Goal: Task Accomplishment & Management: Manage account settings

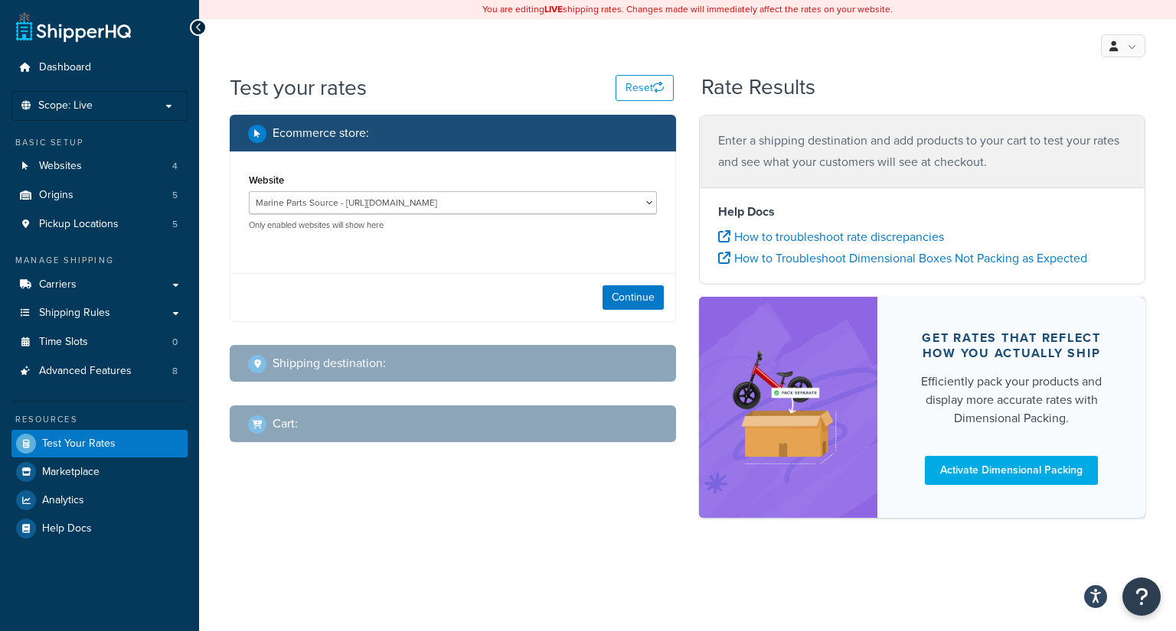
select select "7cdfe464026ca60b99490ceee956405a"
click at [630, 299] on button "Continue" at bounding box center [632, 297] width 61 height 24
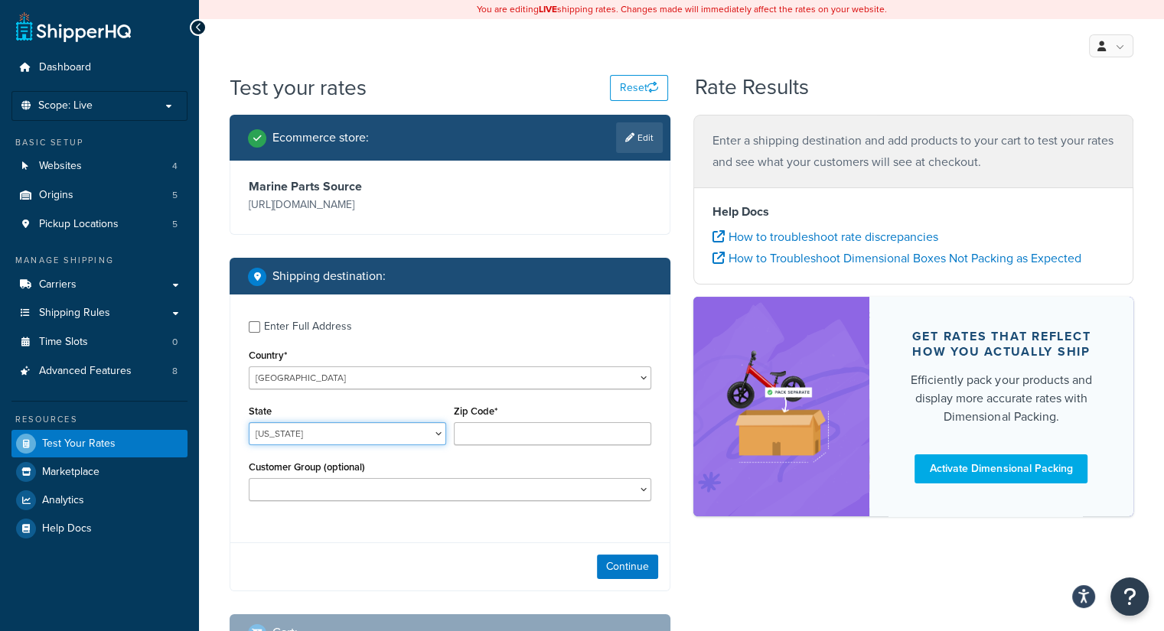
click at [394, 444] on select "Alabama Alaska American Samoa Arizona Arkansas Armed Forces Americas Armed Forc…" at bounding box center [347, 433] width 197 height 23
select select "TN"
click at [249, 422] on select "Alabama Alaska American Samoa Arizona Arkansas Armed Forces Americas Armed Forc…" at bounding box center [347, 433] width 197 height 23
click at [566, 432] on input "Zip Code*" at bounding box center [552, 433] width 197 height 23
type input "37138"
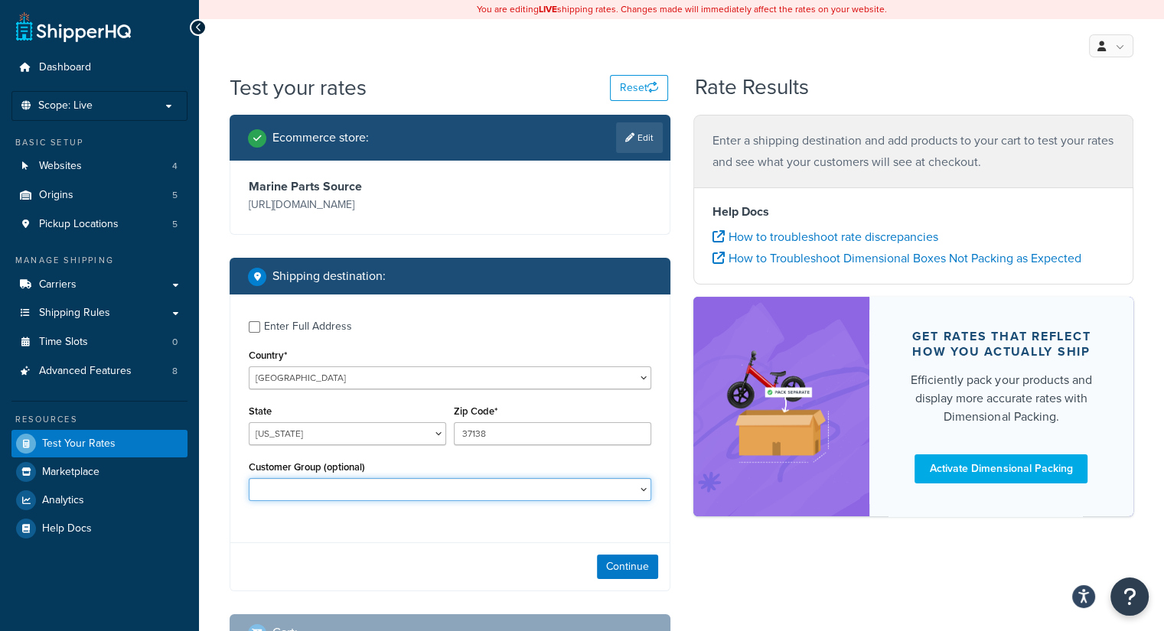
click at [551, 496] on select "ISC_B2B Logged In MMD Customer MPS Customer MPS Tax Exempt MPS_B2B Not Logged i…" at bounding box center [450, 489] width 403 height 23
select select "MPS Customer"
click at [249, 479] on select "ISC_B2B Logged In MMD Customer MPS Customer MPS Tax Exempt MPS_B2B Not Logged i…" at bounding box center [450, 489] width 403 height 23
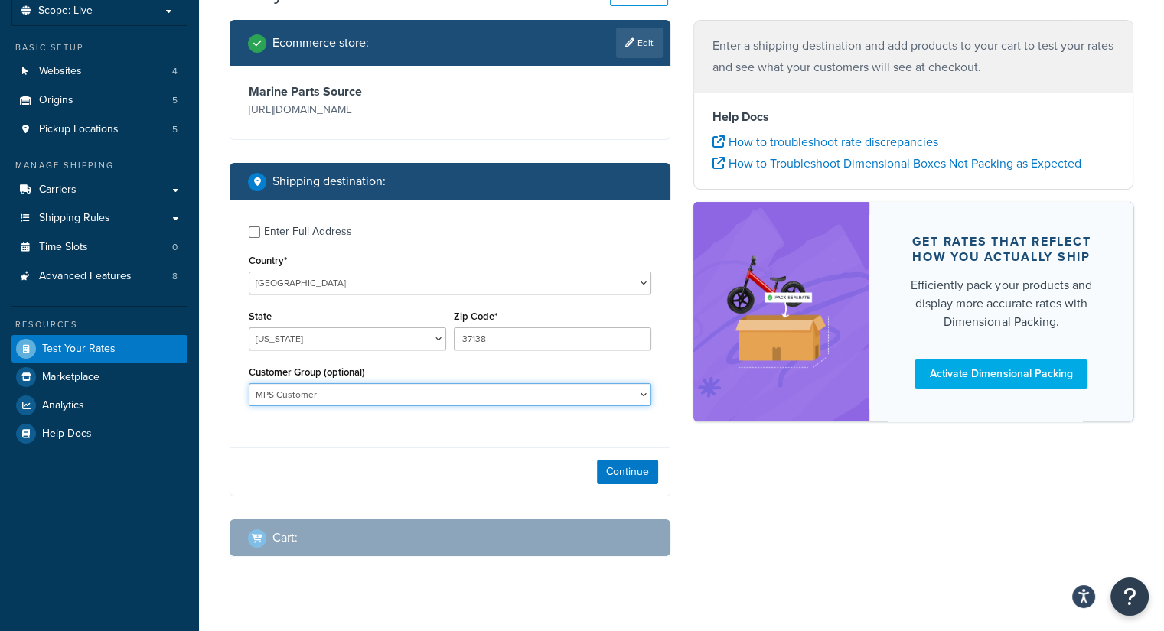
scroll to position [120, 0]
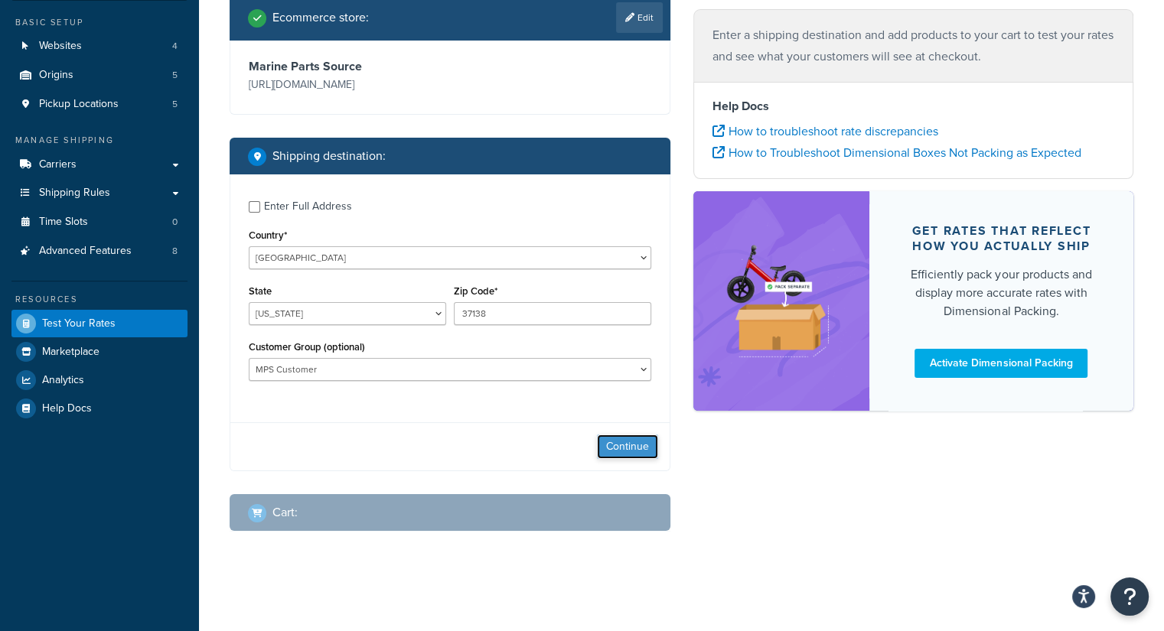
click at [612, 442] on button "Continue" at bounding box center [627, 447] width 61 height 24
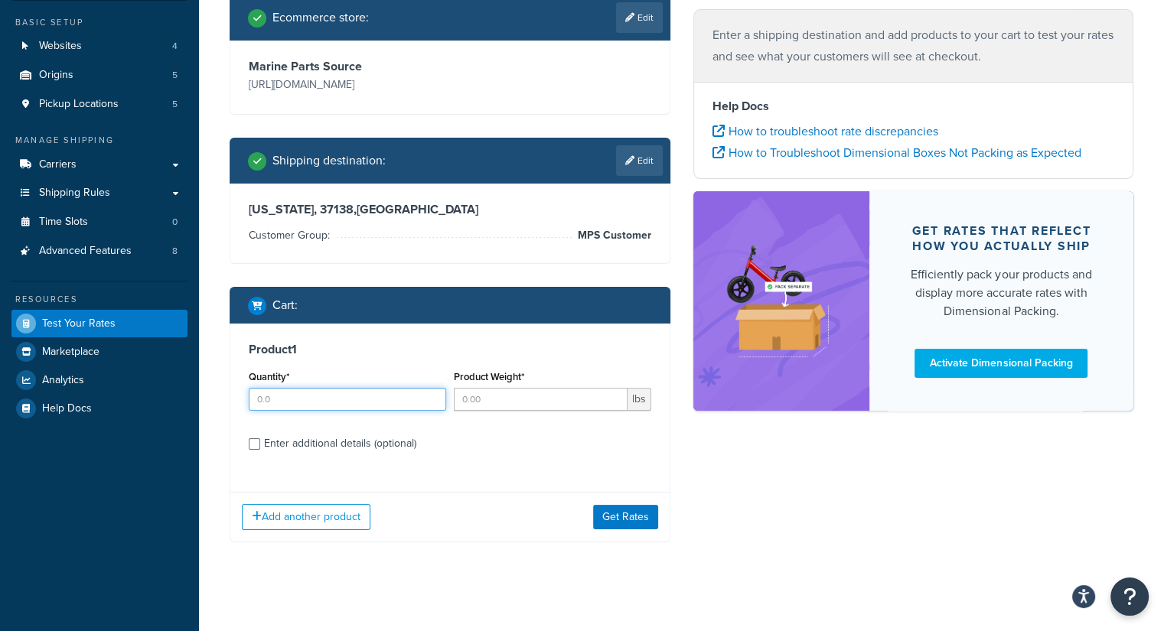
click at [397, 409] on input "Quantity*" at bounding box center [347, 399] width 197 height 23
type input "1"
click at [507, 407] on input "Product Weight*" at bounding box center [541, 399] width 174 height 23
type input "2"
click at [610, 511] on button "Get Rates" at bounding box center [625, 517] width 65 height 24
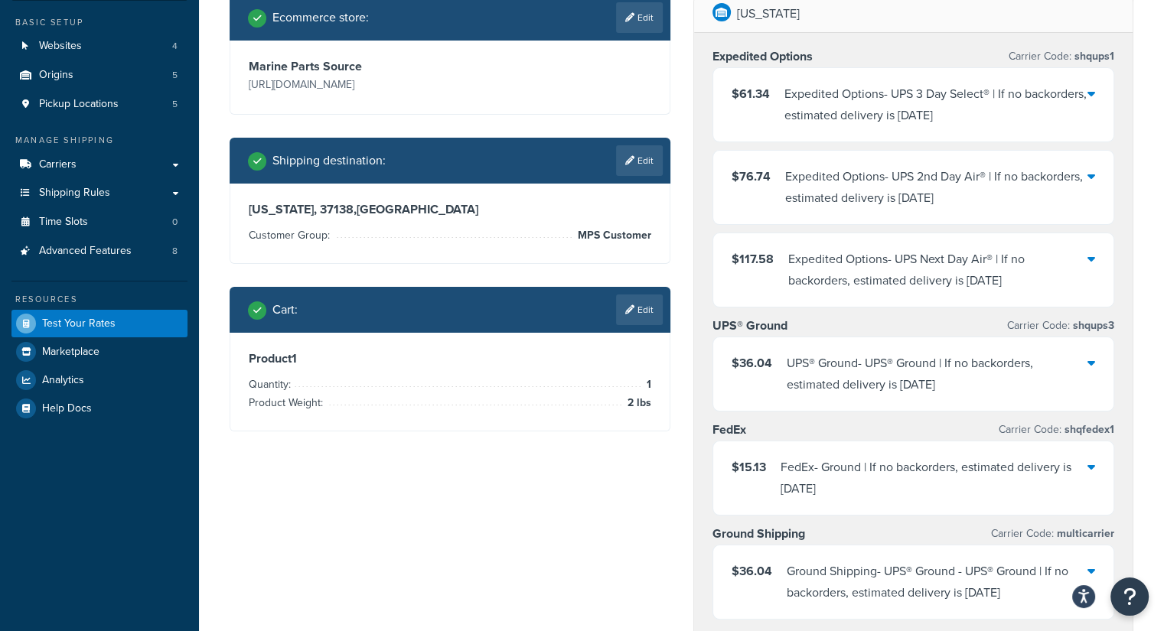
scroll to position [0, 0]
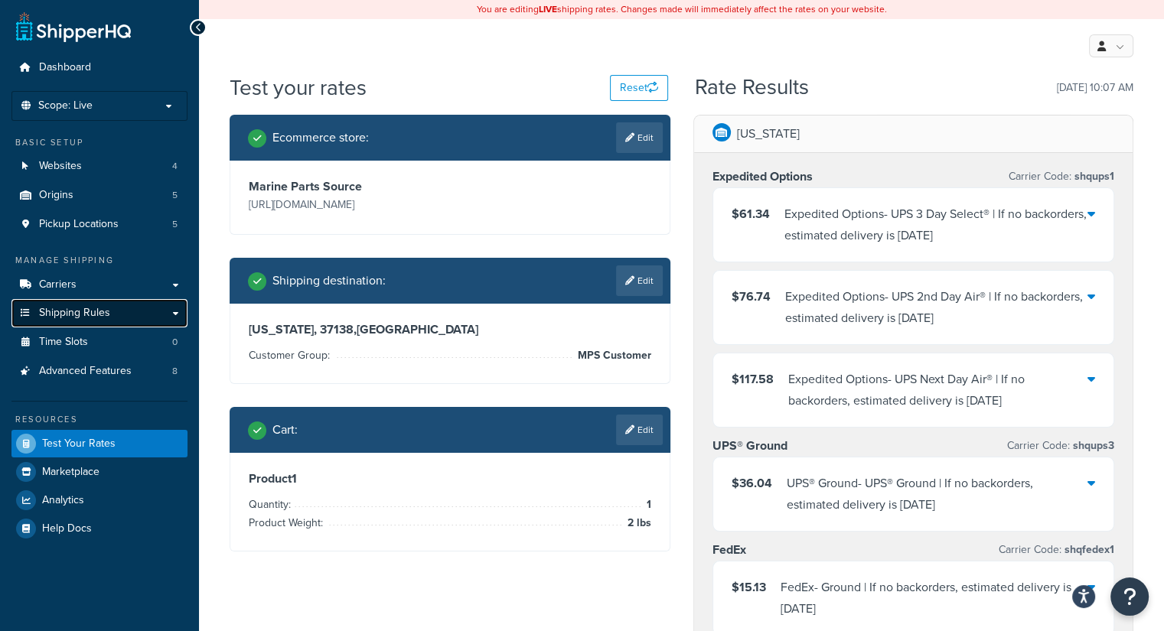
click at [101, 320] on span "Shipping Rules" at bounding box center [74, 313] width 71 height 13
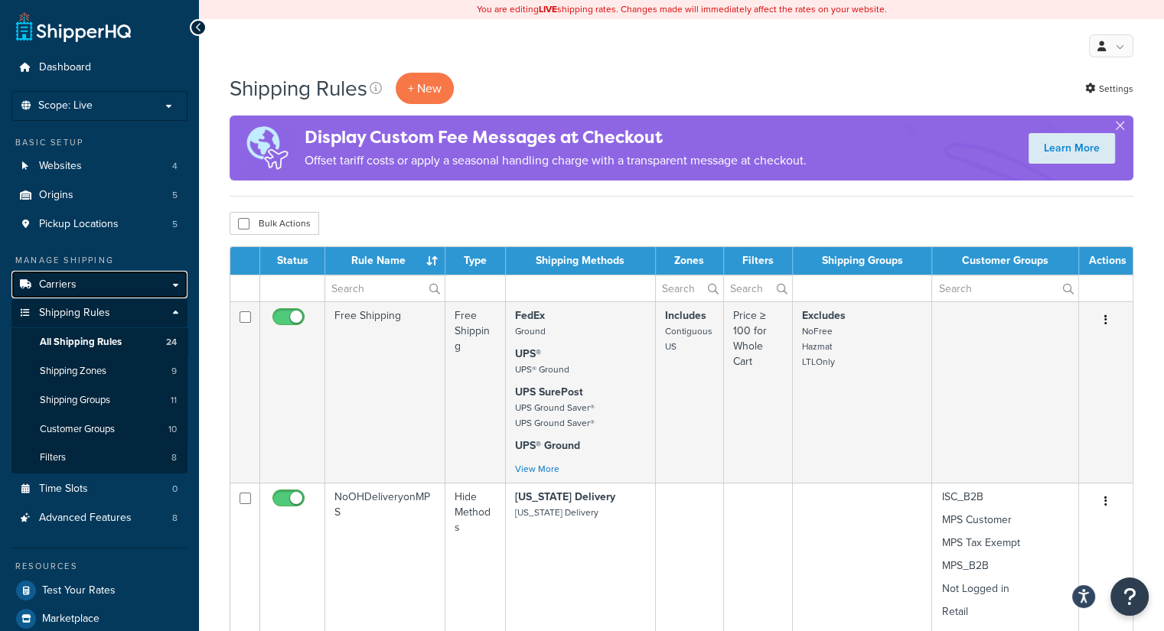
click at [79, 285] on link "Carriers" at bounding box center [99, 285] width 176 height 28
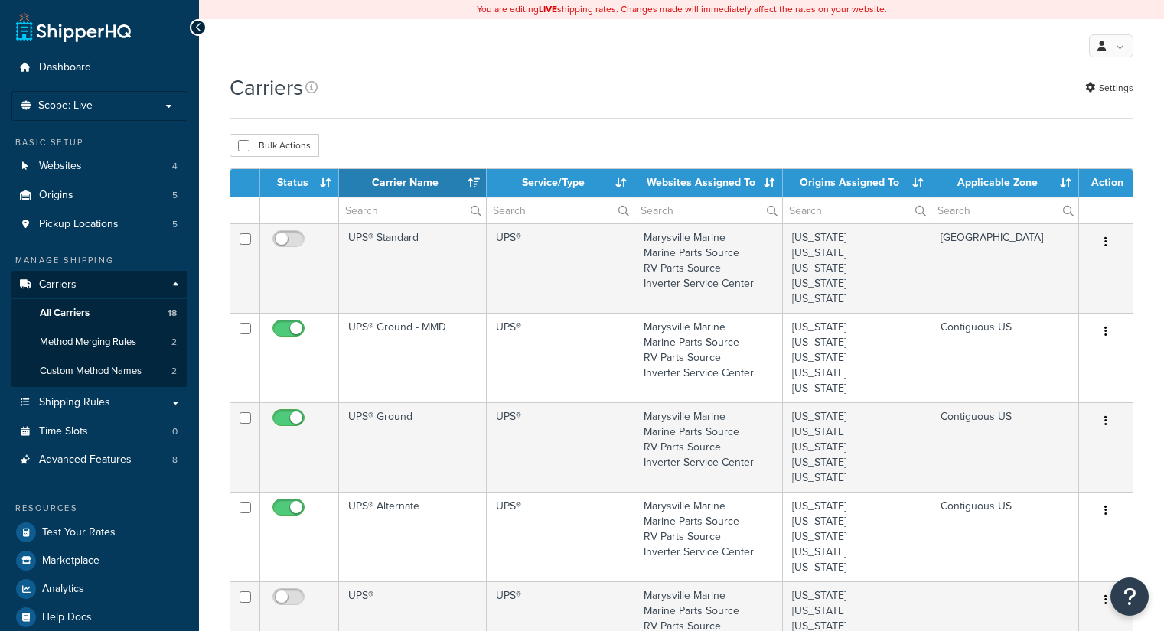
select select "15"
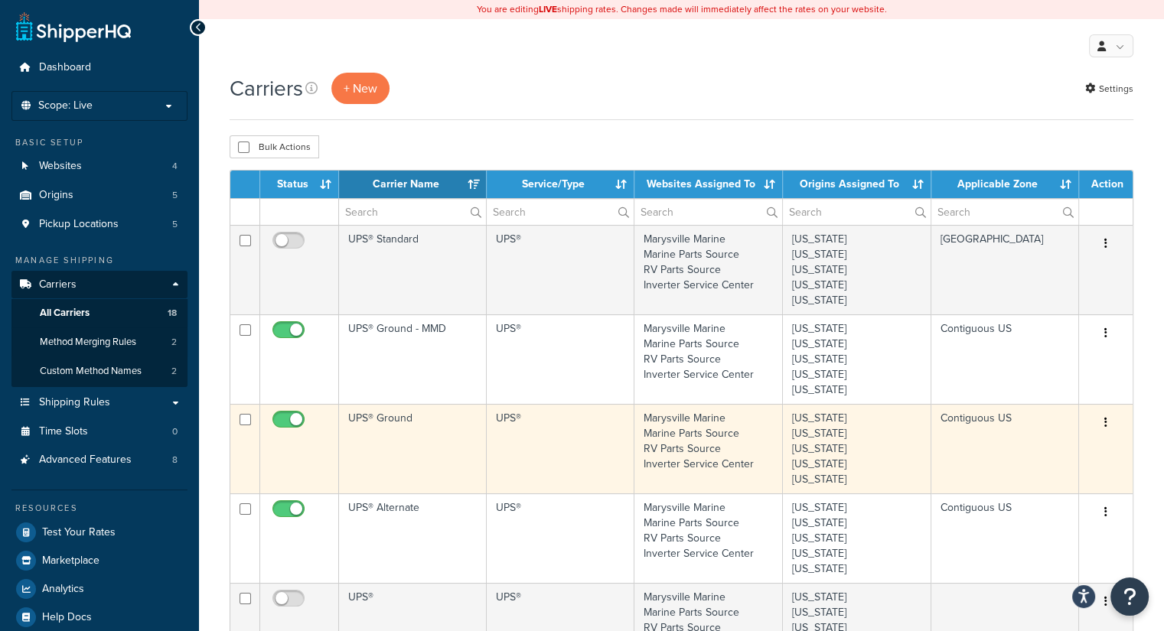
click at [428, 439] on td "UPS® Ground" at bounding box center [413, 449] width 148 height 90
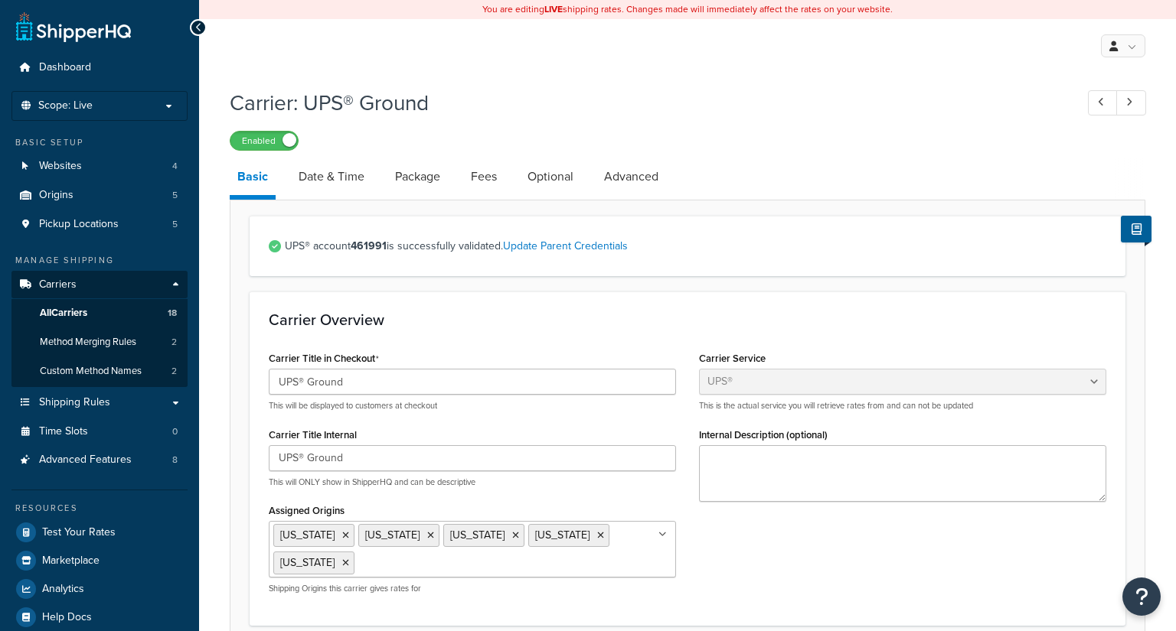
select select "ups"
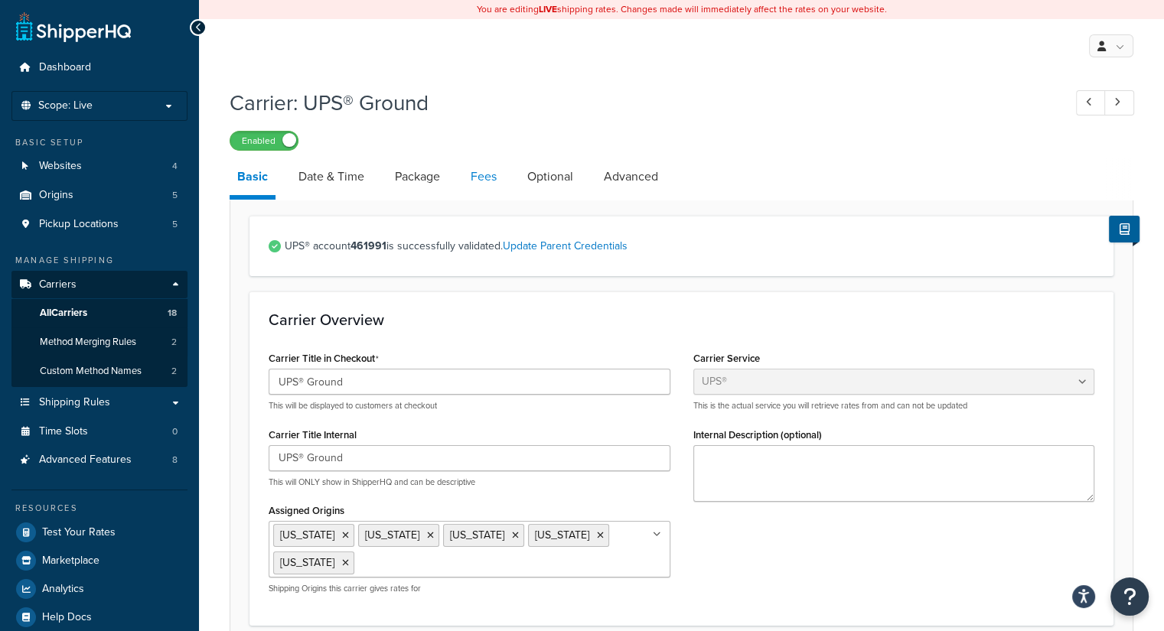
click at [494, 177] on link "Fees" at bounding box center [483, 176] width 41 height 37
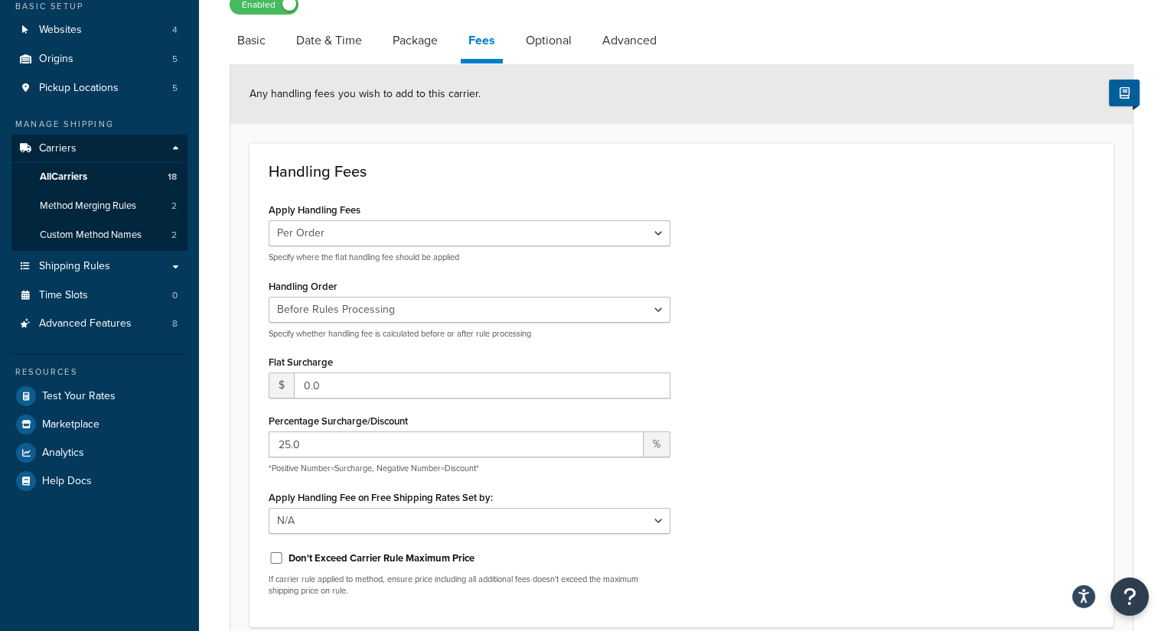
scroll to position [77, 0]
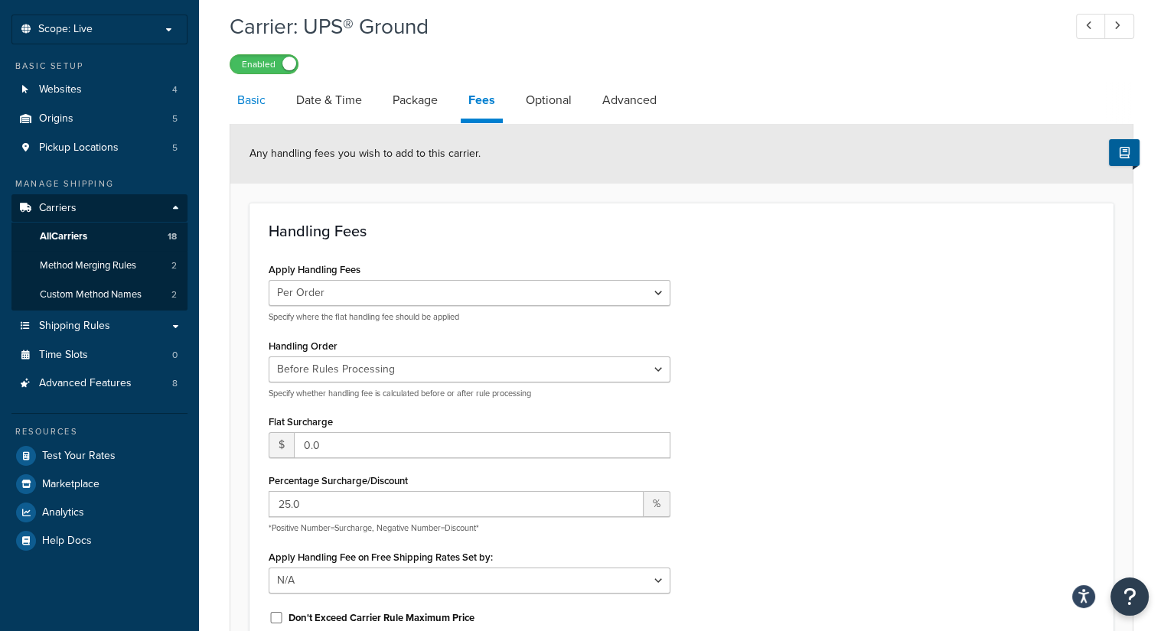
click at [253, 101] on link "Basic" at bounding box center [252, 100] width 44 height 37
select select "ups"
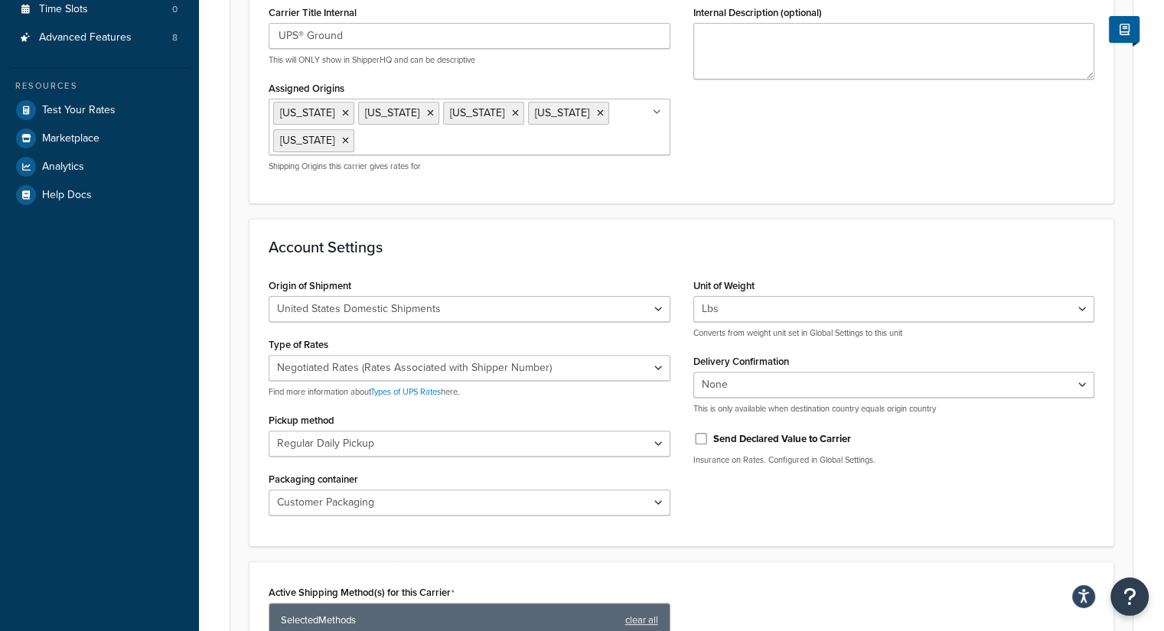
scroll to position [459, 0]
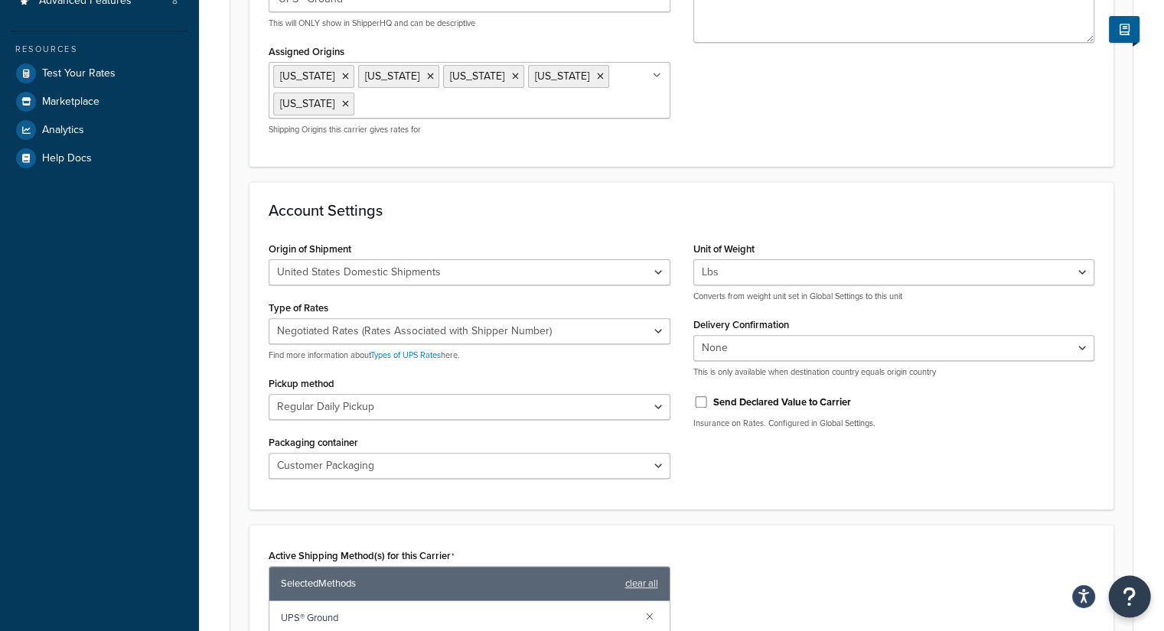
click at [1137, 593] on button "Open Resource Center" at bounding box center [1130, 597] width 42 height 42
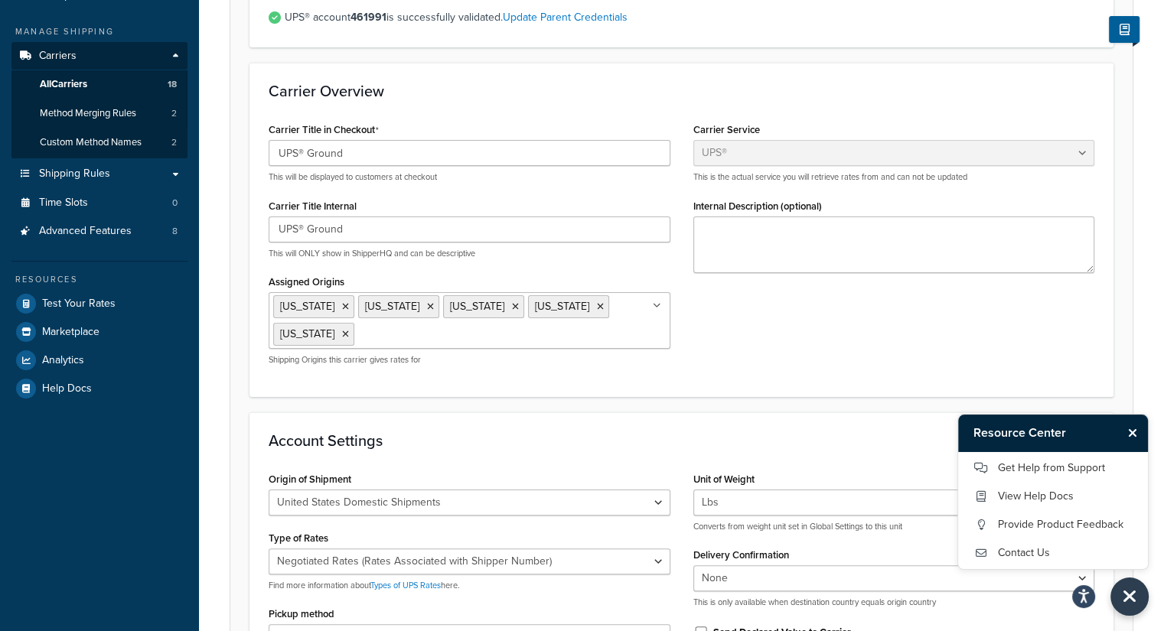
scroll to position [185, 0]
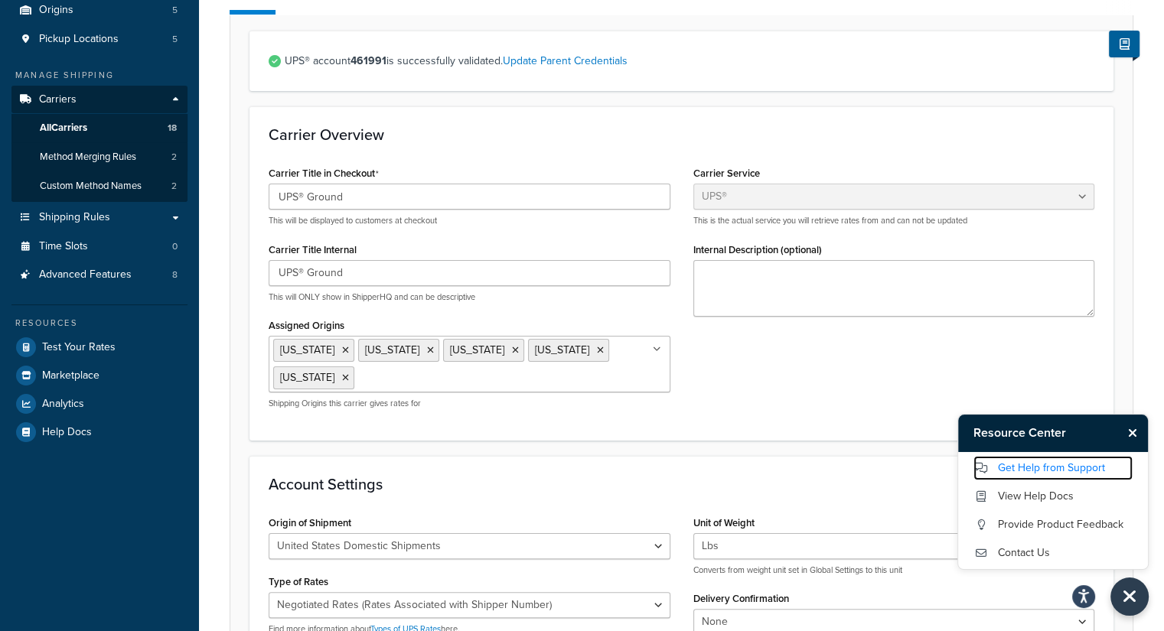
click at [1001, 472] on link "Get Help from Support" at bounding box center [1053, 468] width 159 height 24
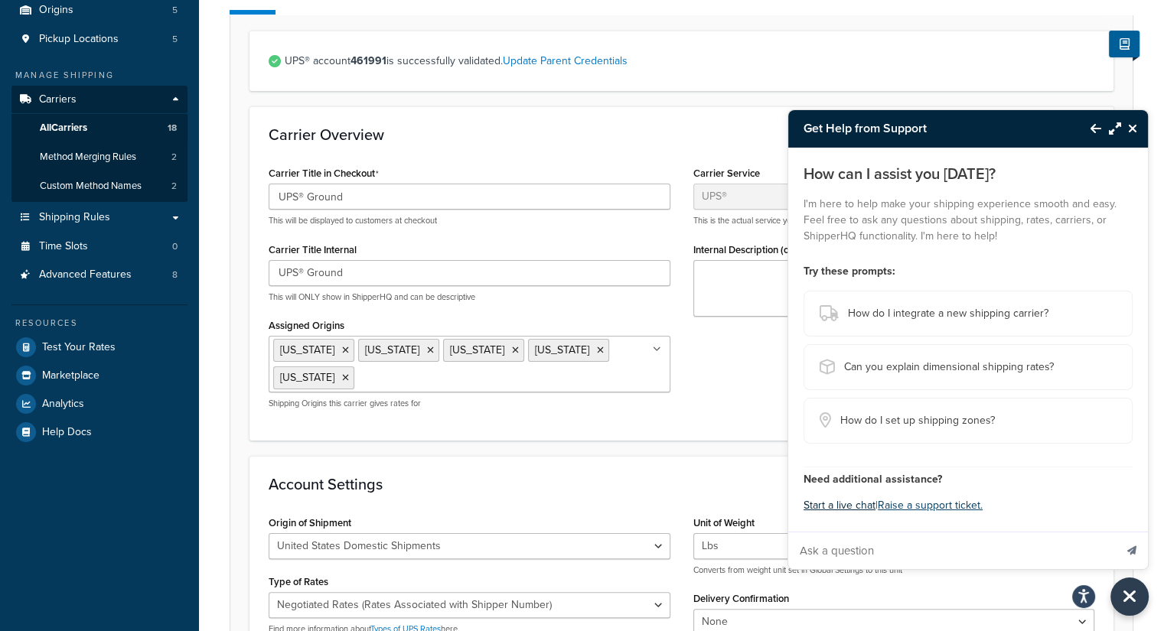
click at [848, 511] on button "Start a live chat" at bounding box center [840, 505] width 72 height 21
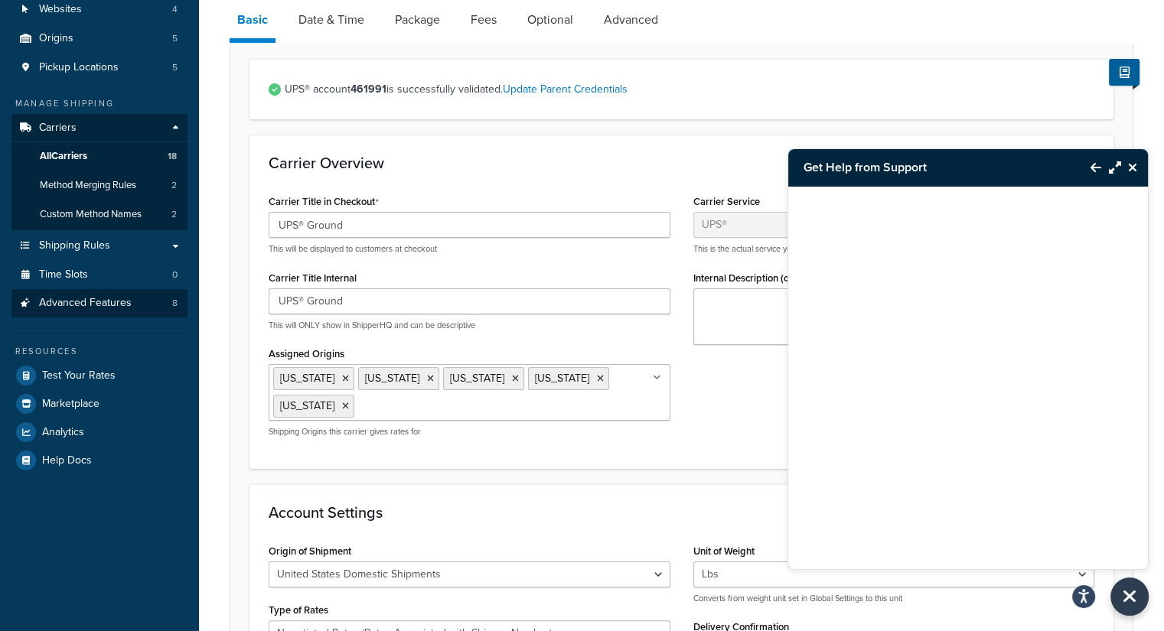
scroll to position [230, 0]
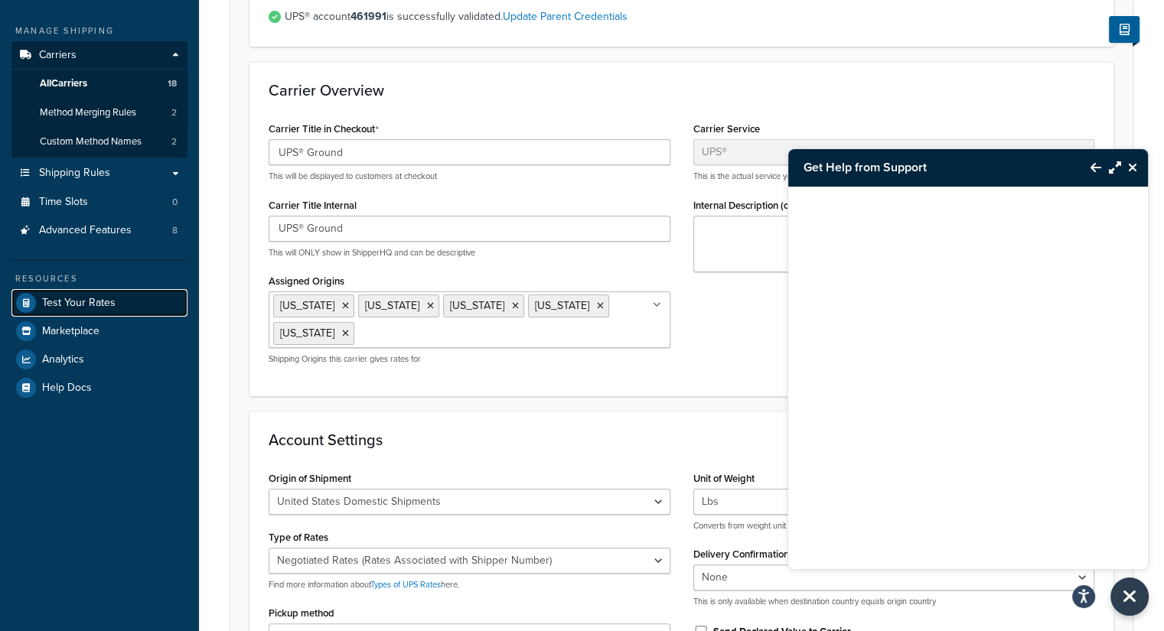
click at [81, 301] on span "Test Your Rates" at bounding box center [78, 303] width 73 height 13
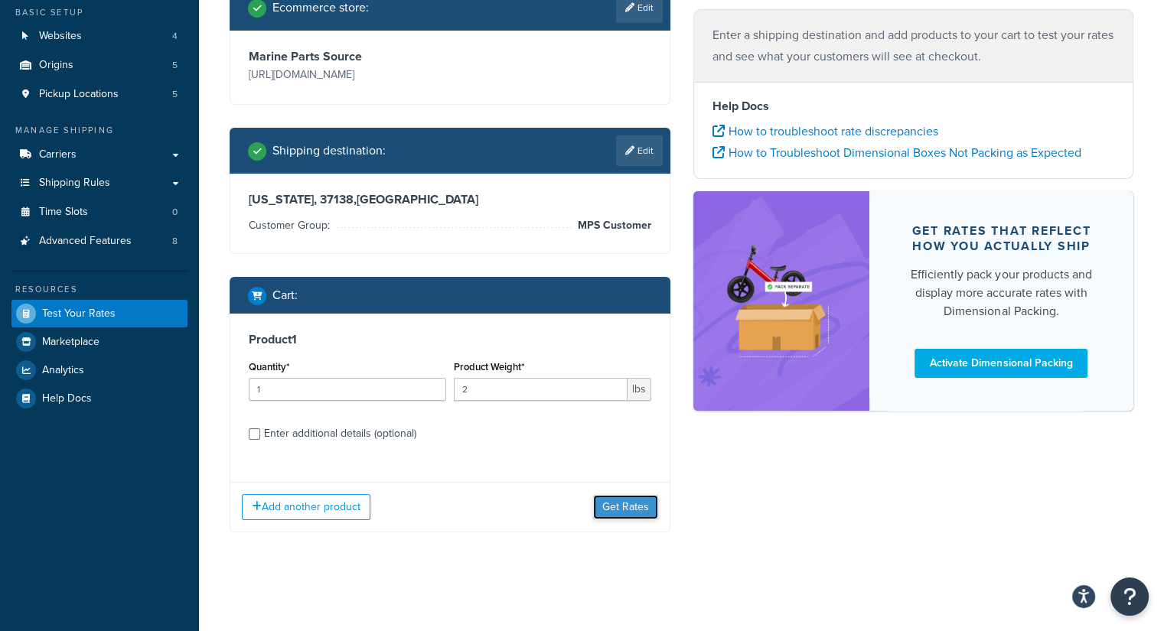
click at [642, 504] on button "Get Rates" at bounding box center [625, 507] width 65 height 24
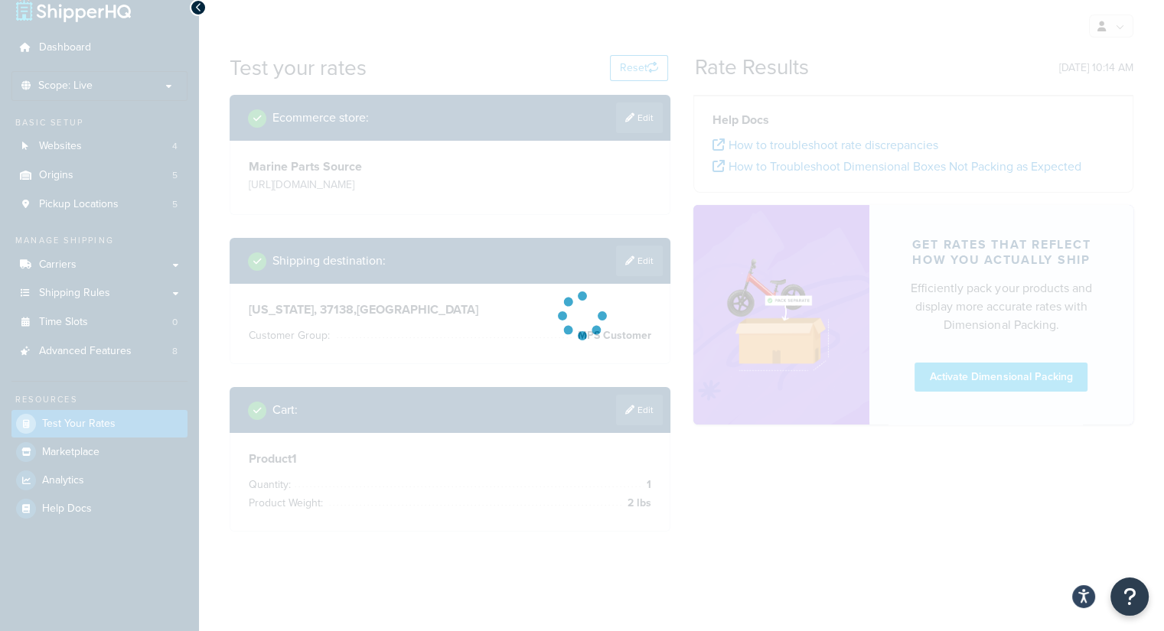
scroll to position [19, 0]
click at [1084, 596] on icon "Open accessiBe: accessibility options, statement and help" at bounding box center [1084, 598] width 12 height 13
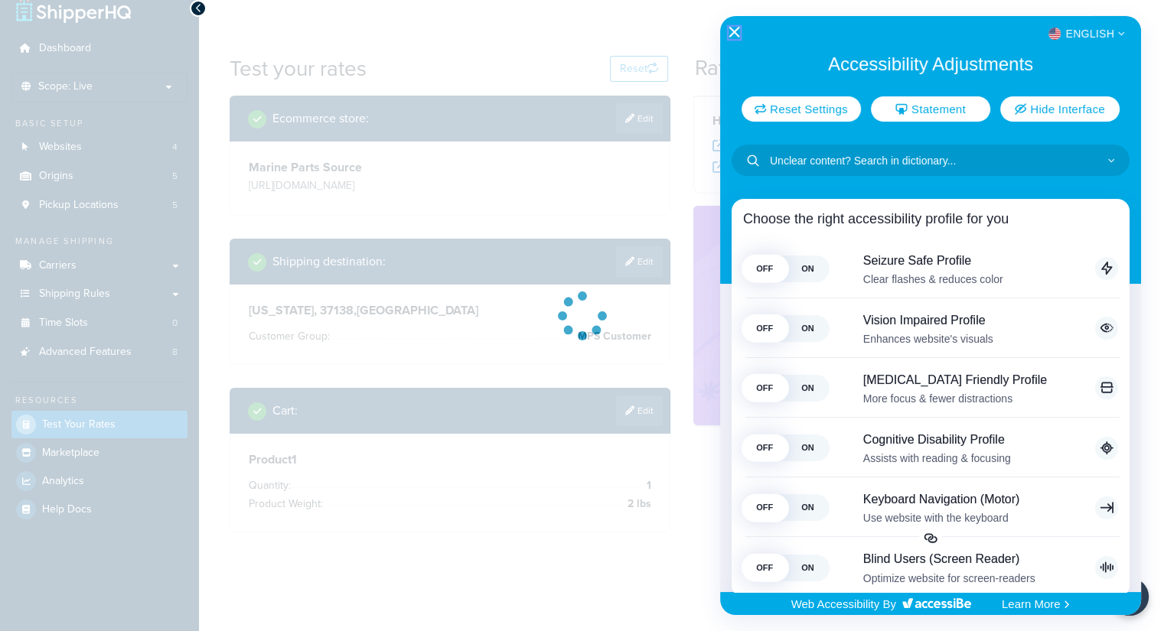
click at [731, 34] on icon "Close Accessibility Interface" at bounding box center [734, 32] width 11 height 11
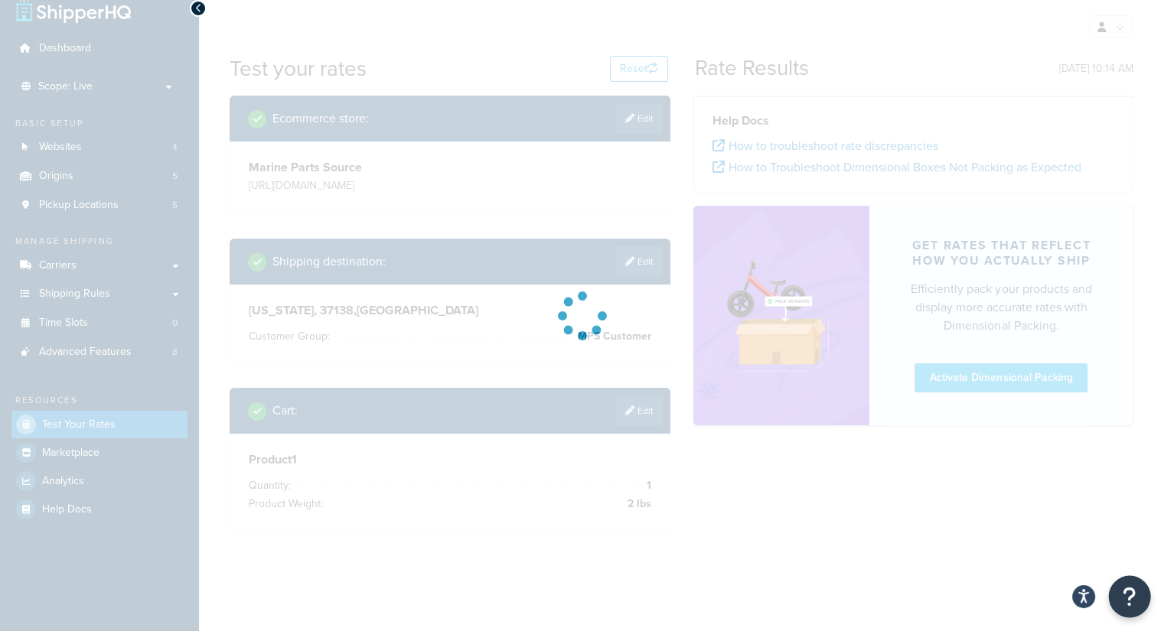
click at [1129, 605] on icon "Open Resource Center" at bounding box center [1130, 596] width 15 height 21
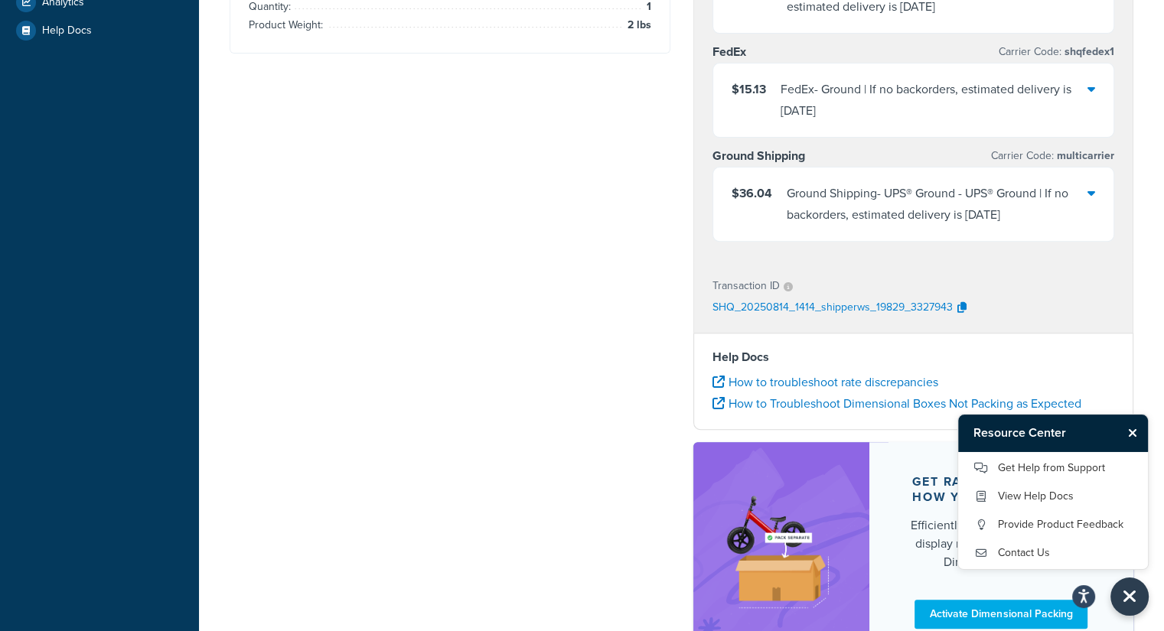
scroll to position [618, 0]
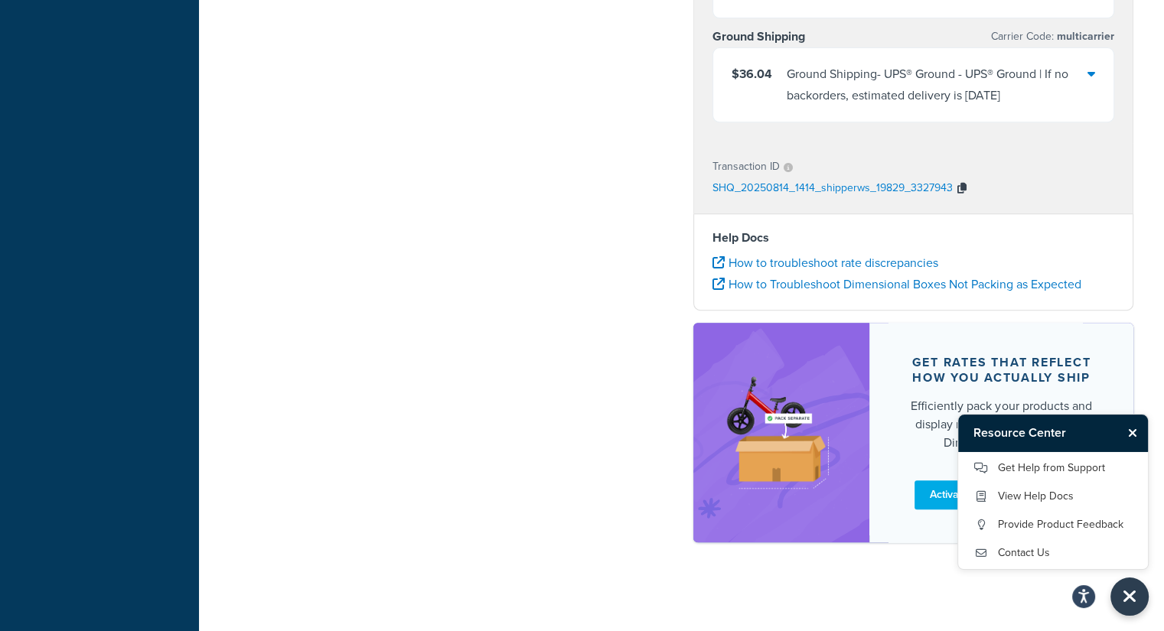
click at [958, 188] on icon "button" at bounding box center [962, 188] width 9 height 11
click at [1027, 471] on link "Get Help from Support" at bounding box center [1053, 468] width 159 height 24
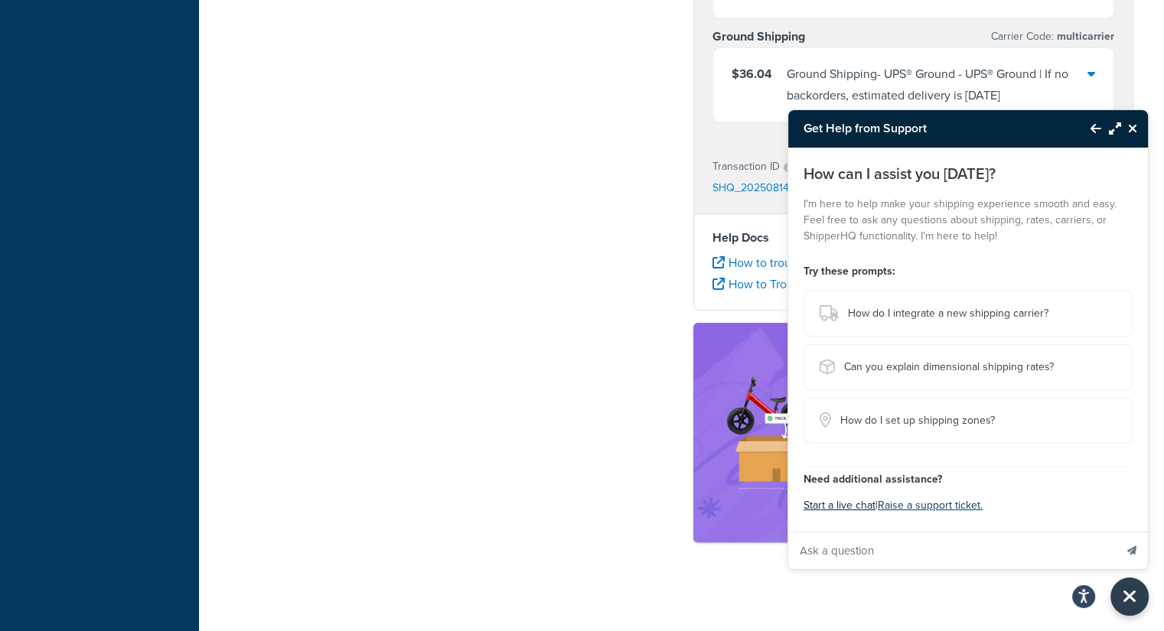
click at [841, 511] on button "Start a live chat" at bounding box center [840, 505] width 72 height 21
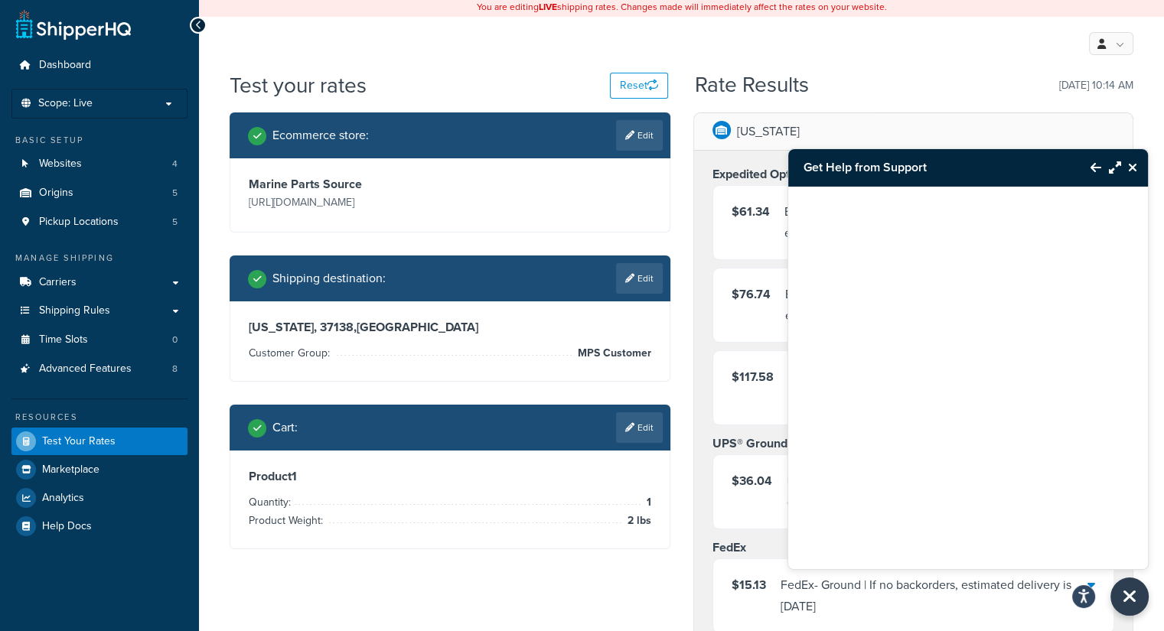
scroll to position [0, 0]
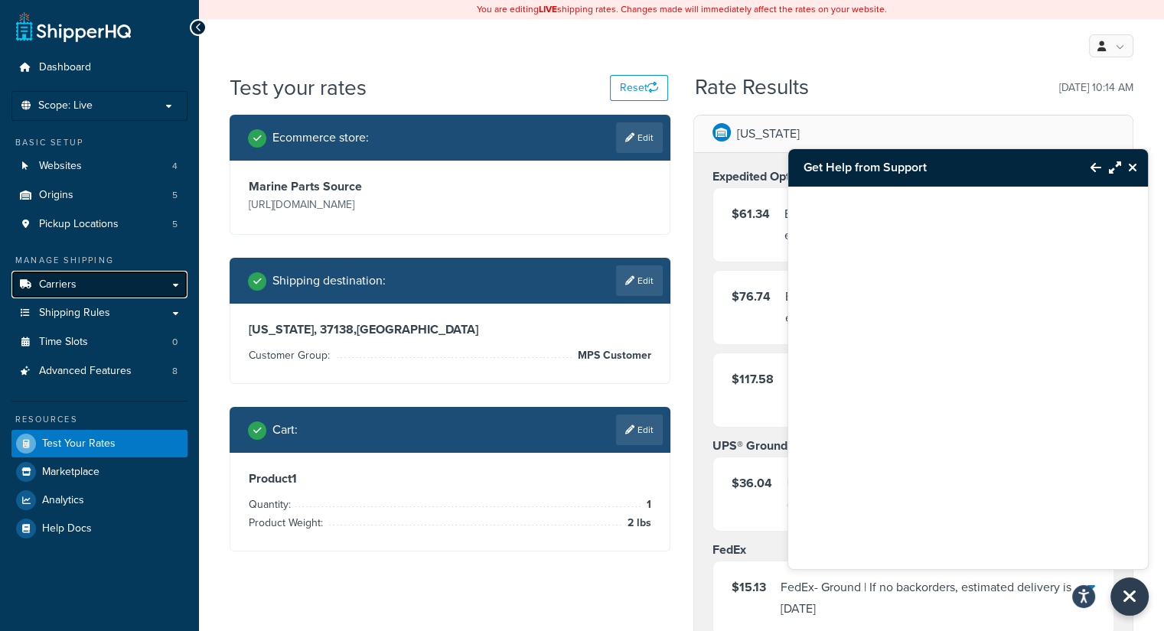
click at [58, 287] on span "Carriers" at bounding box center [58, 285] width 38 height 13
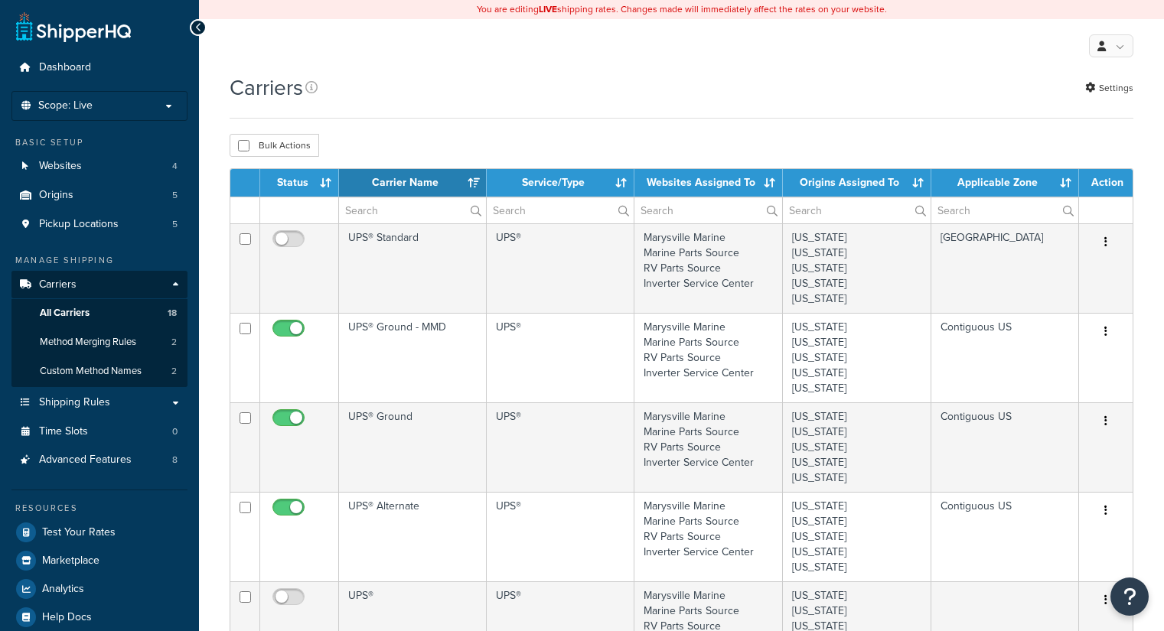
select select "15"
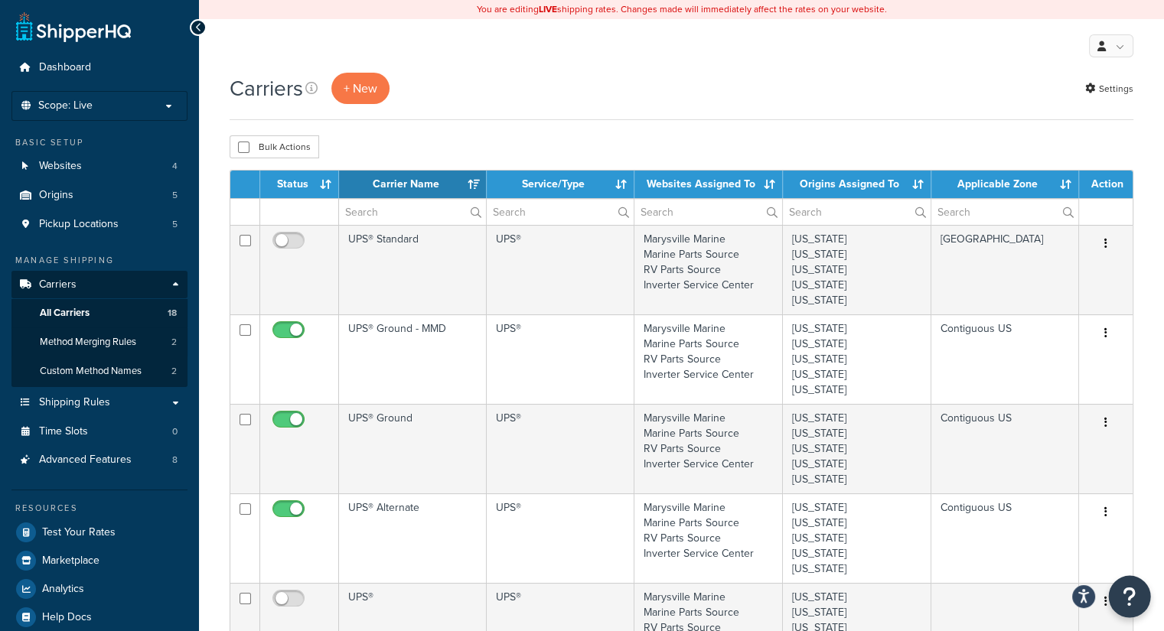
click at [1135, 596] on icon "Open Resource Center" at bounding box center [1130, 596] width 15 height 21
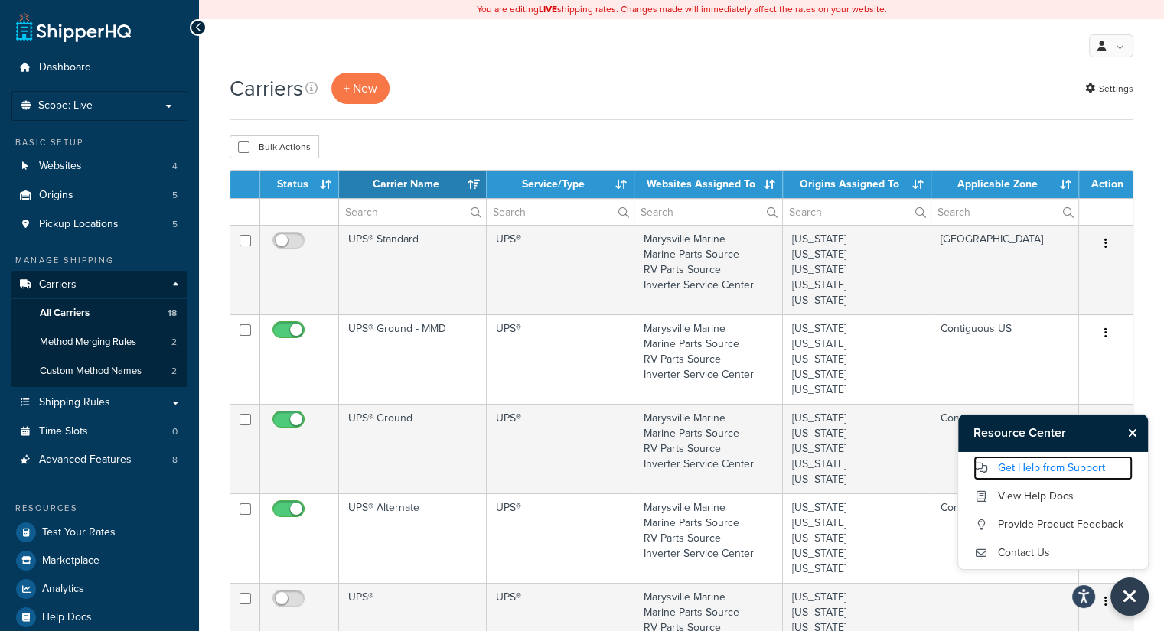
click at [1019, 465] on link "Get Help from Support" at bounding box center [1053, 468] width 159 height 24
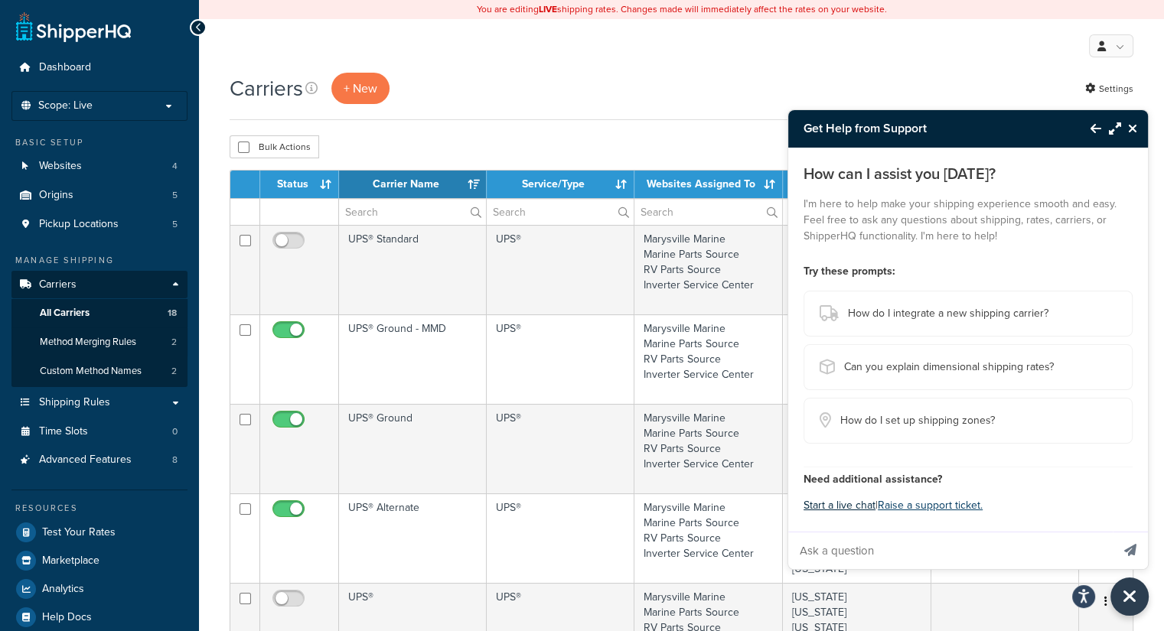
click at [859, 510] on button "Start a live chat" at bounding box center [840, 505] width 72 height 21
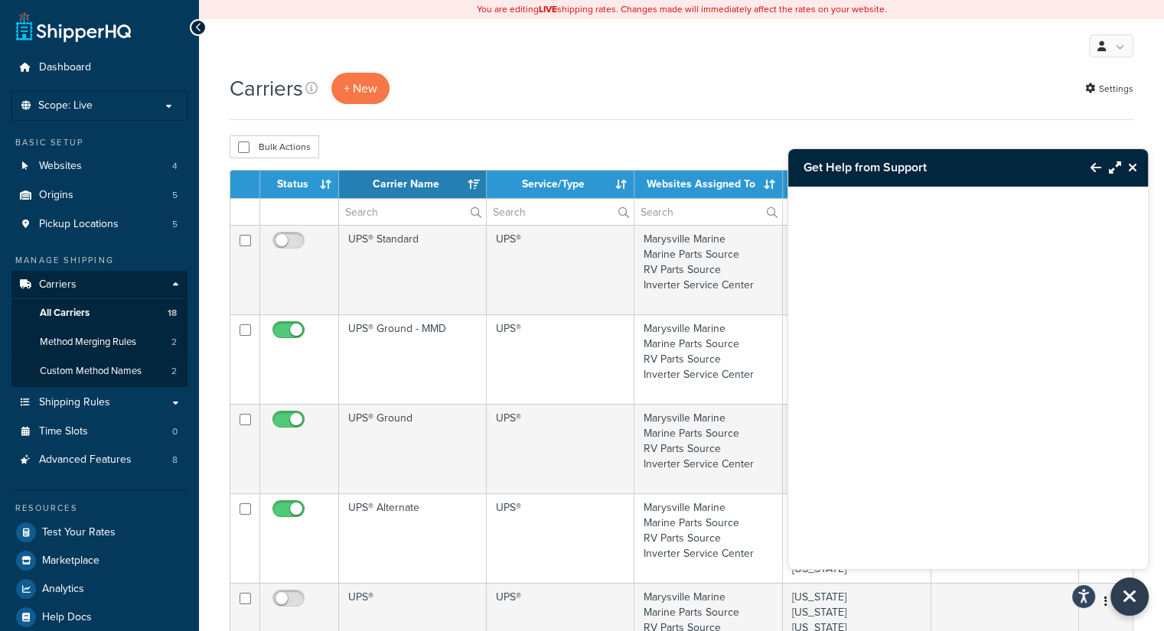
click at [1111, 171] on icon "Maximize Resource Center" at bounding box center [1115, 167] width 12 height 12
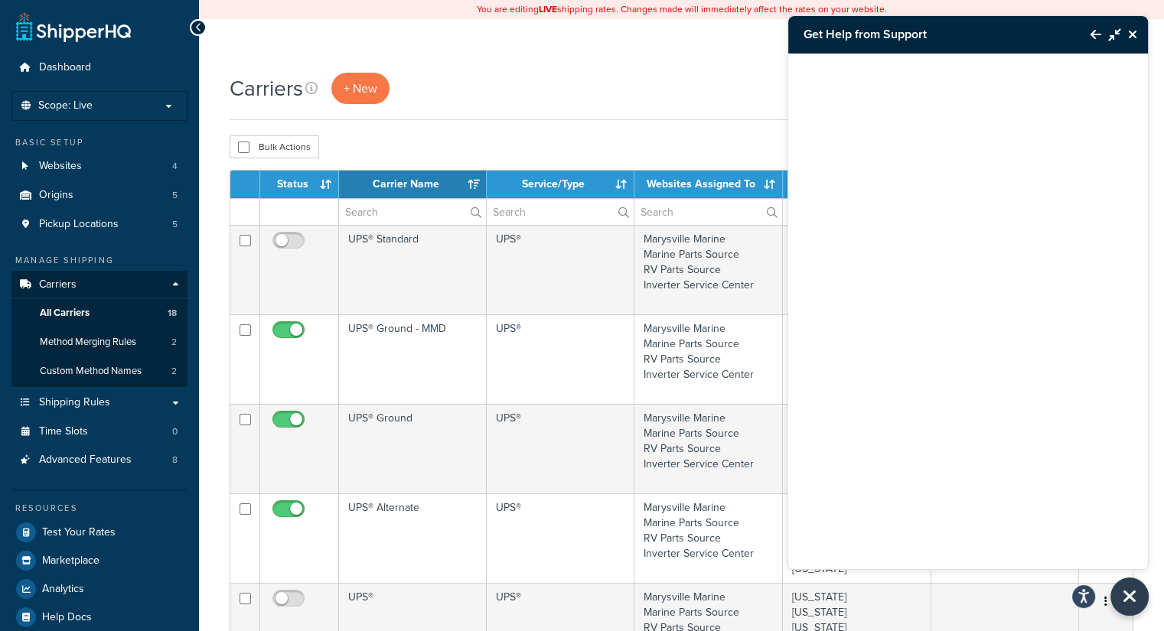
click at [1112, 34] on icon "Minimize Resource Center" at bounding box center [1115, 34] width 12 height 12
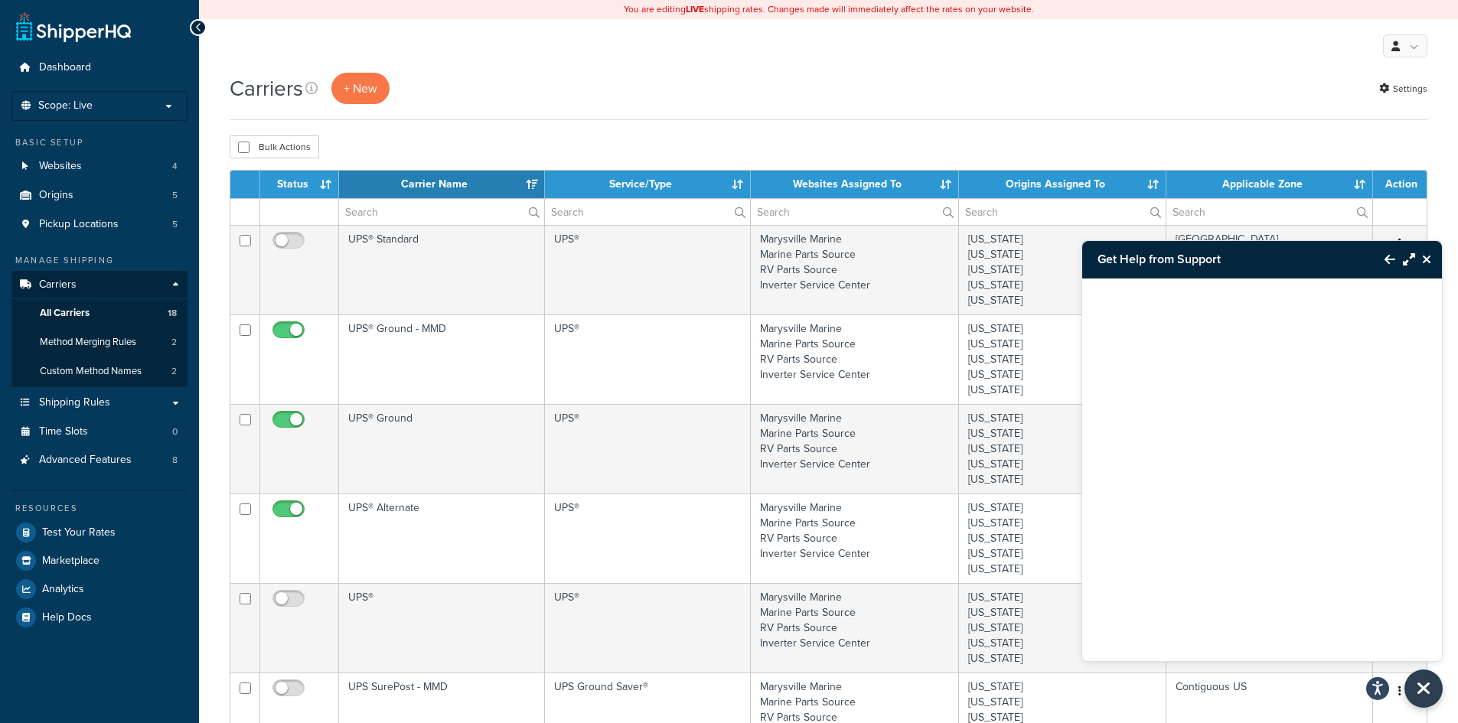
click at [1163, 258] on icon "Maximize Resource Center" at bounding box center [1409, 259] width 12 height 12
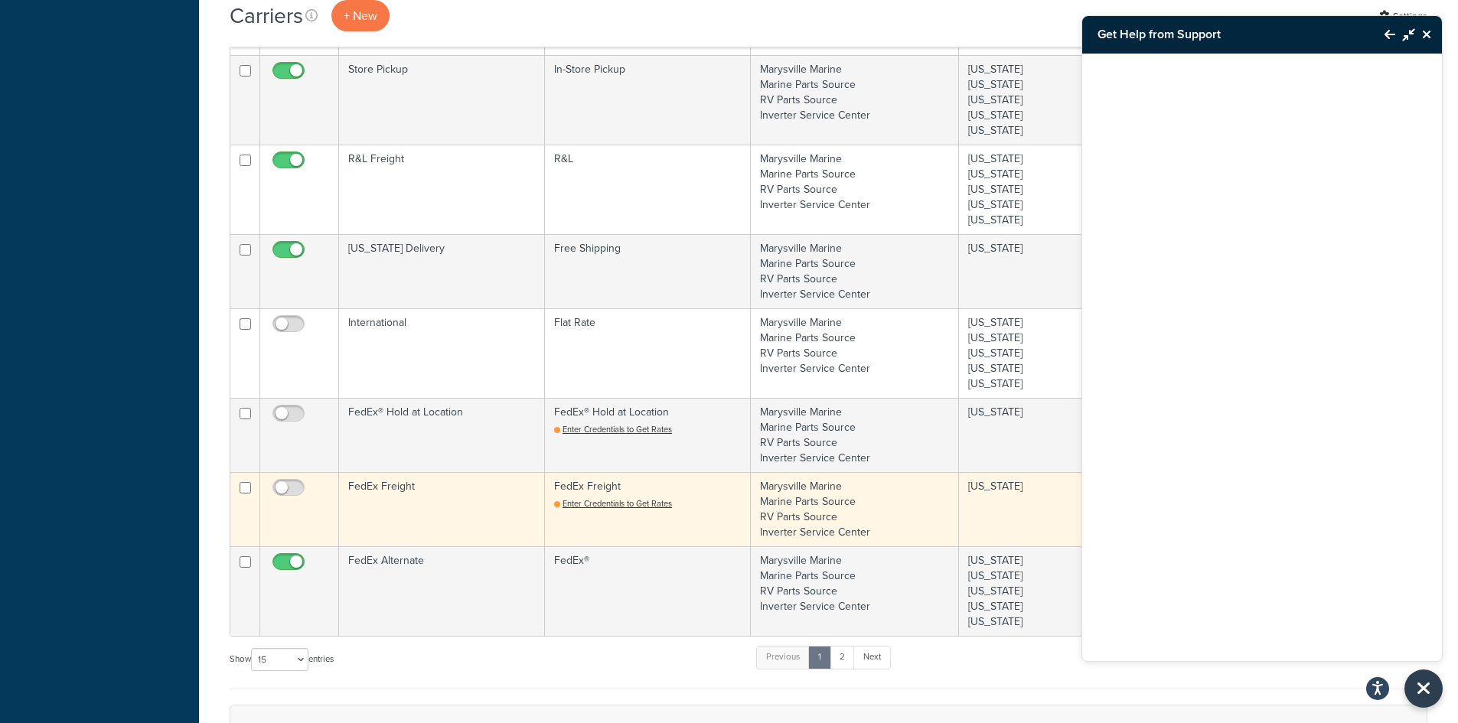
scroll to position [918, 0]
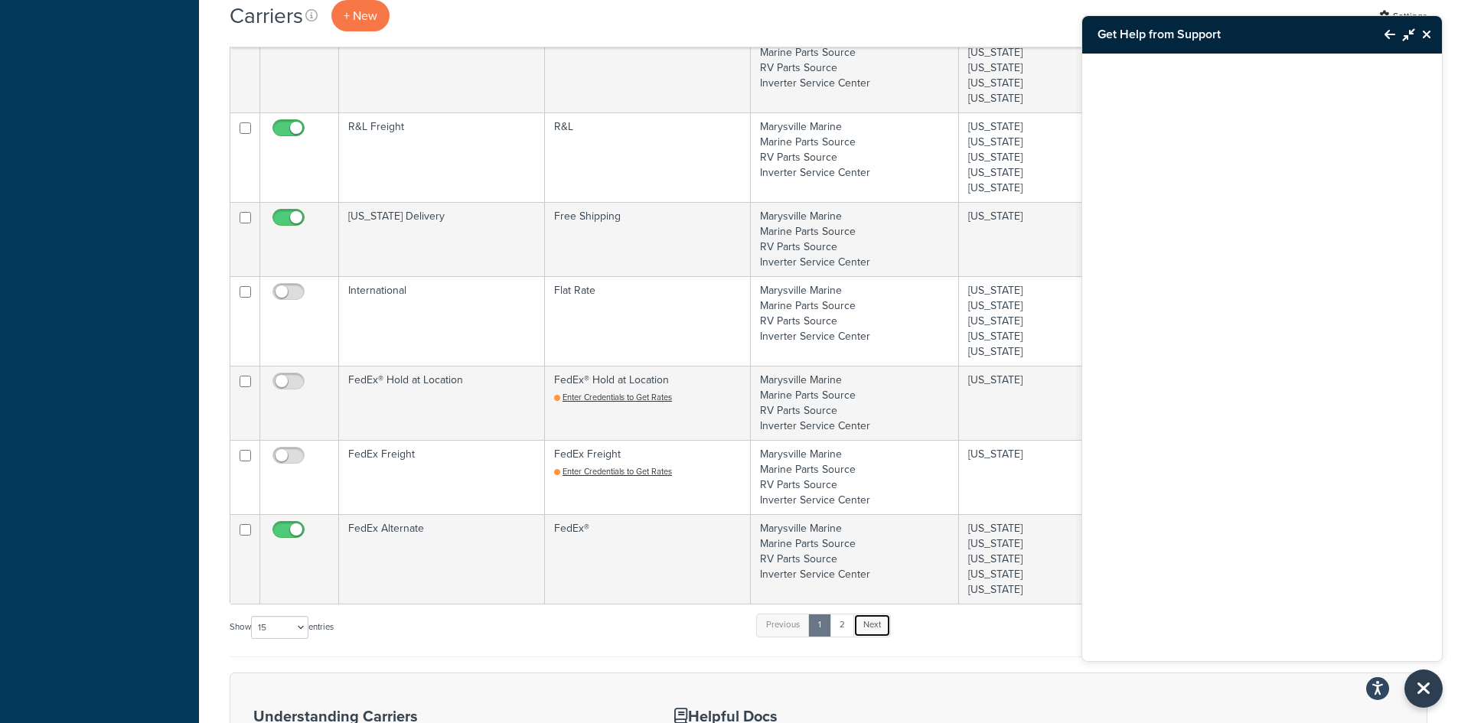
click at [871, 629] on link "Next" at bounding box center [872, 625] width 38 height 23
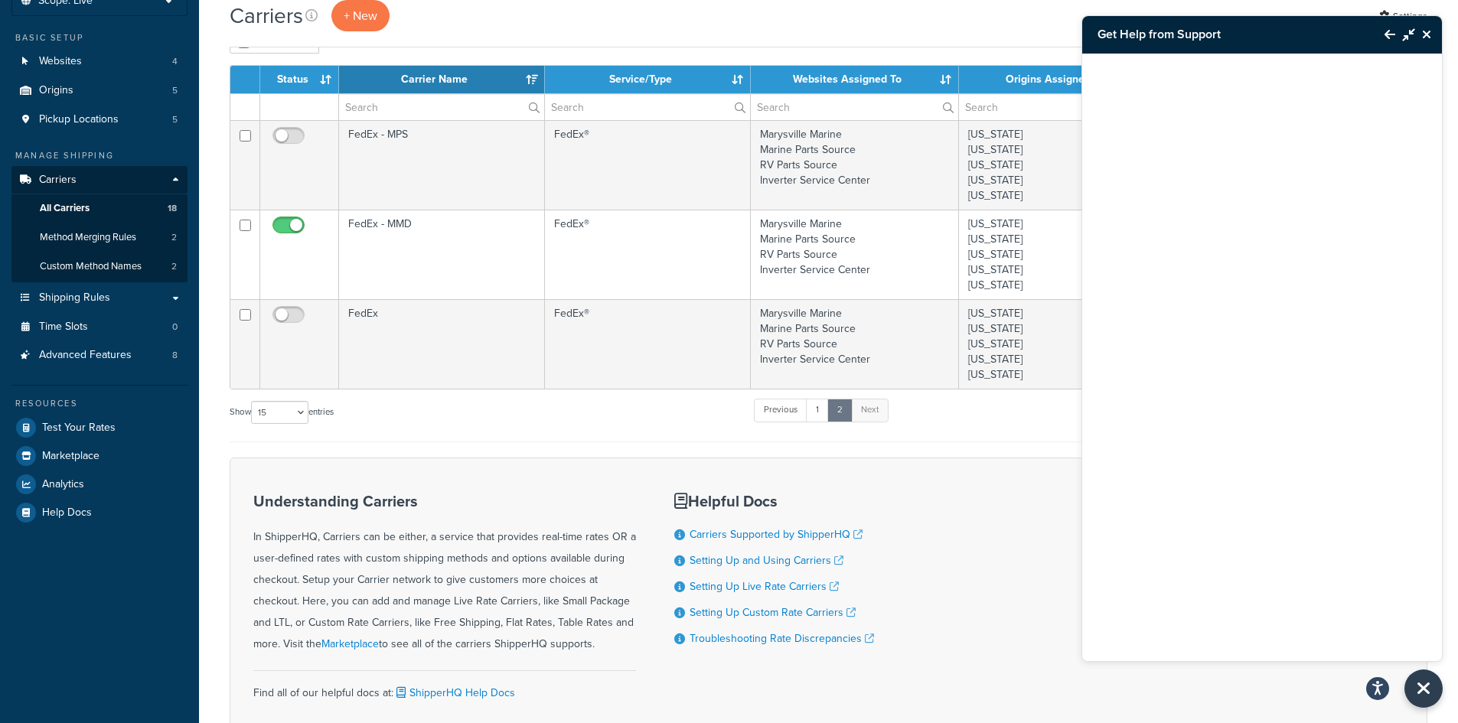
scroll to position [224, 0]
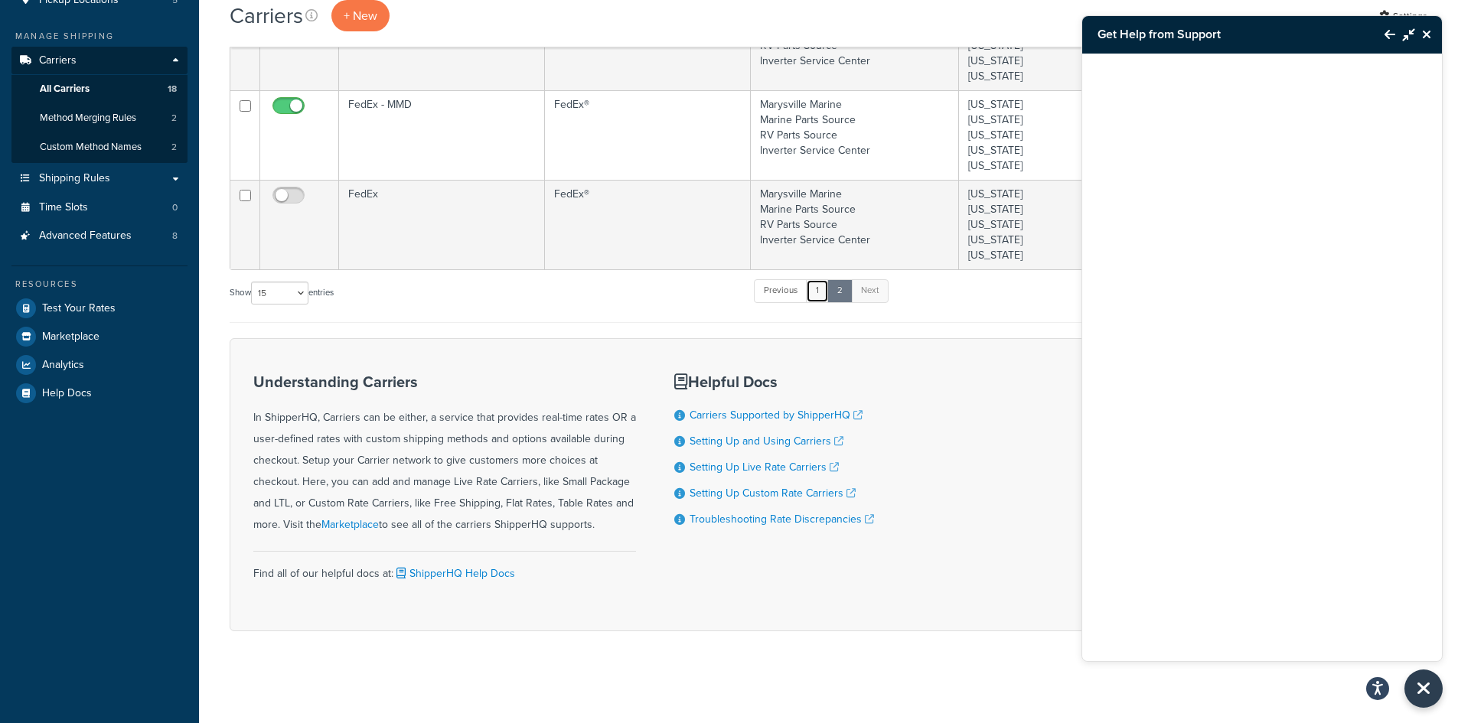
click at [824, 292] on link "1" at bounding box center [817, 290] width 23 height 23
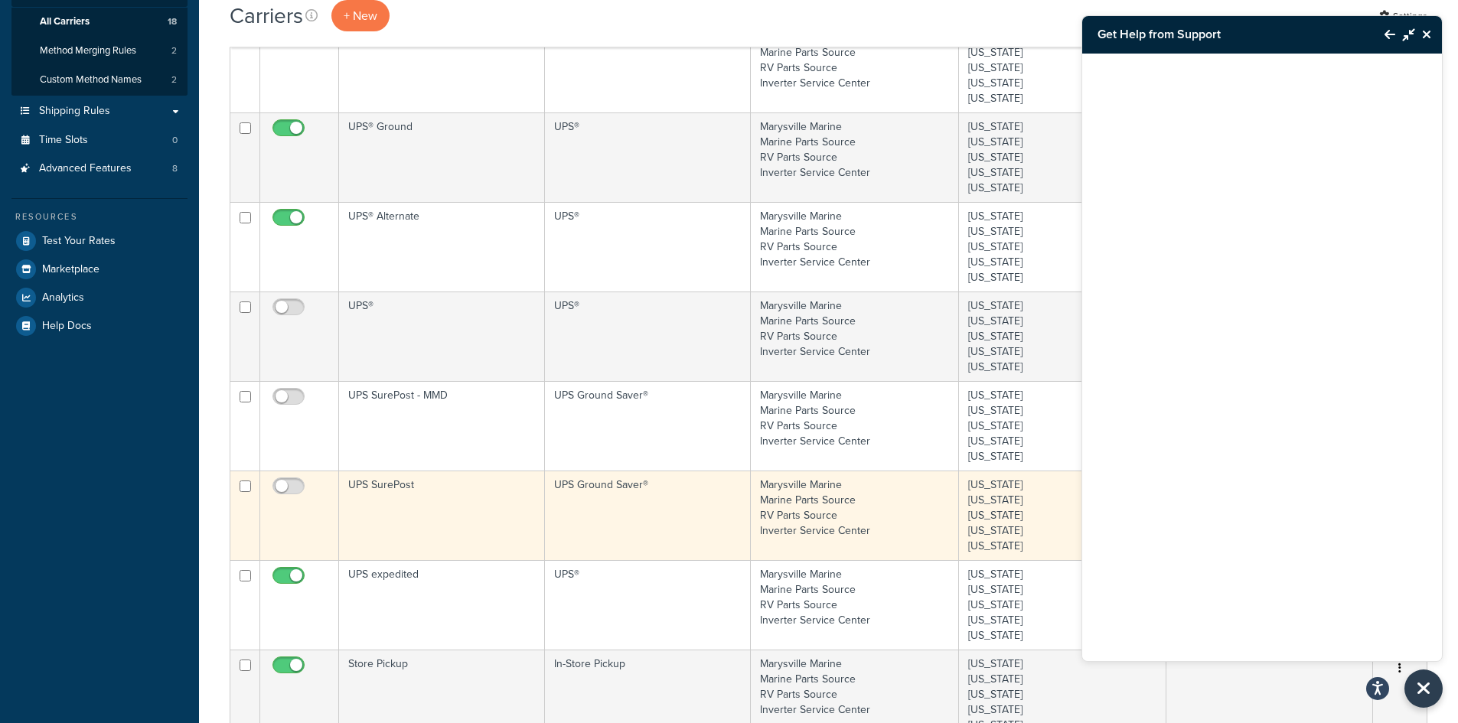
scroll to position [264, 0]
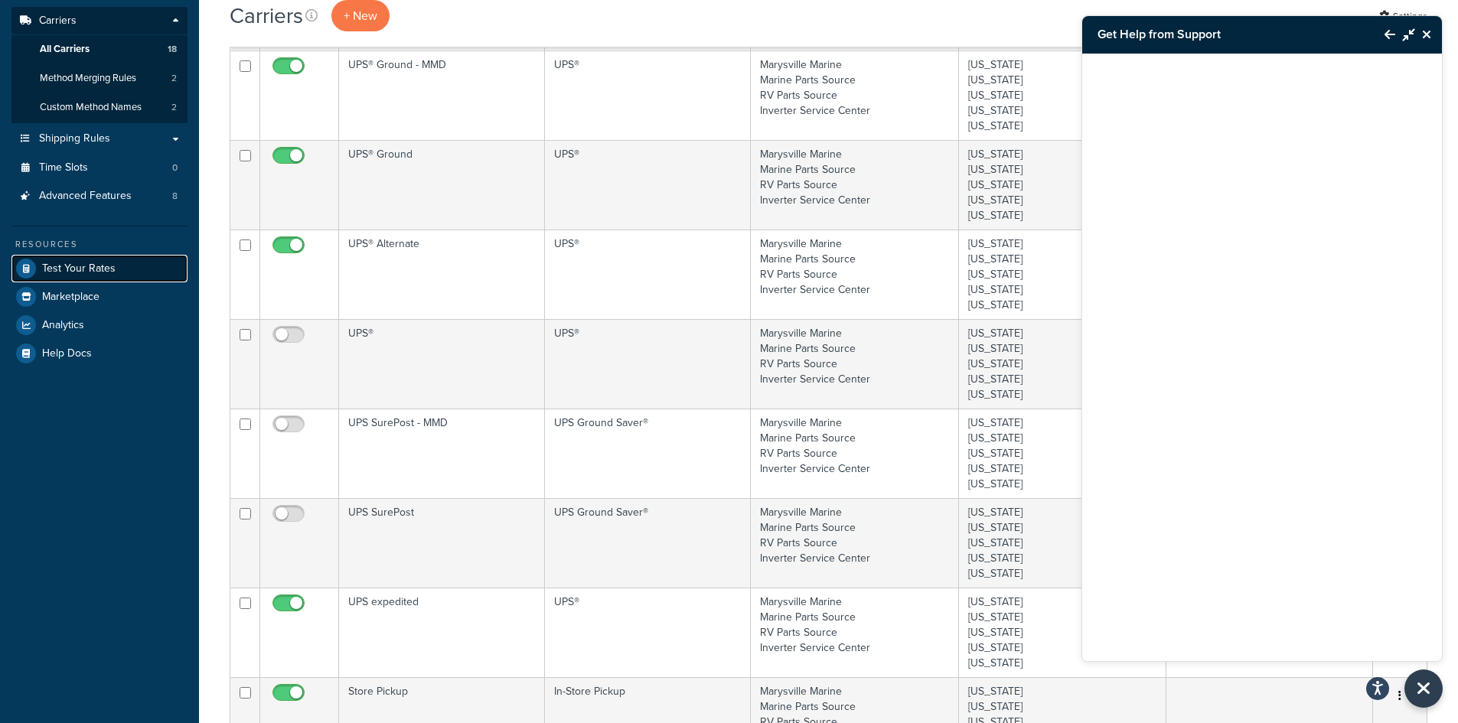
click at [126, 270] on link "Test Your Rates" at bounding box center [99, 269] width 176 height 28
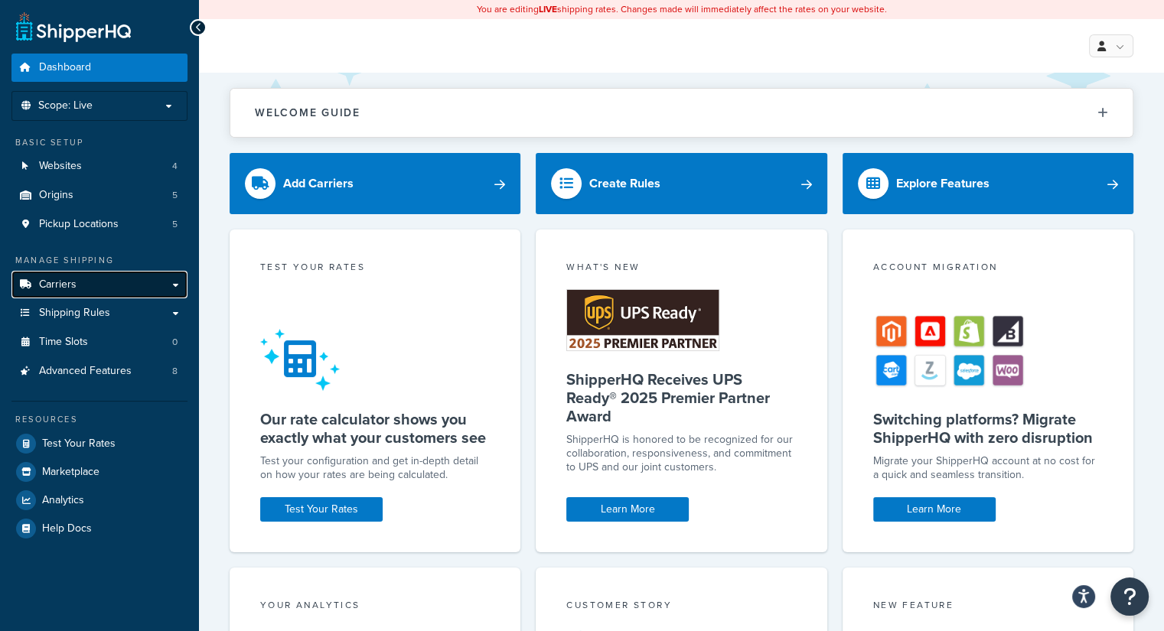
click at [134, 285] on link "Carriers" at bounding box center [99, 285] width 176 height 28
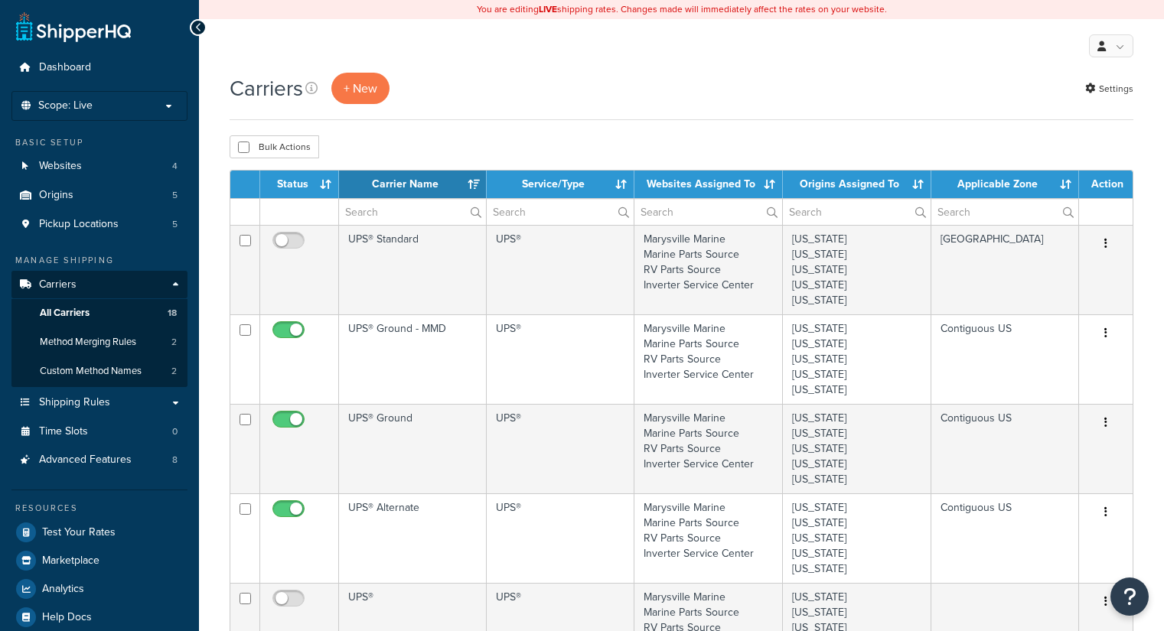
select select "15"
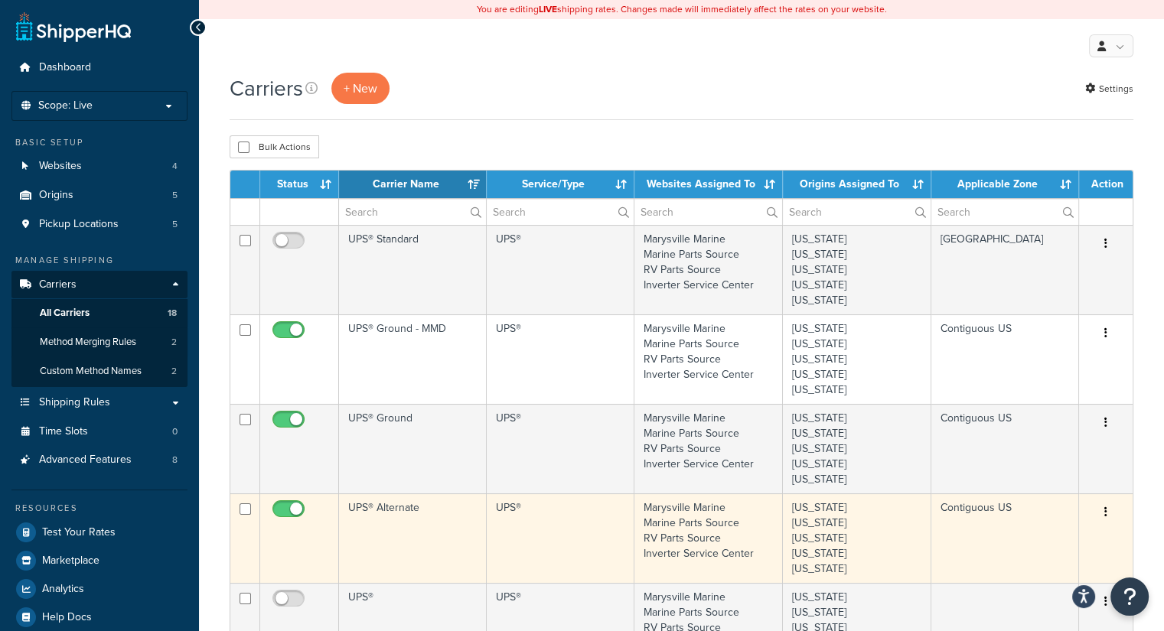
click at [365, 525] on td "UPS® Alternate" at bounding box center [413, 539] width 148 height 90
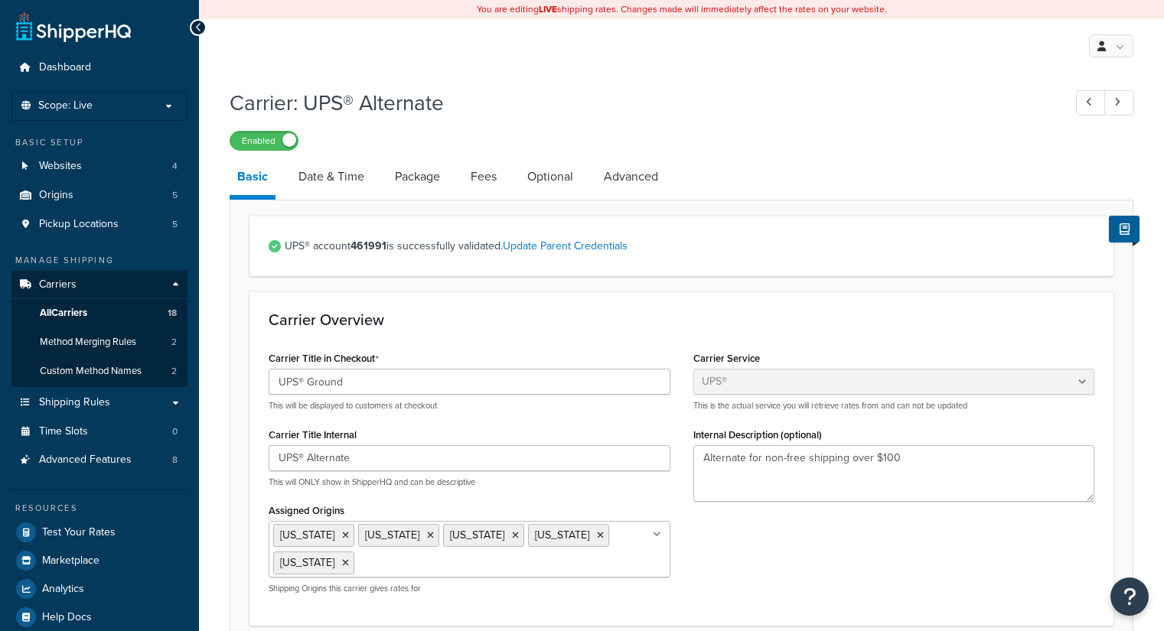
select select "ups"
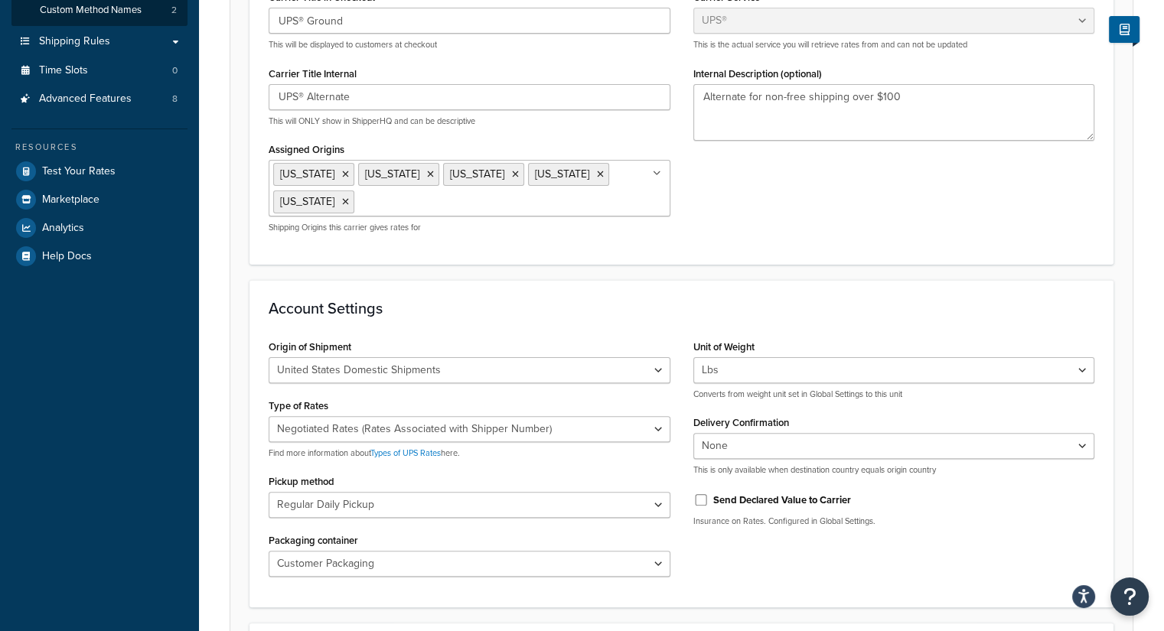
scroll to position [383, 0]
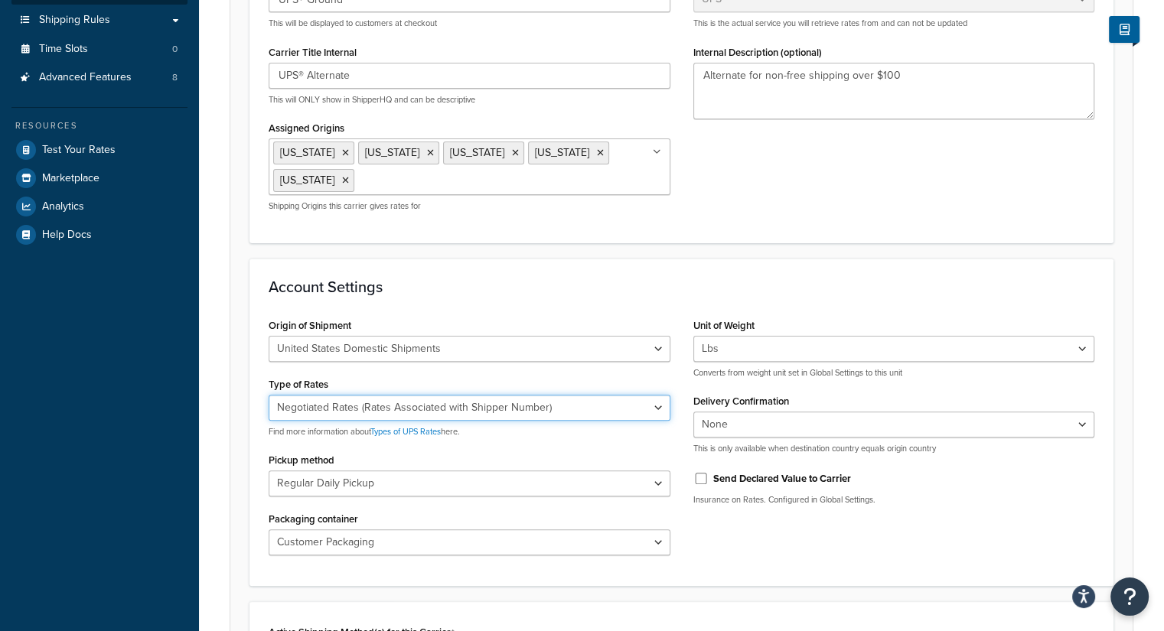
click at [660, 399] on select "Negotiated Rates (Rates Associated with Shipper Number) Daily Rates Retail Rate…" at bounding box center [470, 408] width 402 height 26
click at [912, 292] on div "Account Settings Origin of Shipment United States Domestic Shipments Shipments …" at bounding box center [682, 423] width 864 height 328
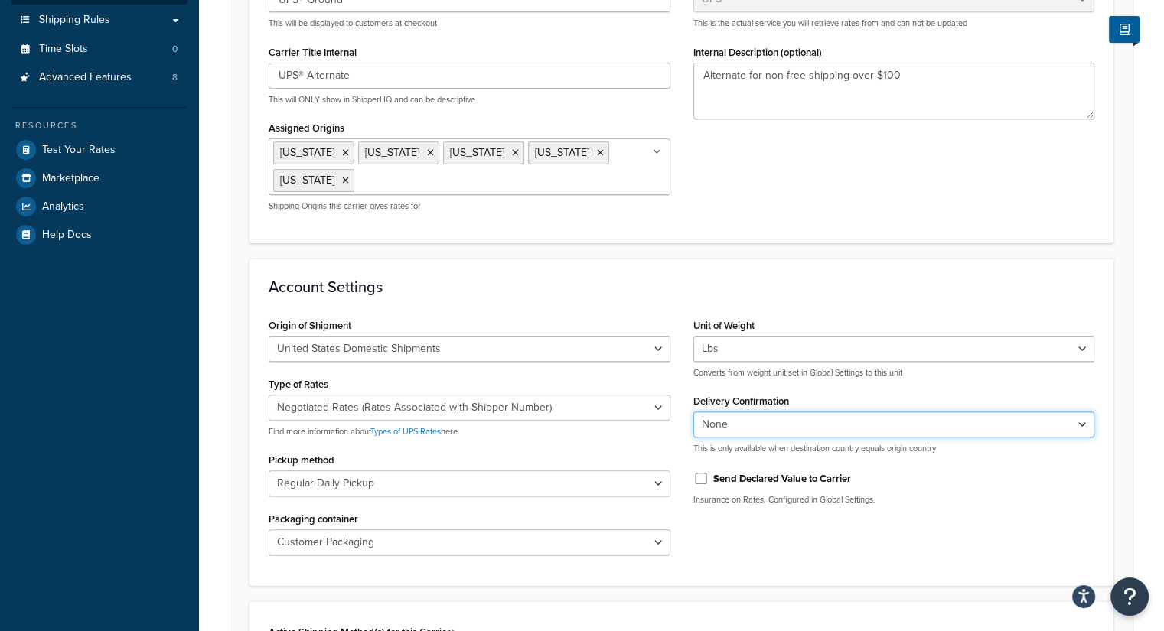
click at [792, 432] on select "None Signature Required Adult Signature Required" at bounding box center [894, 425] width 402 height 26
click at [860, 304] on div "Account Settings Origin of Shipment United States Domestic Shipments Shipments …" at bounding box center [682, 423] width 864 height 328
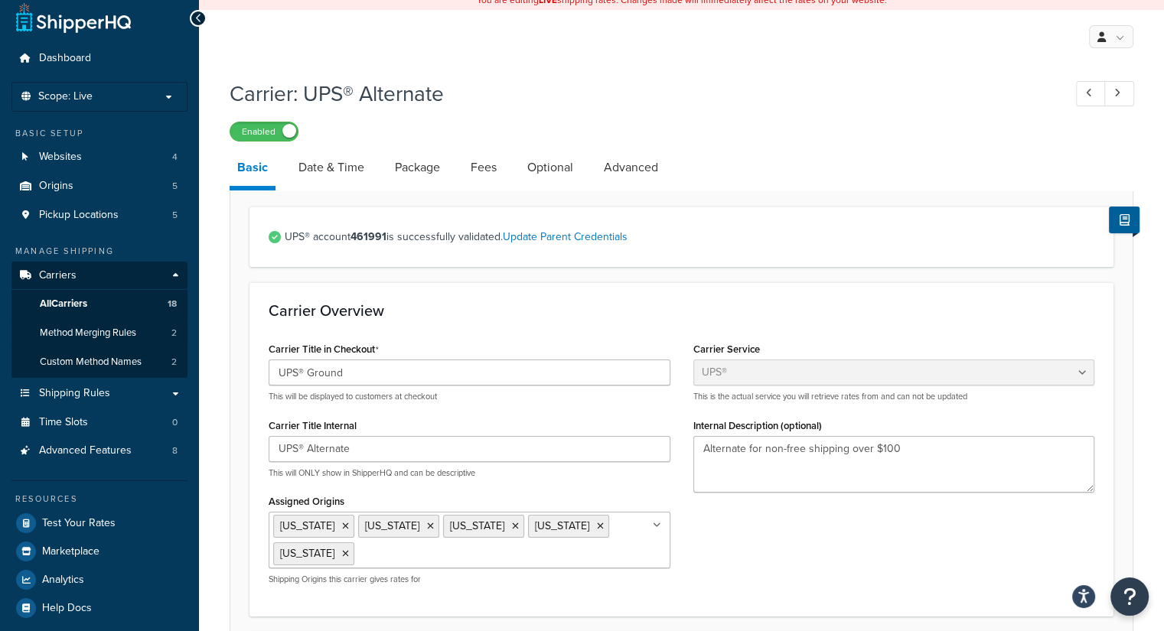
scroll to position [0, 0]
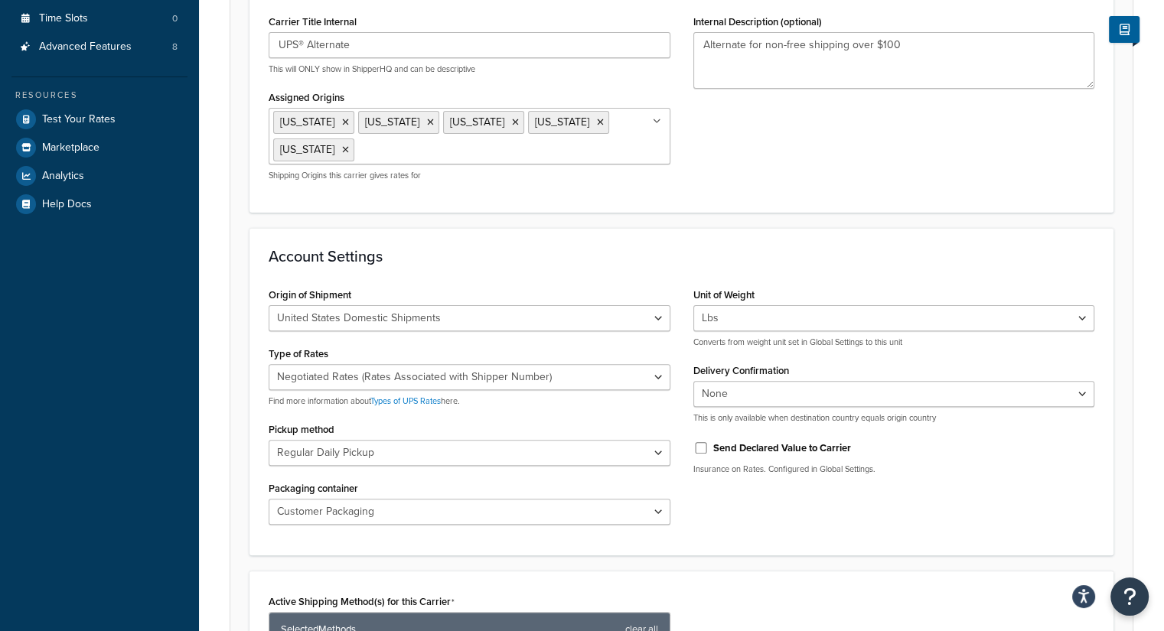
scroll to position [151, 0]
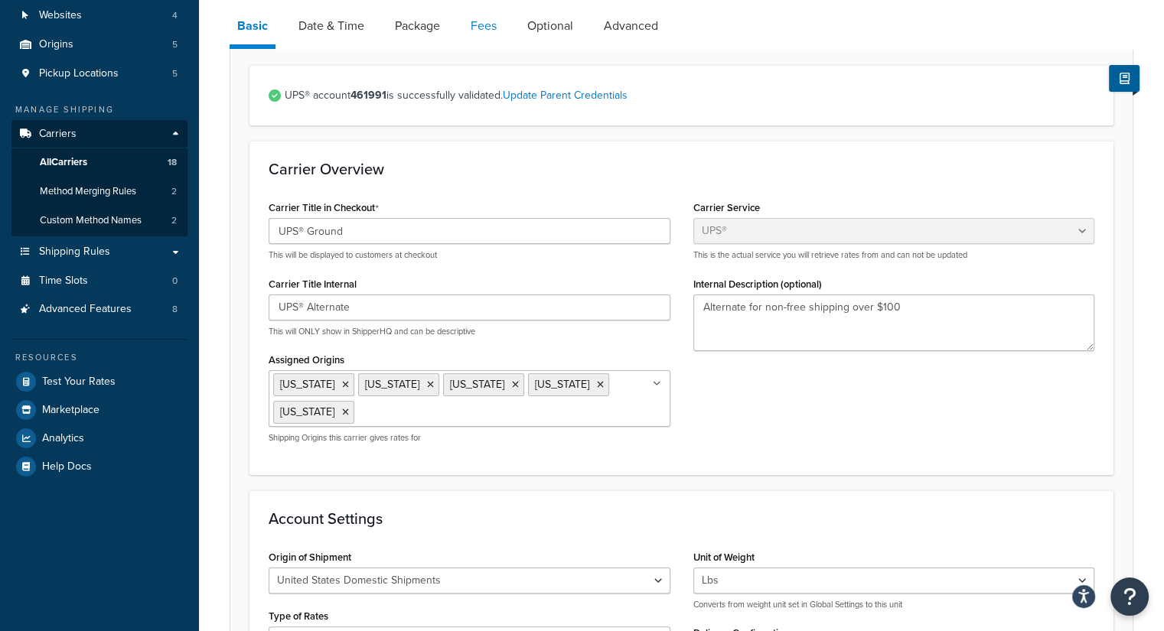
click at [495, 26] on link "Fees" at bounding box center [483, 26] width 41 height 37
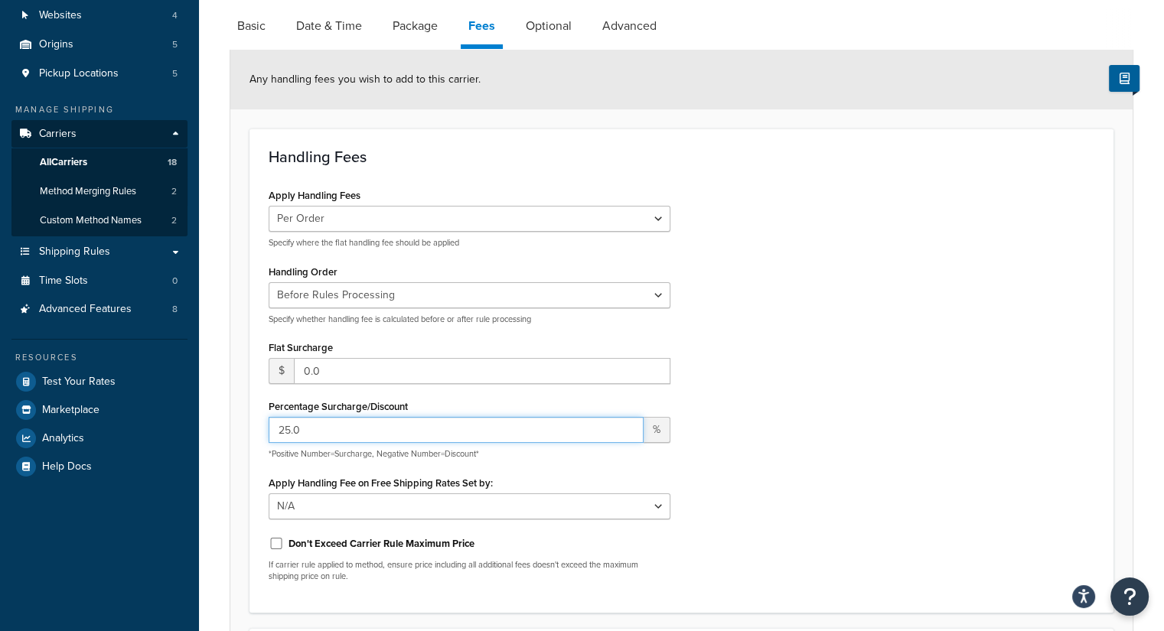
click at [277, 426] on input "25.0" at bounding box center [456, 430] width 375 height 26
drag, startPoint x: 292, startPoint y: 431, endPoint x: 282, endPoint y: 432, distance: 10.1
click at [282, 432] on input "-25.0" at bounding box center [456, 430] width 375 height 26
type input "-40.0"
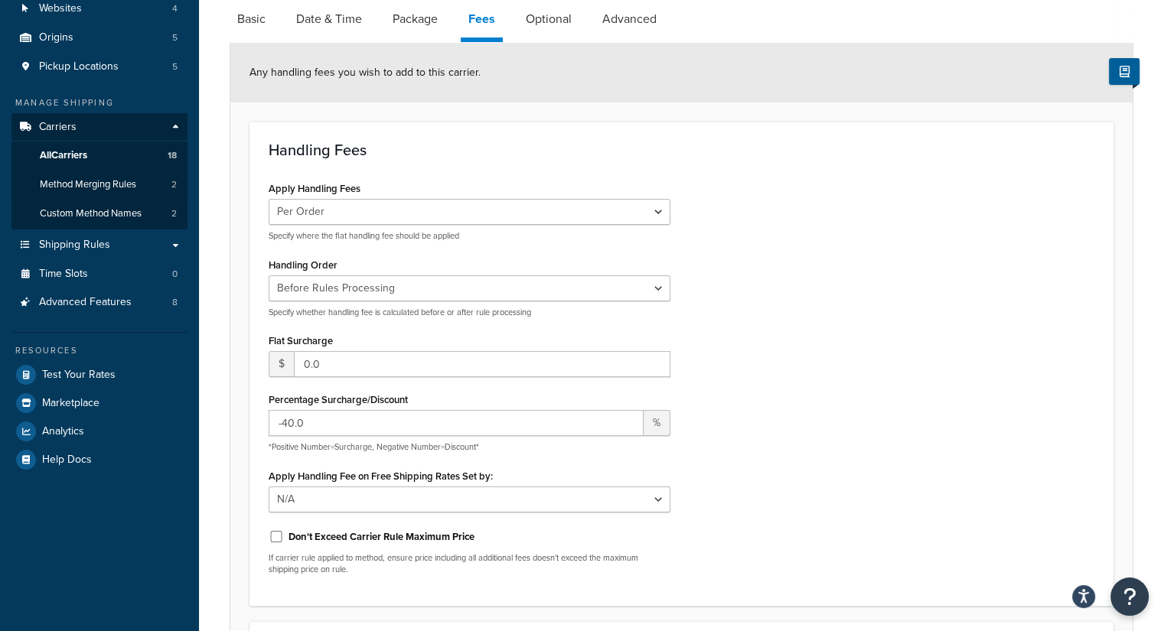
scroll to position [458, 0]
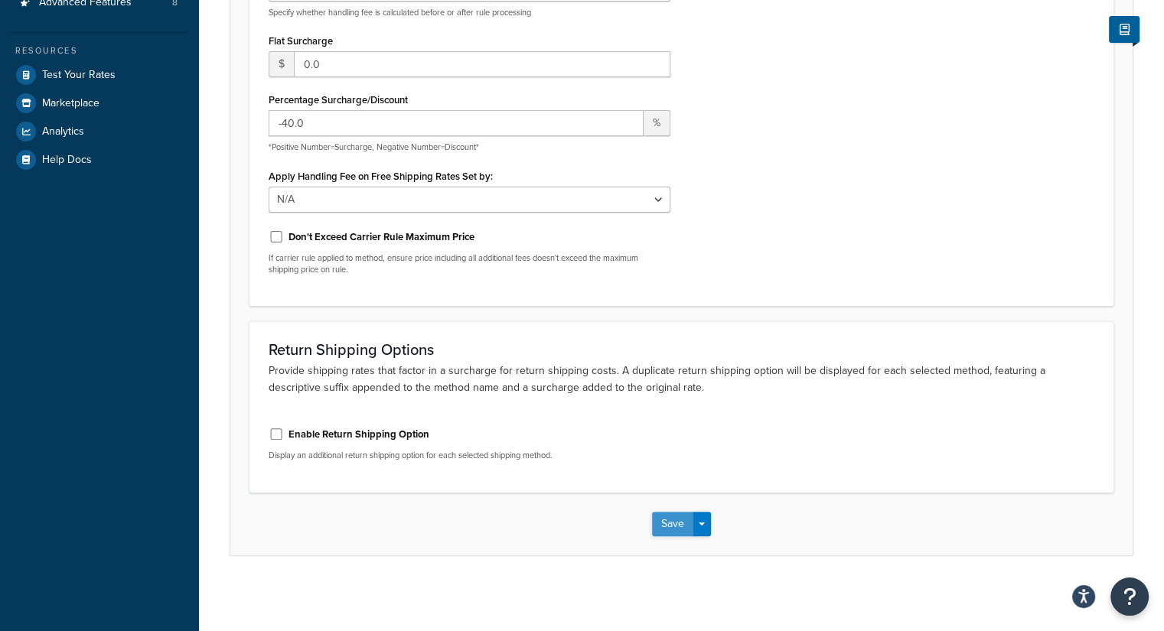
click at [661, 520] on button "Save" at bounding box center [672, 524] width 41 height 24
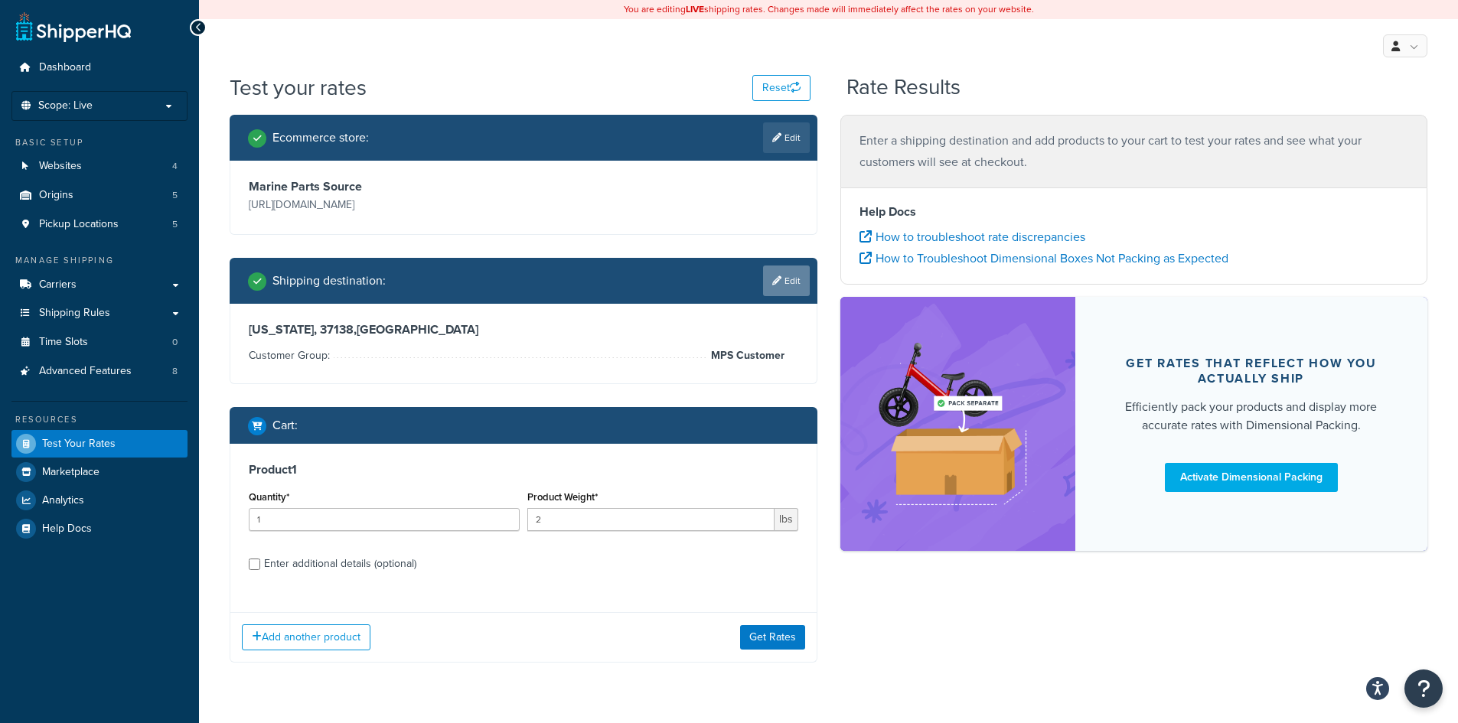
click at [785, 282] on link "Edit" at bounding box center [786, 281] width 47 height 31
select select "TN"
select select "MPS Customer"
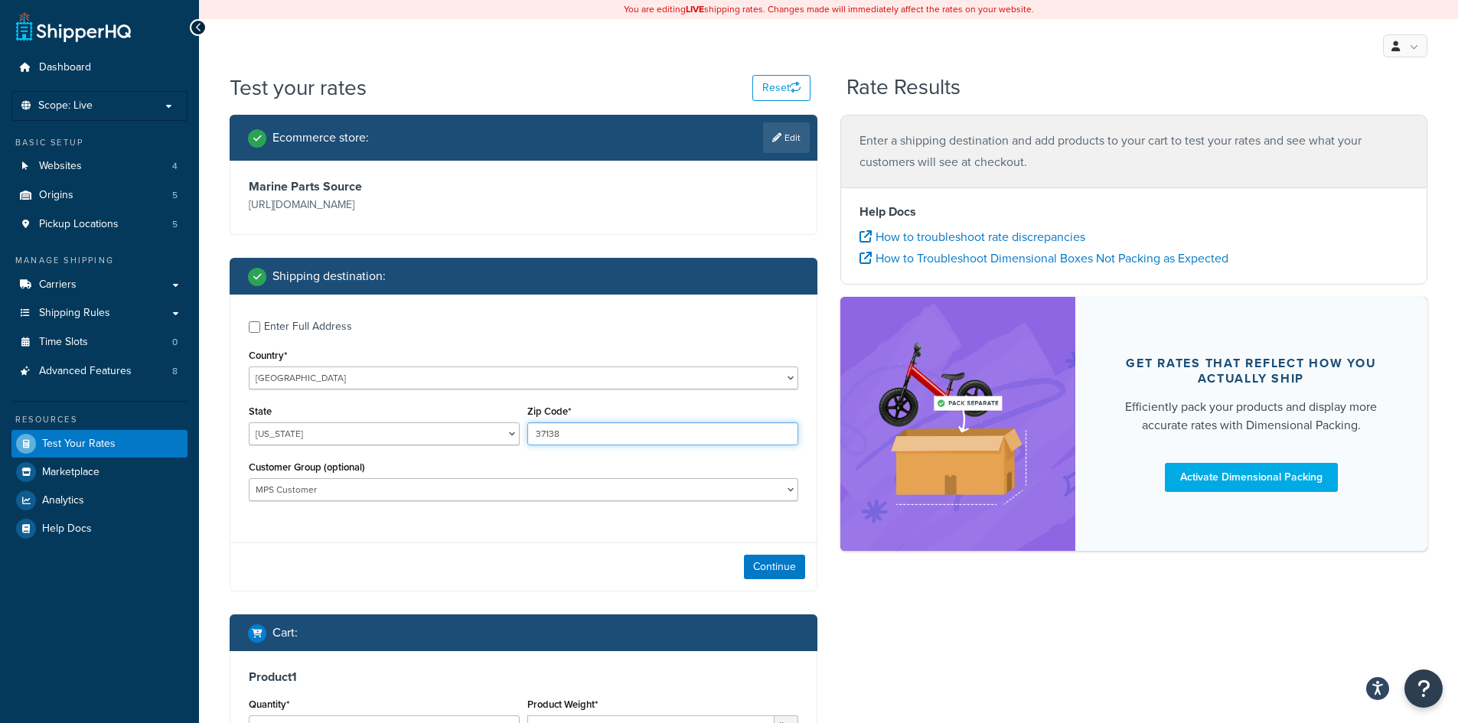
click at [641, 435] on input "37138" at bounding box center [662, 433] width 271 height 23
type input "37188"
click at [772, 564] on button "Continue" at bounding box center [774, 567] width 61 height 24
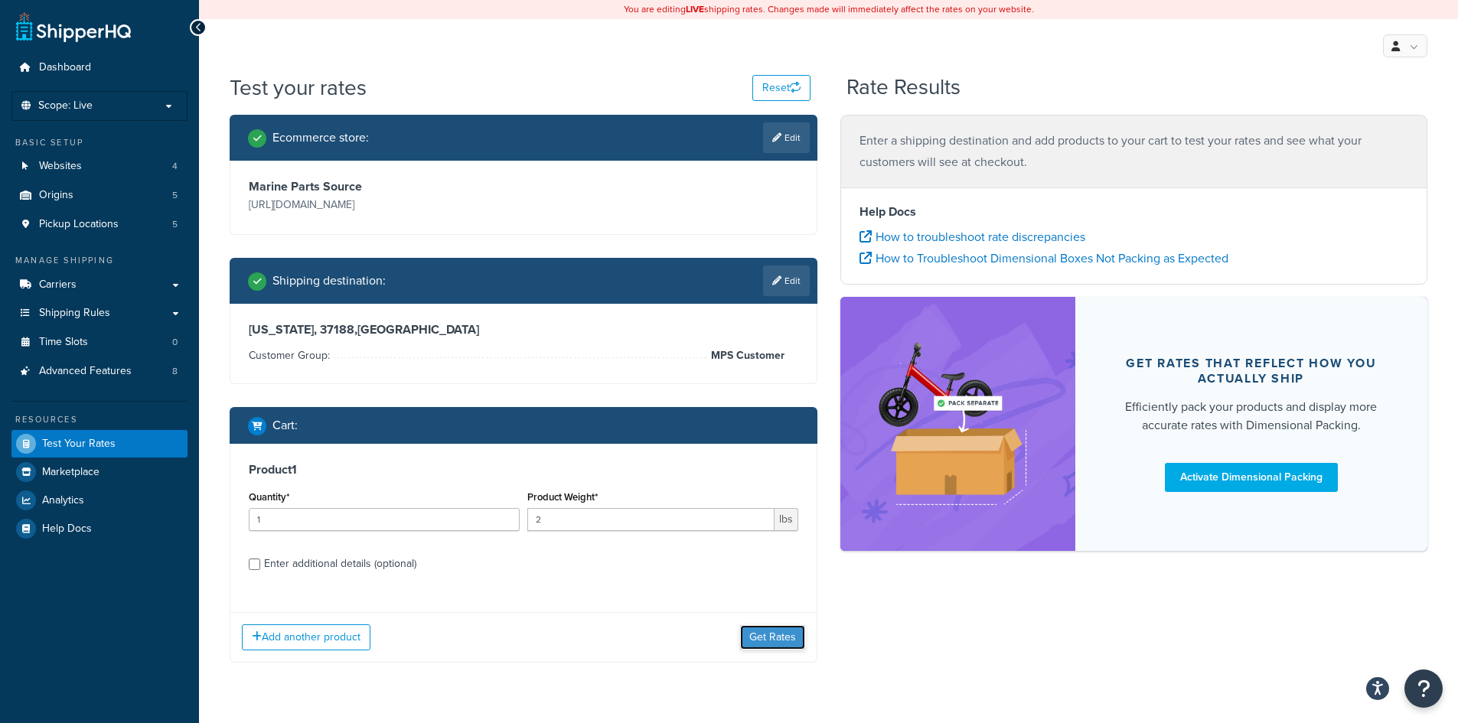
click at [778, 644] on button "Get Rates" at bounding box center [772, 637] width 65 height 24
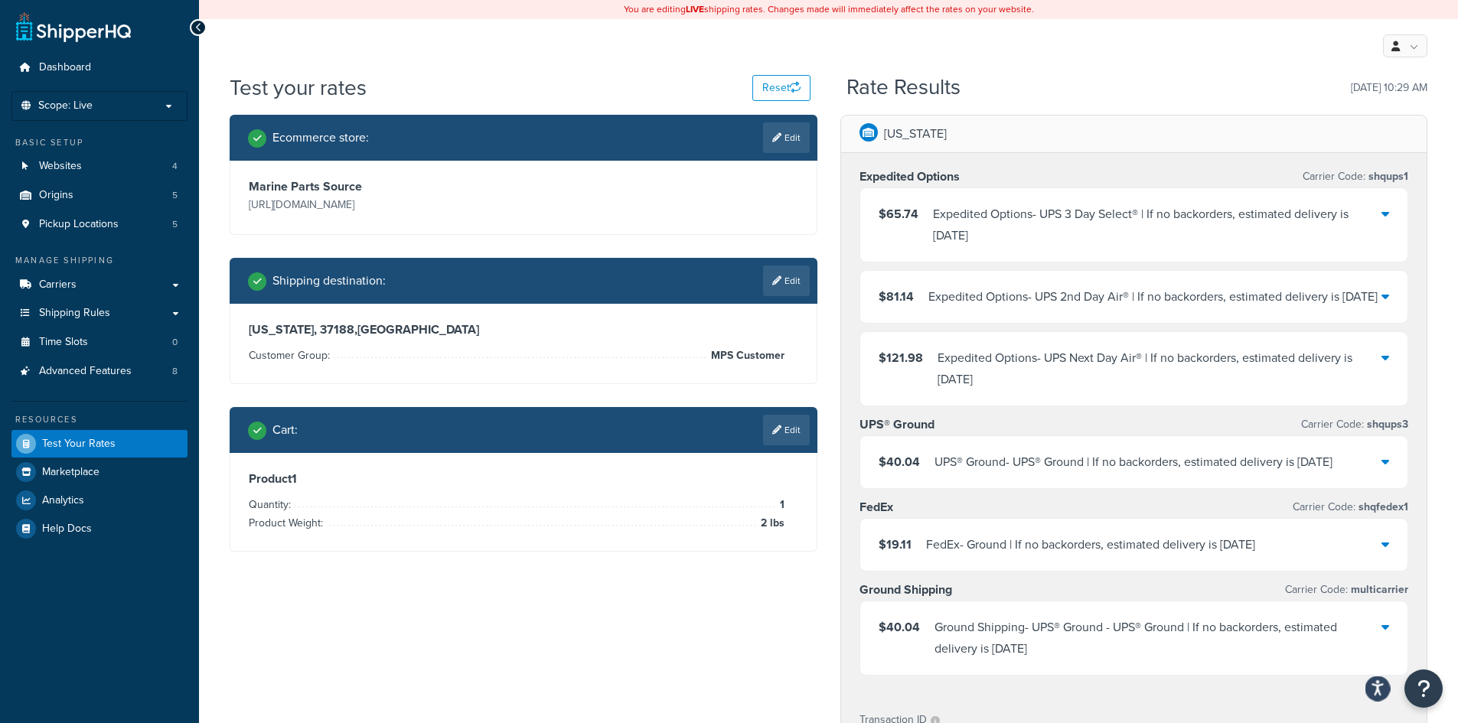
click at [1378, 685] on icon "Open accessiBe: accessibility options, statement and help" at bounding box center [1378, 688] width 12 height 16
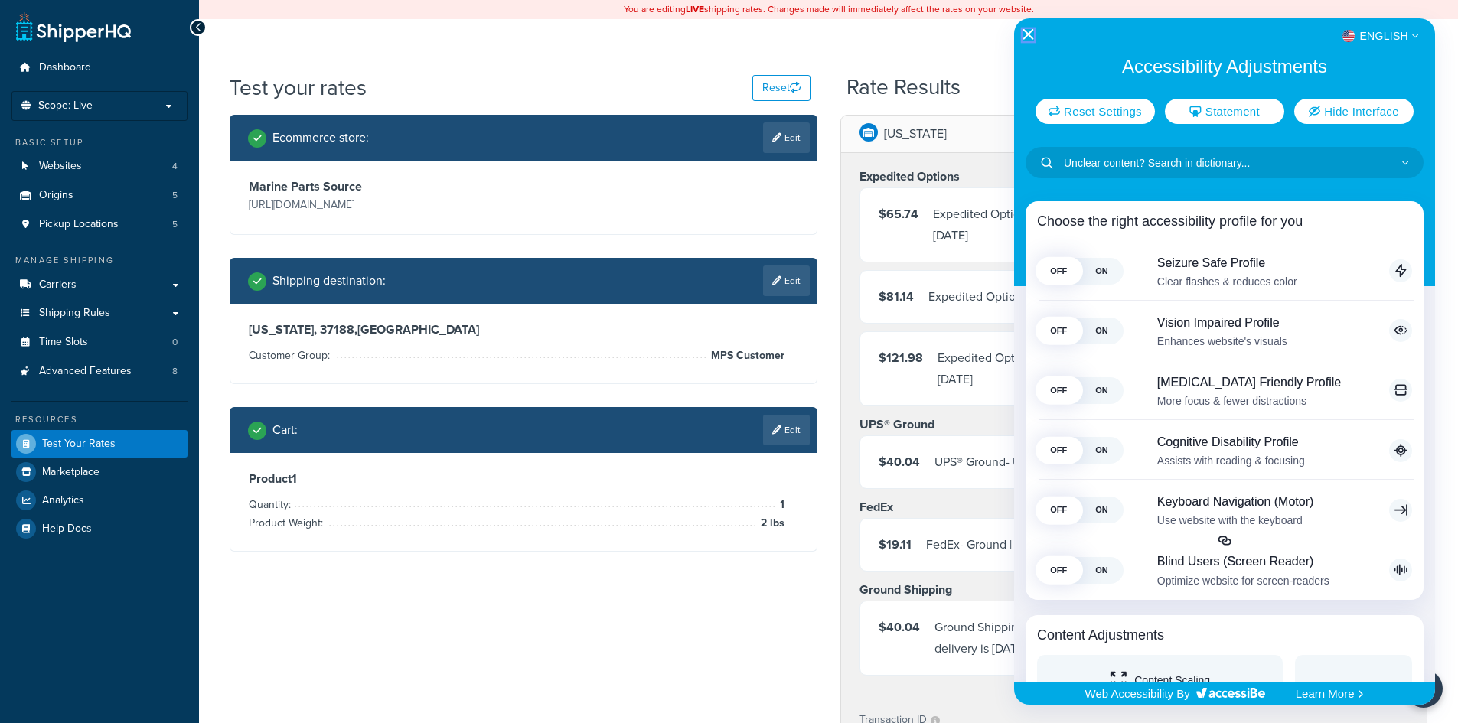
click at [1025, 34] on icon "Close Accessibility Interface" at bounding box center [1028, 34] width 11 height 11
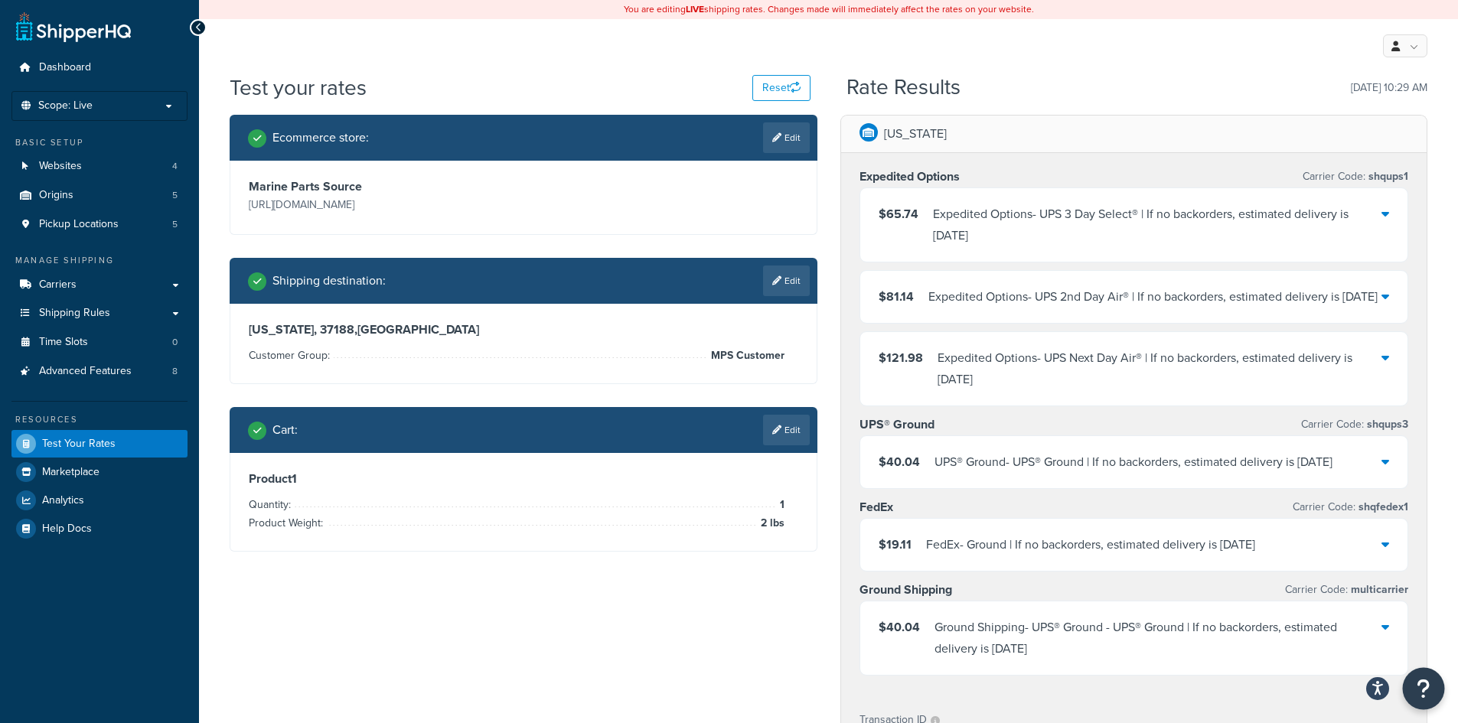
click at [1411, 680] on button "Open Resource Center" at bounding box center [1424, 689] width 42 height 42
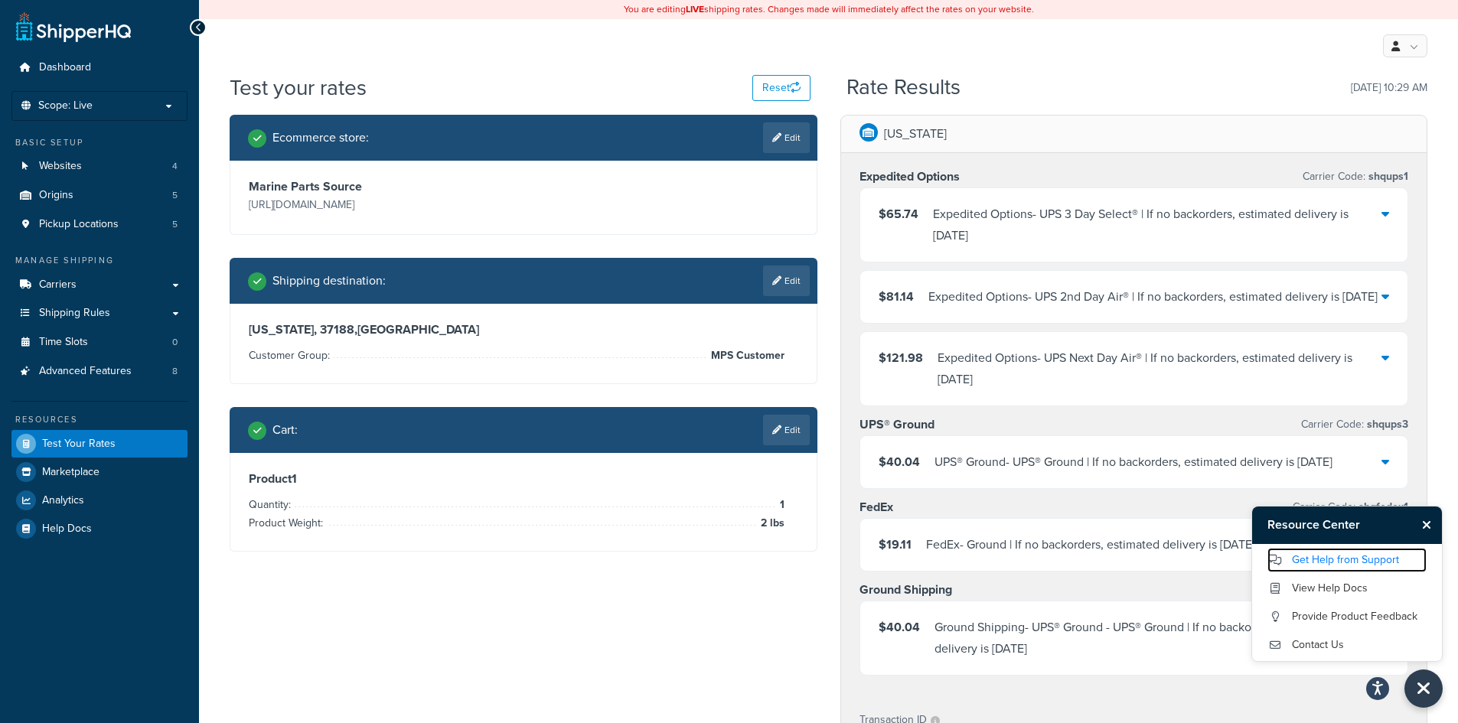
click at [1333, 563] on link "Get Help from Support" at bounding box center [1346, 560] width 159 height 24
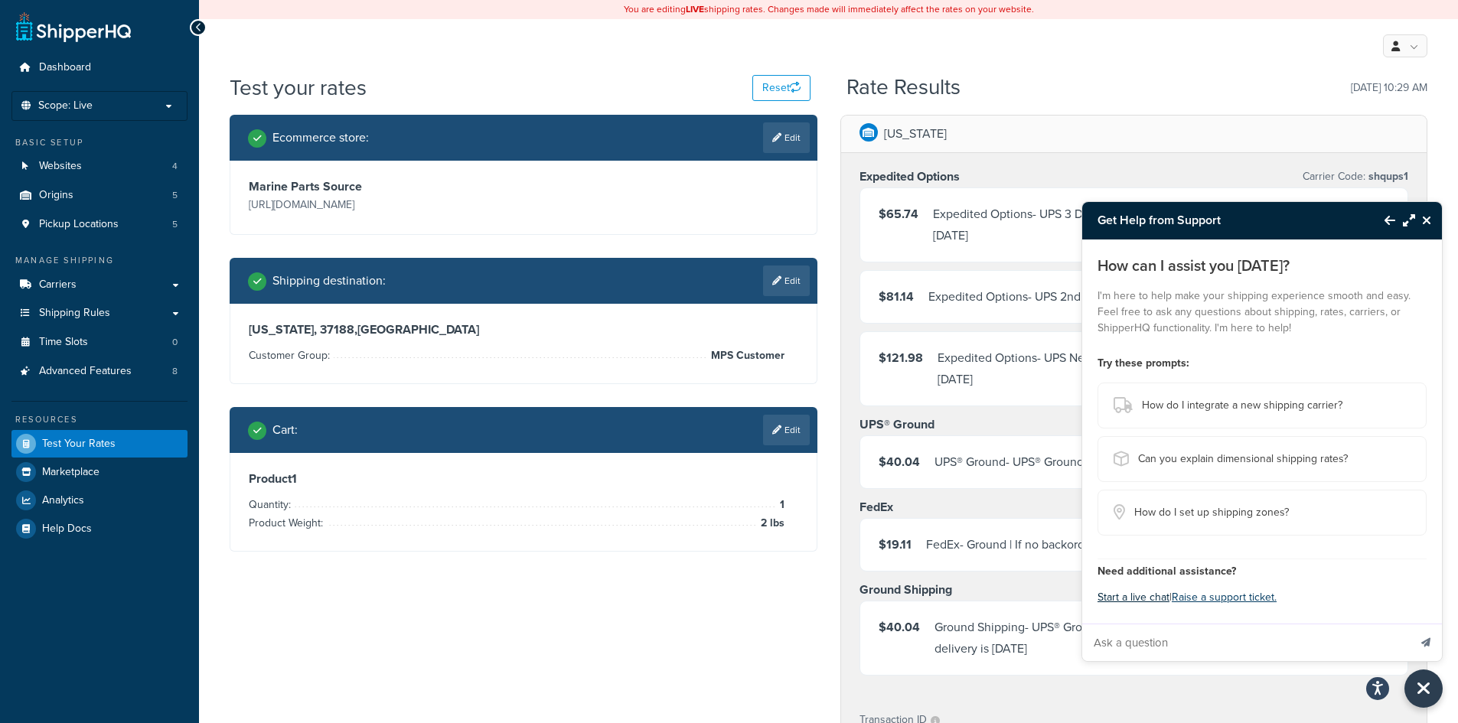
click at [1134, 595] on button "Start a live chat" at bounding box center [1134, 597] width 72 height 21
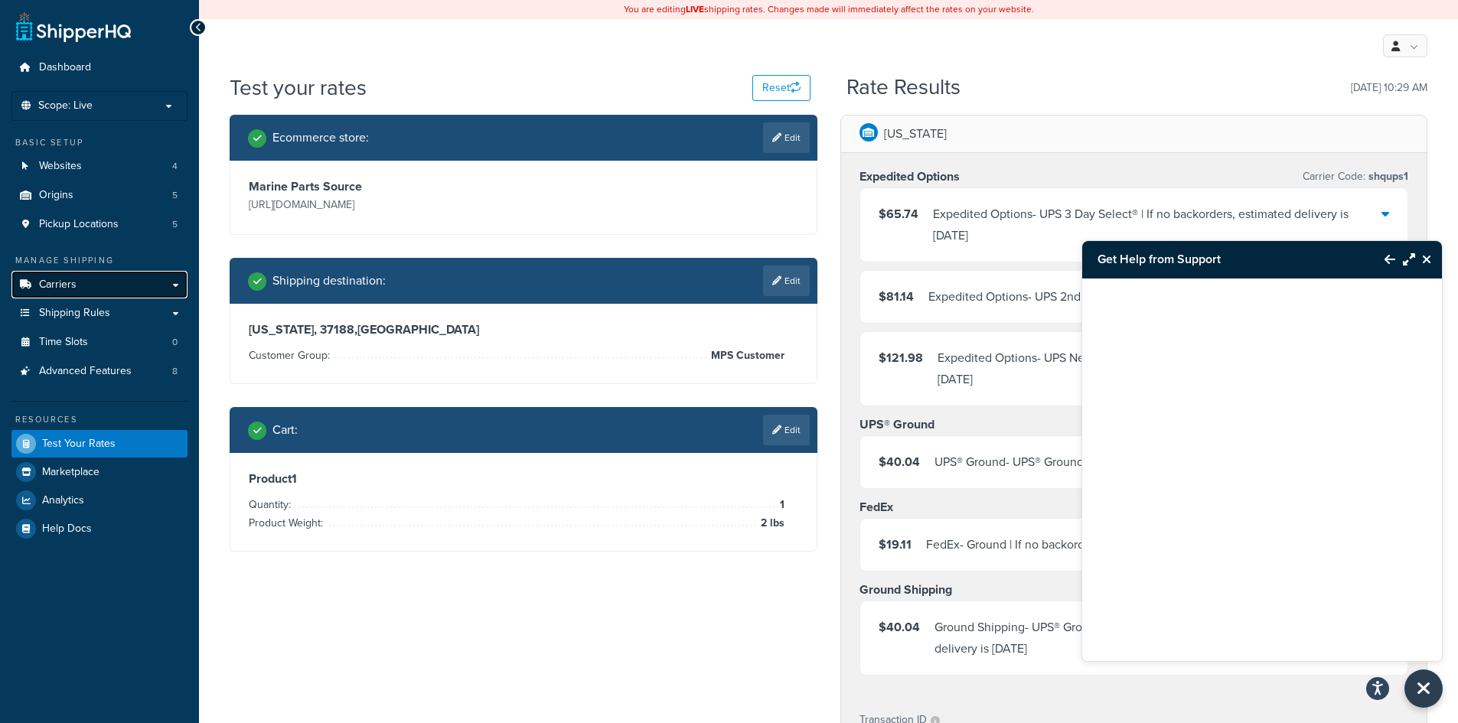
click at [76, 275] on link "Carriers" at bounding box center [99, 285] width 176 height 28
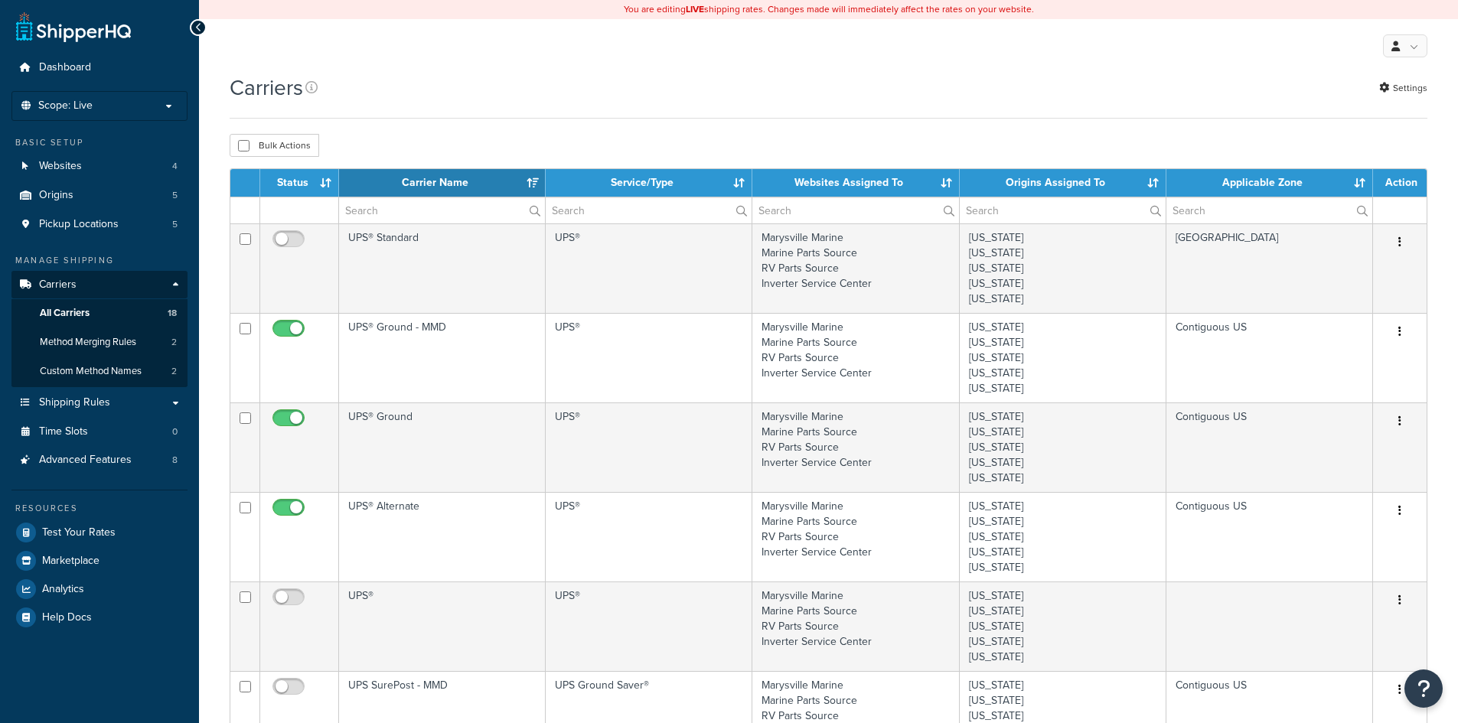
select select "15"
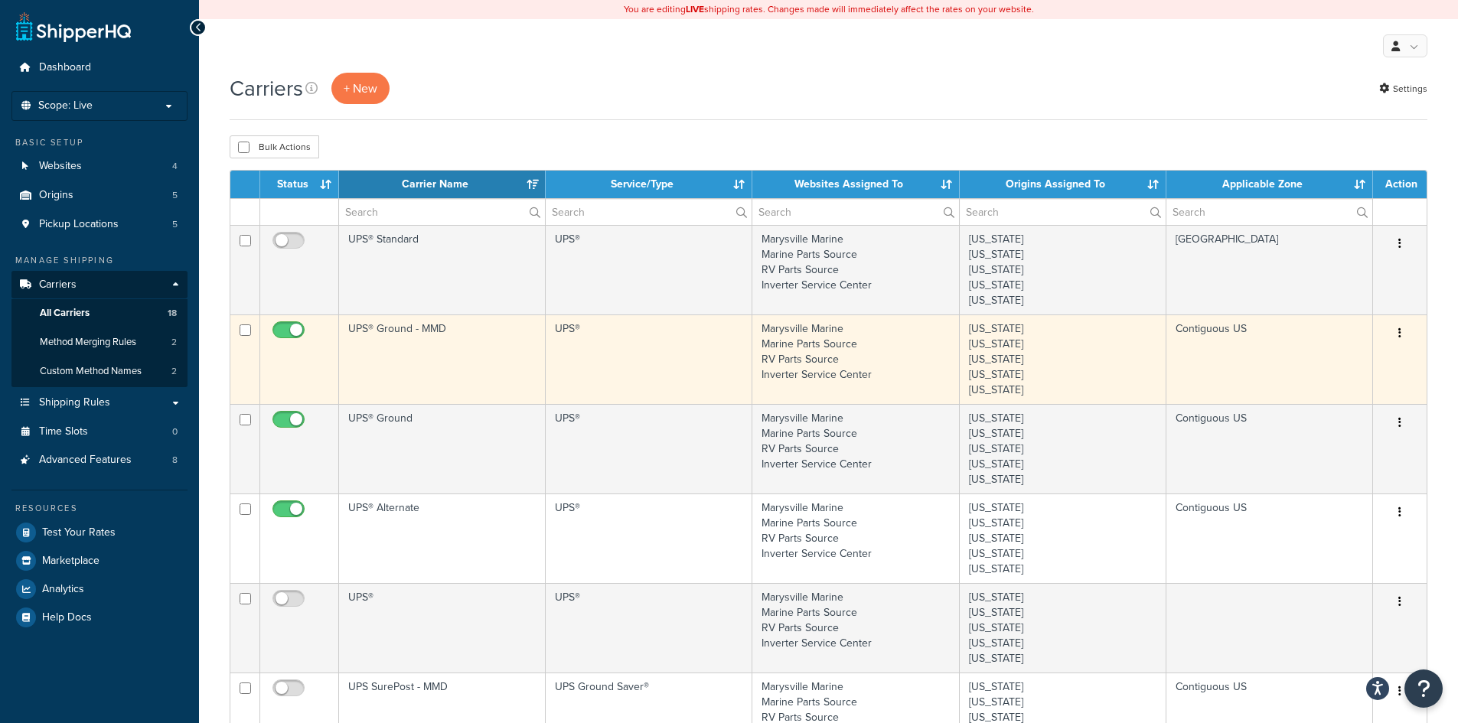
click at [420, 342] on td "UPS® Ground - MMD" at bounding box center [442, 360] width 207 height 90
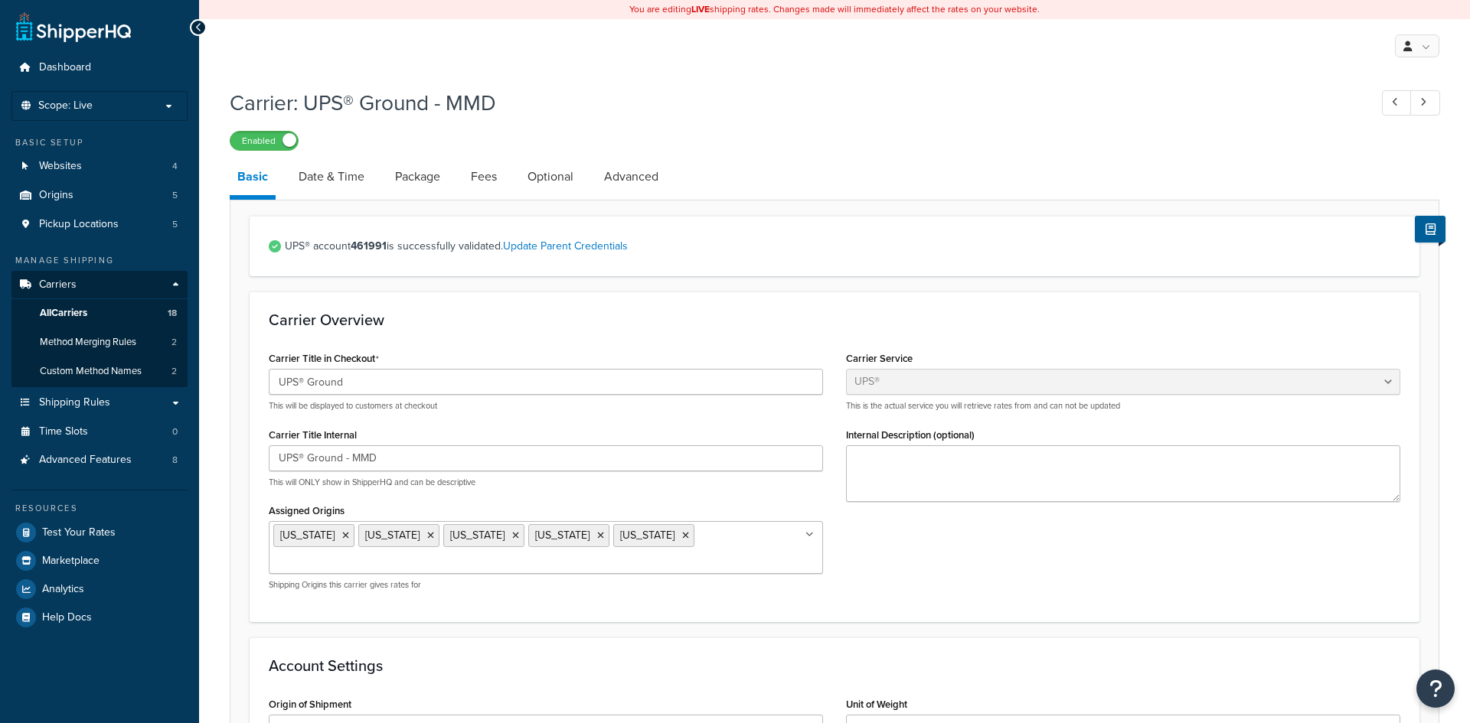
select select "ups"
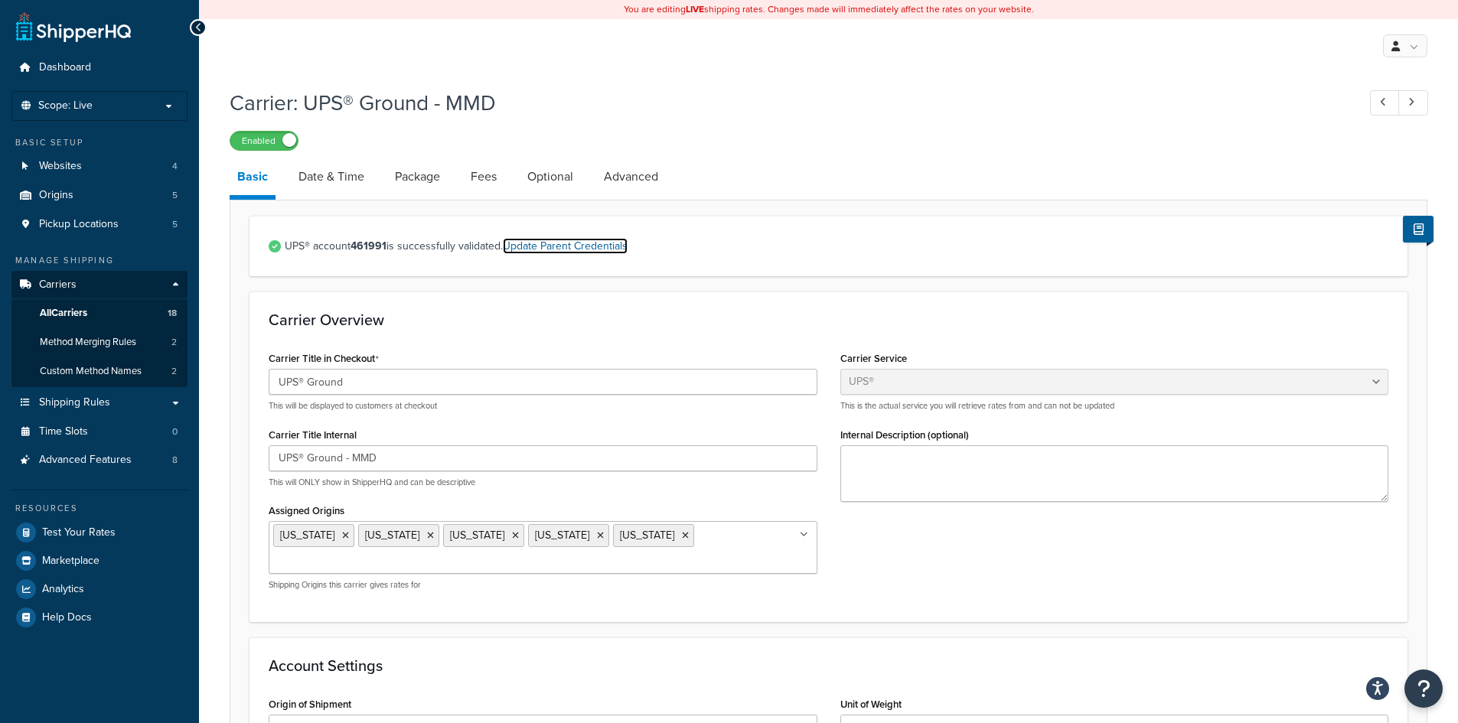
click at [579, 243] on link "Update Parent Credentials" at bounding box center [565, 246] width 125 height 16
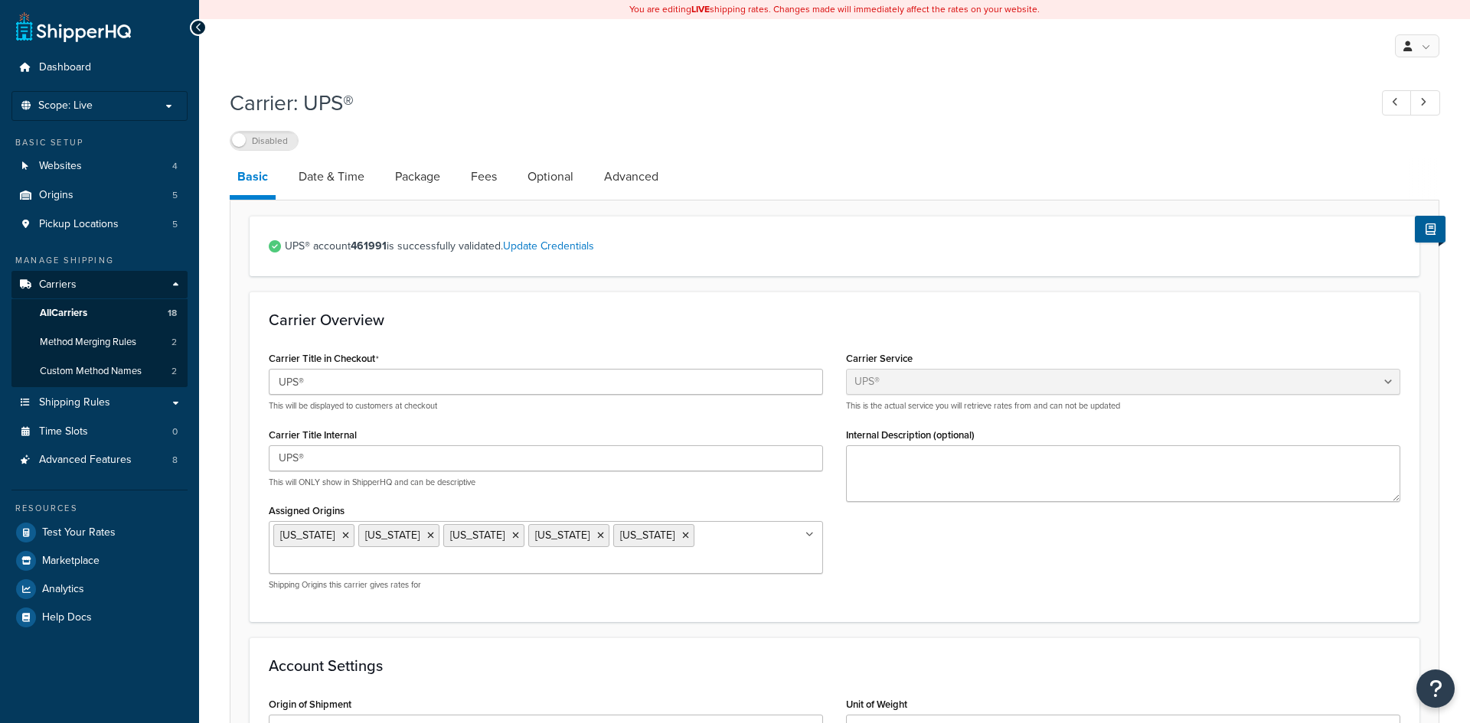
select select "ups"
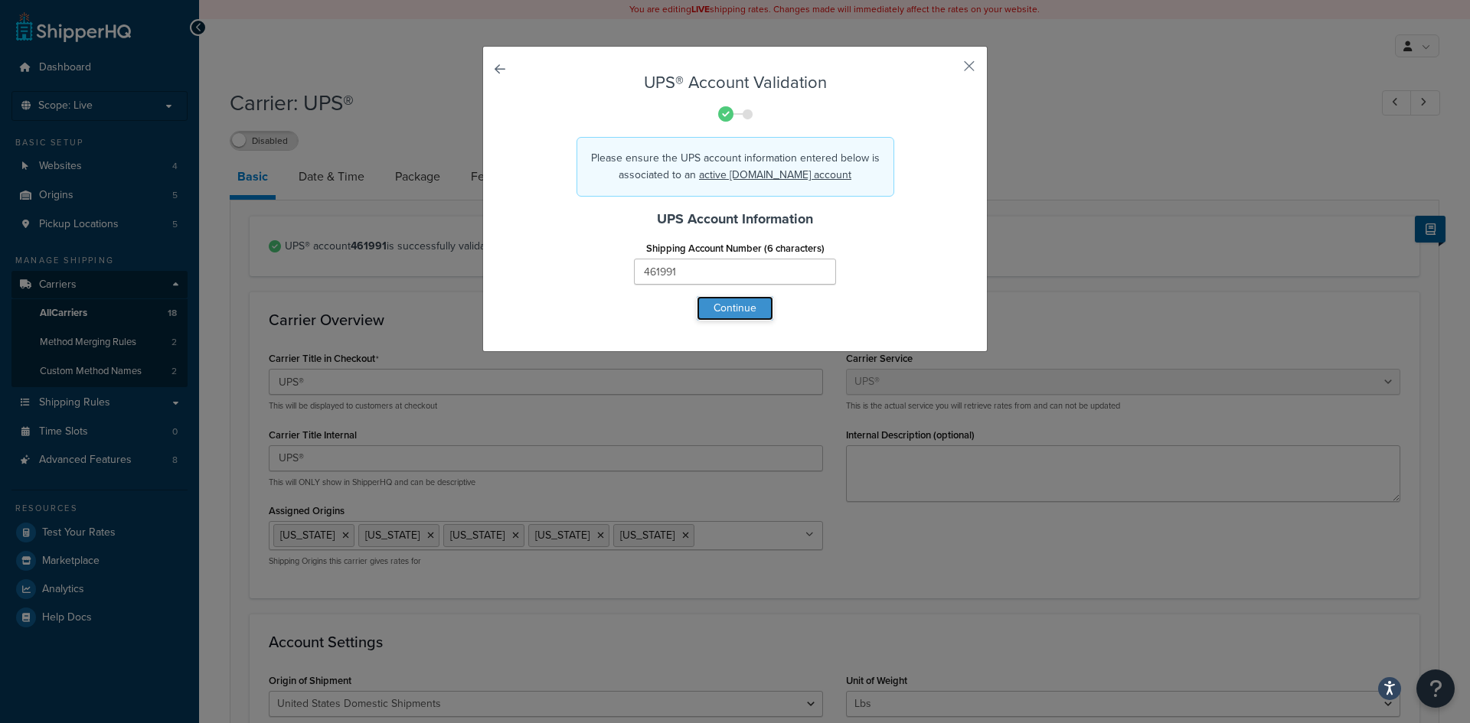
click at [721, 302] on button "Continue" at bounding box center [735, 308] width 77 height 24
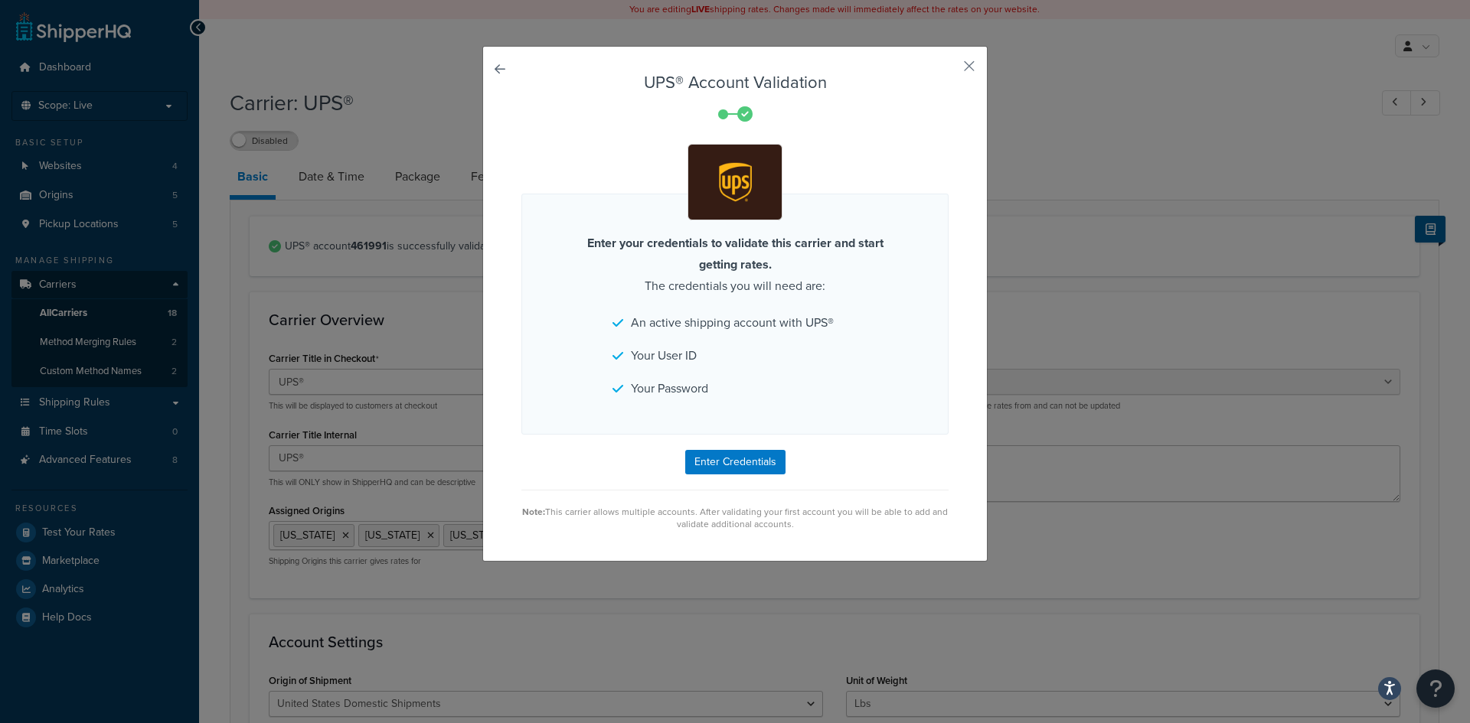
click at [1359, 559] on div "UPS® Account Validation Enter your credentials to validate this carrier and sta…" at bounding box center [735, 361] width 1470 height 723
click at [948, 70] on button "button" at bounding box center [947, 72] width 4 height 4
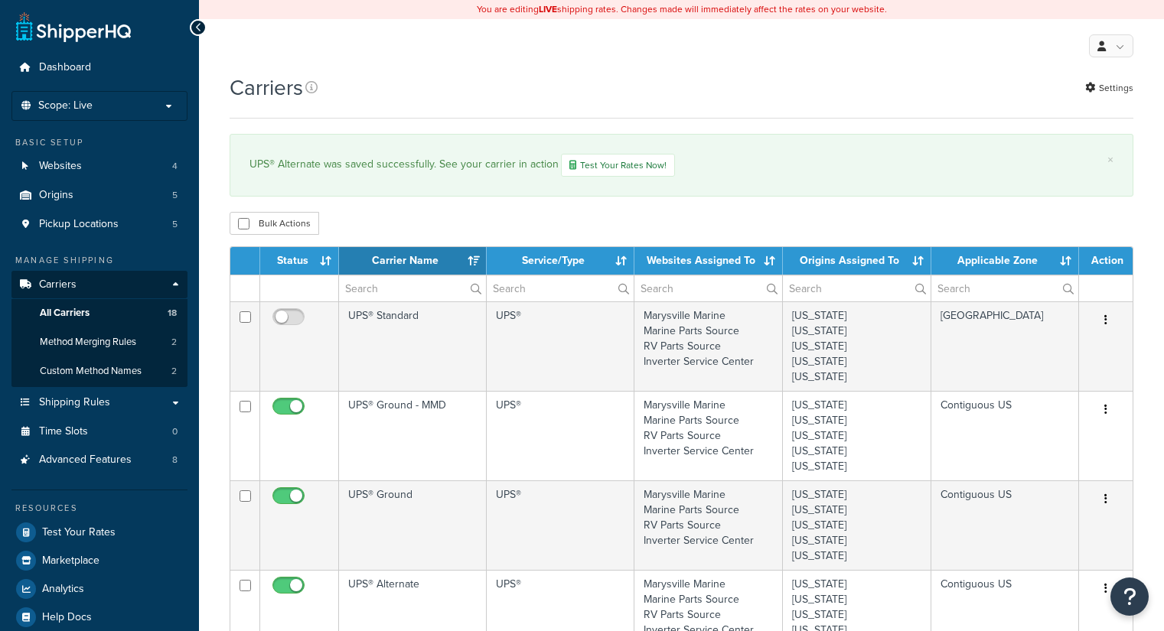
select select "15"
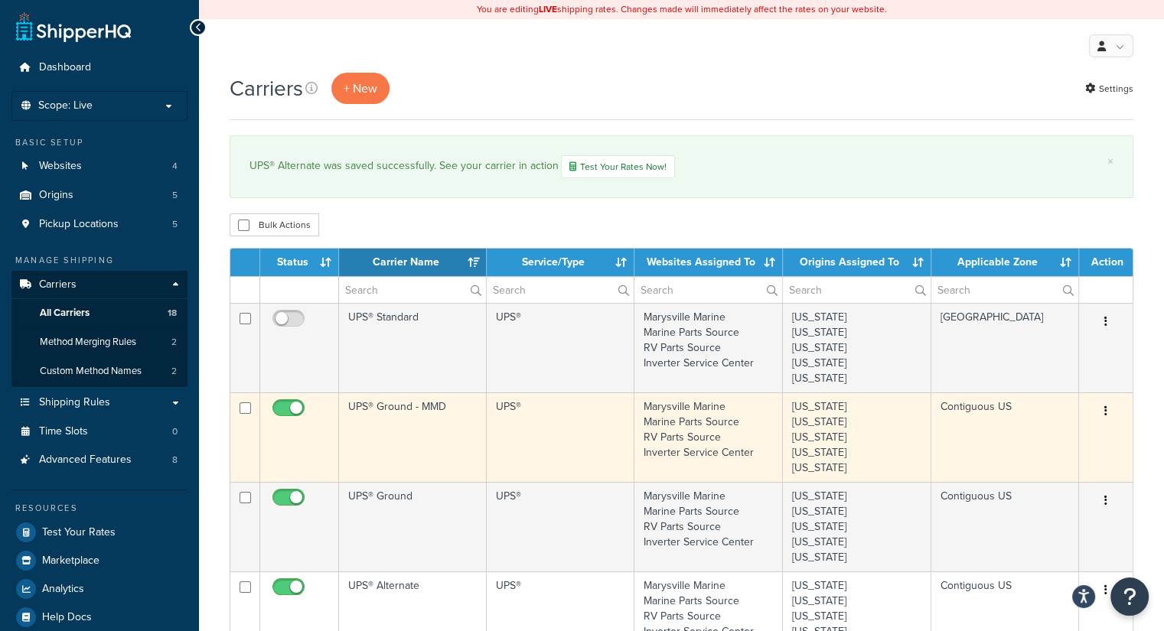
click at [425, 403] on td "UPS® Ground - MMD" at bounding box center [413, 438] width 148 height 90
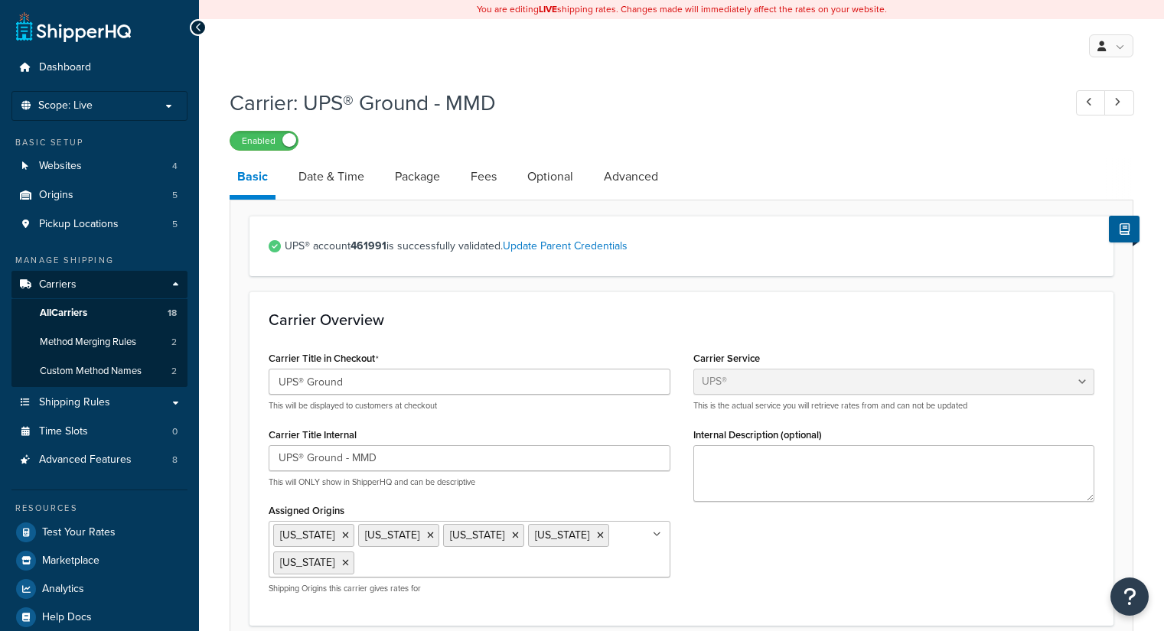
select select "ups"
click at [471, 173] on link "Fees" at bounding box center [483, 176] width 41 height 37
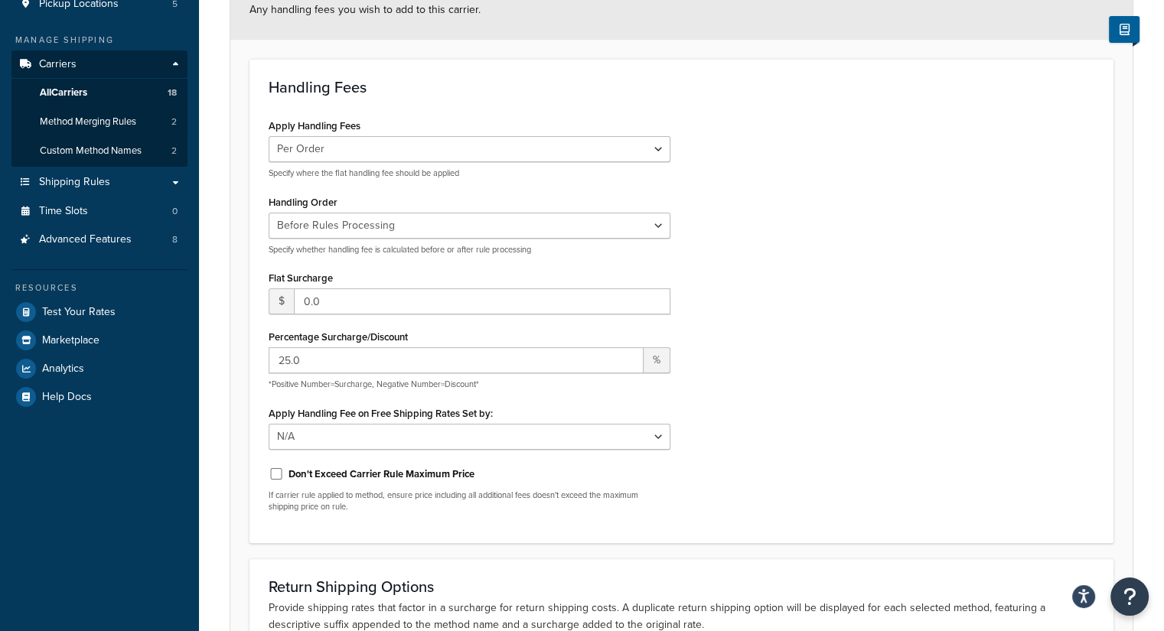
scroll to position [230, 0]
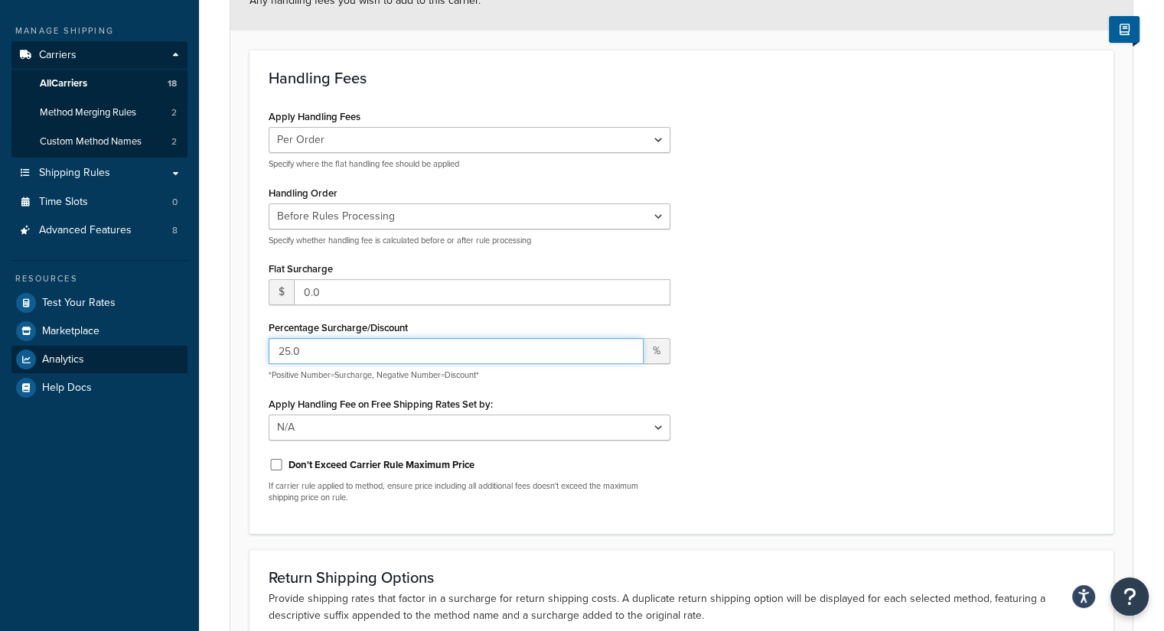
drag, startPoint x: 352, startPoint y: 357, endPoint x: 134, endPoint y: 356, distance: 218.1
click at [134, 356] on div "Dashboard Scope: Live Basic Setup Websites 4 Origins 5 Pickup Locations 5 Manag…" at bounding box center [582, 315] width 1164 height 1091
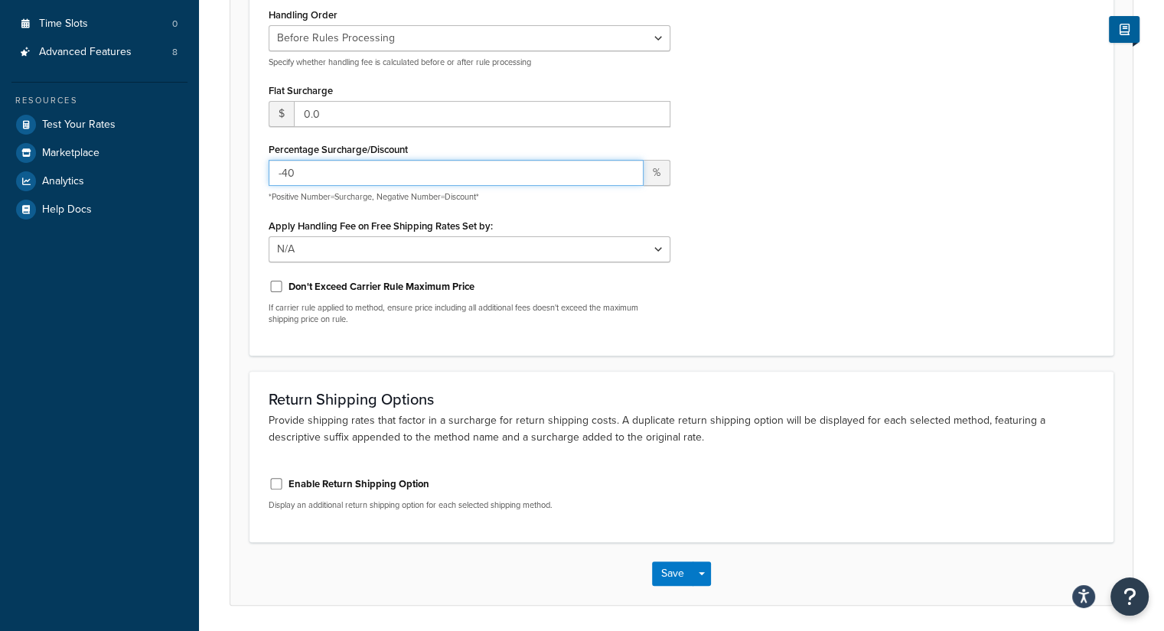
scroll to position [458, 0]
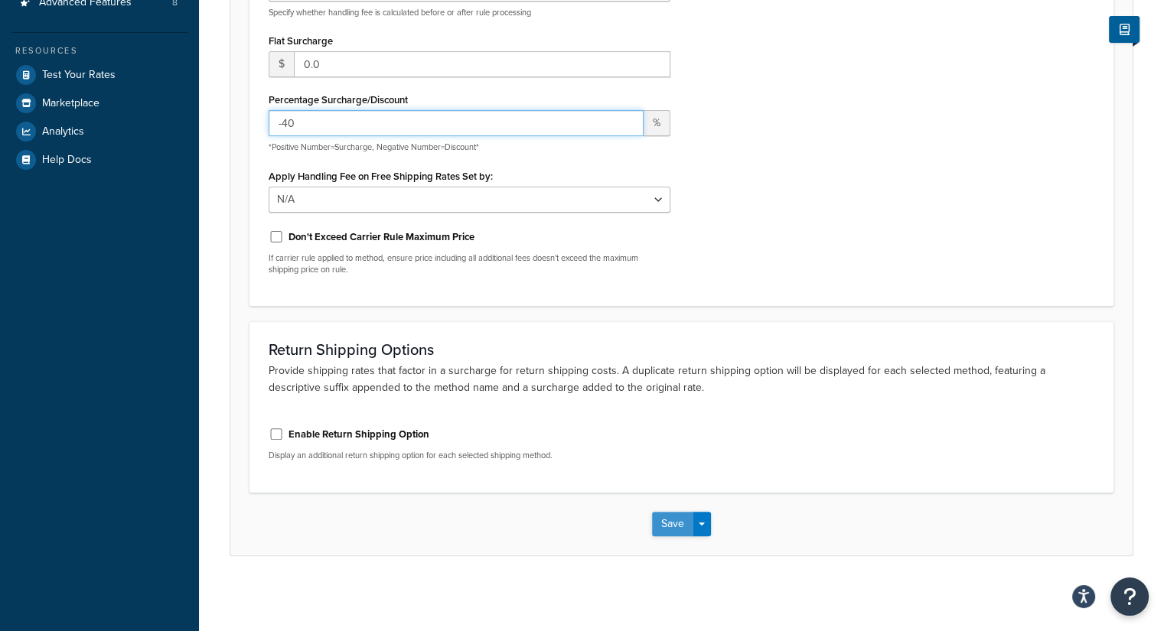
type input "-40"
click at [677, 523] on button "Save" at bounding box center [672, 524] width 41 height 24
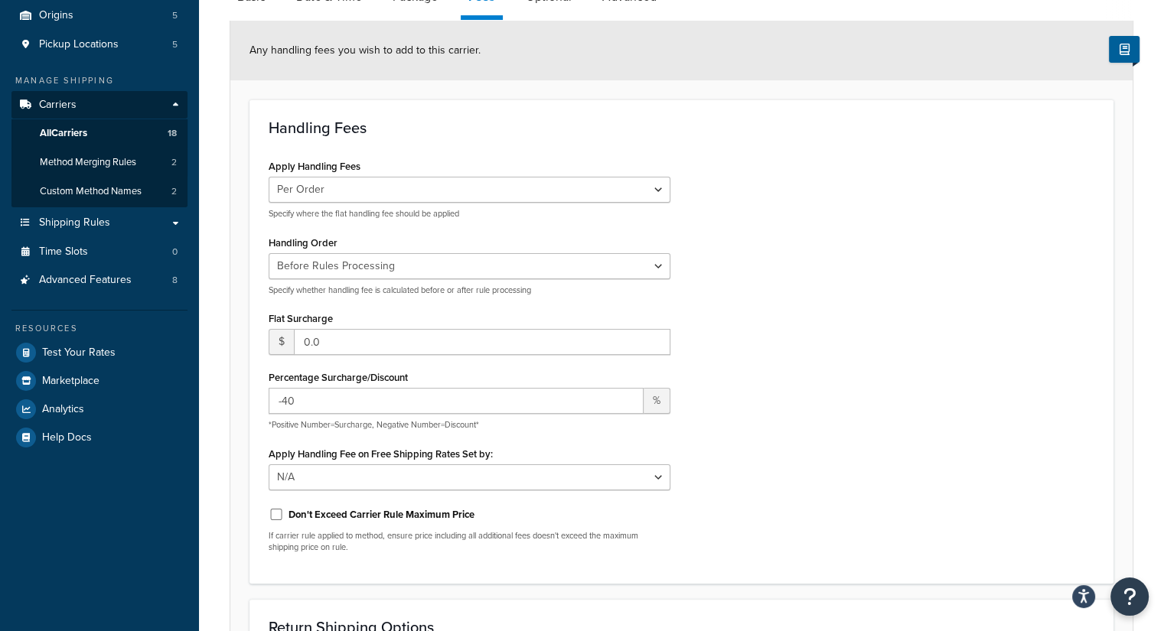
scroll to position [230, 0]
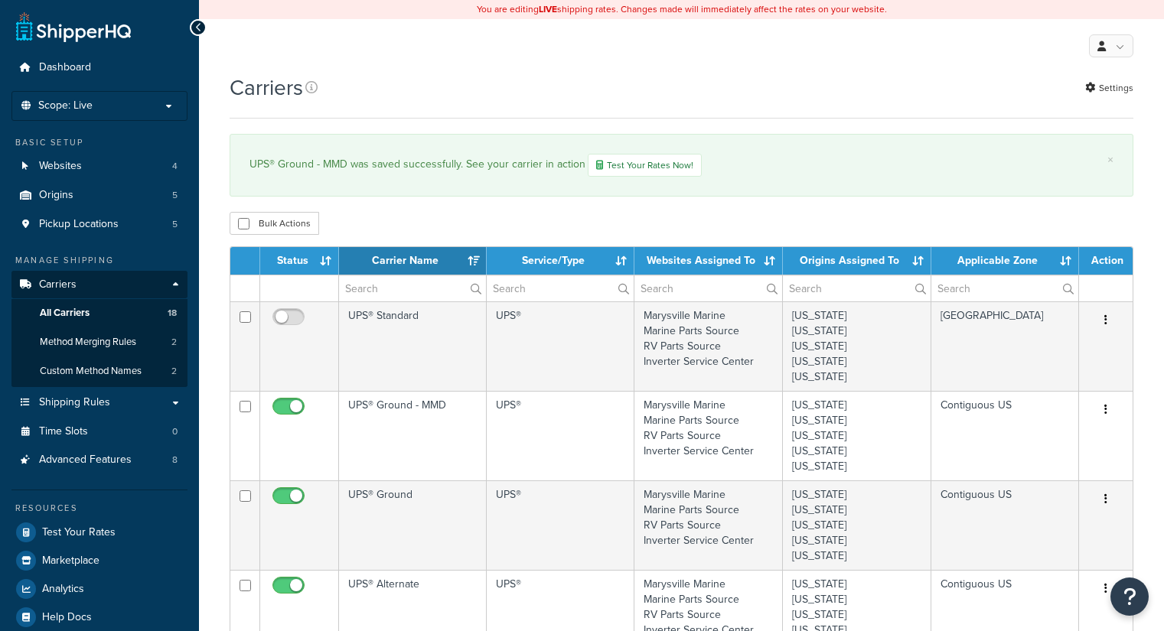
select select "15"
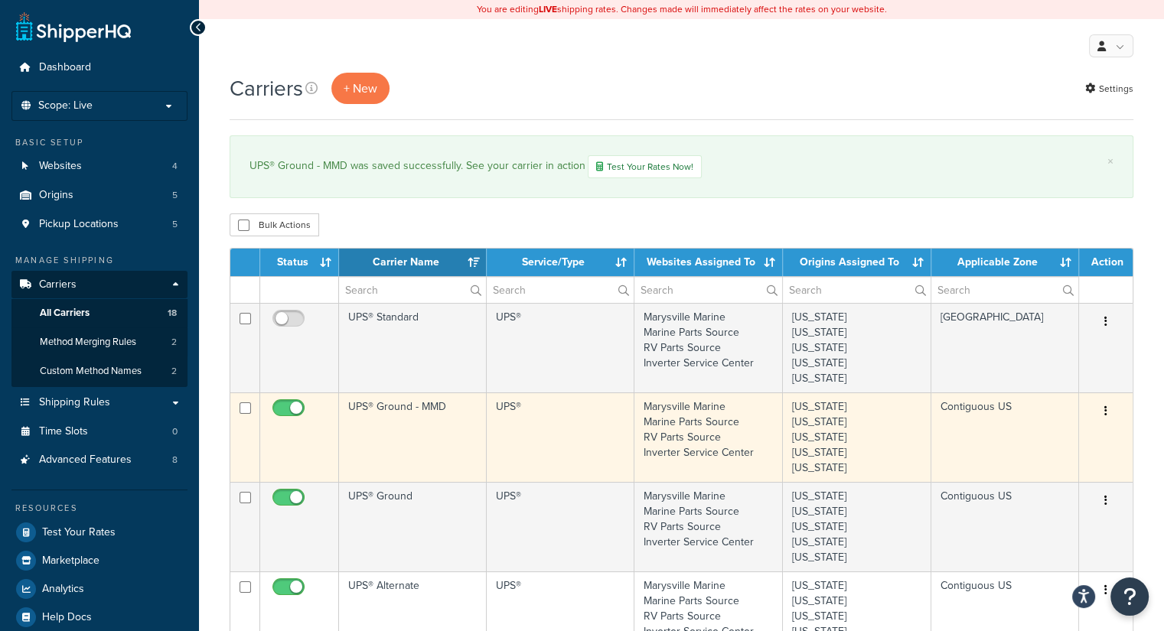
click at [415, 419] on td "UPS® Ground - MMD" at bounding box center [413, 438] width 148 height 90
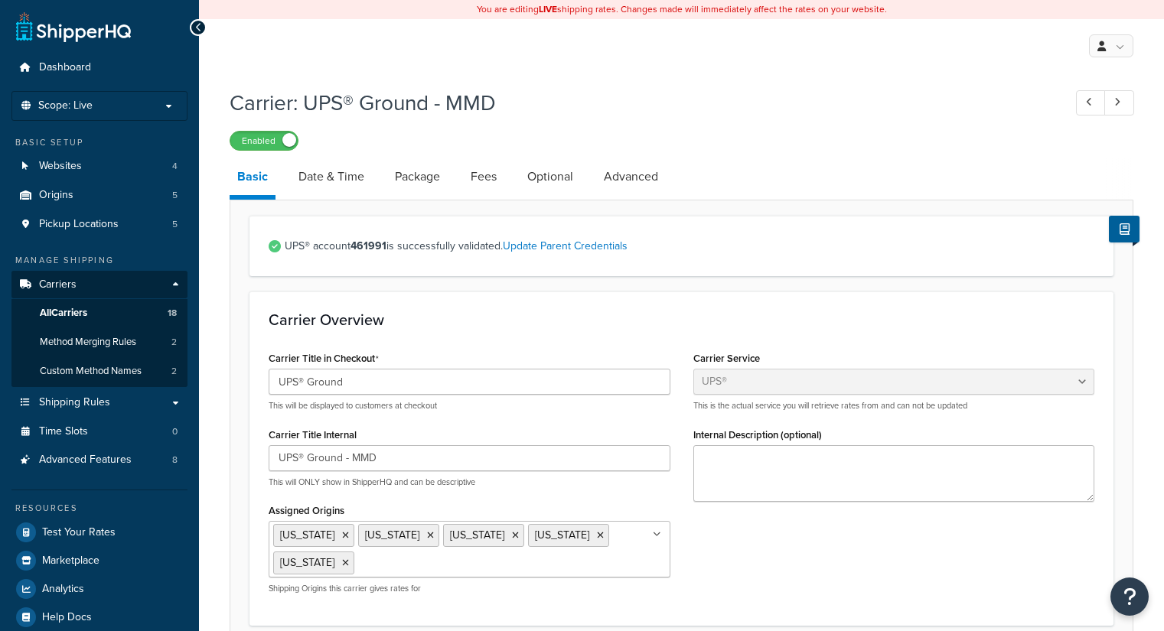
select select "ups"
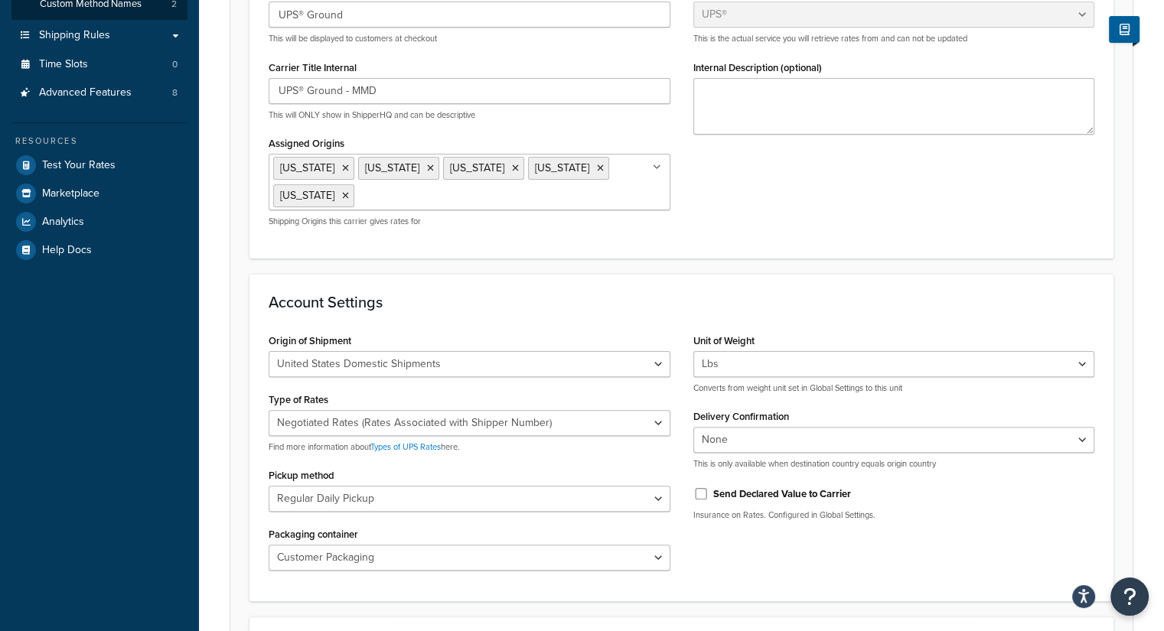
scroll to position [459, 0]
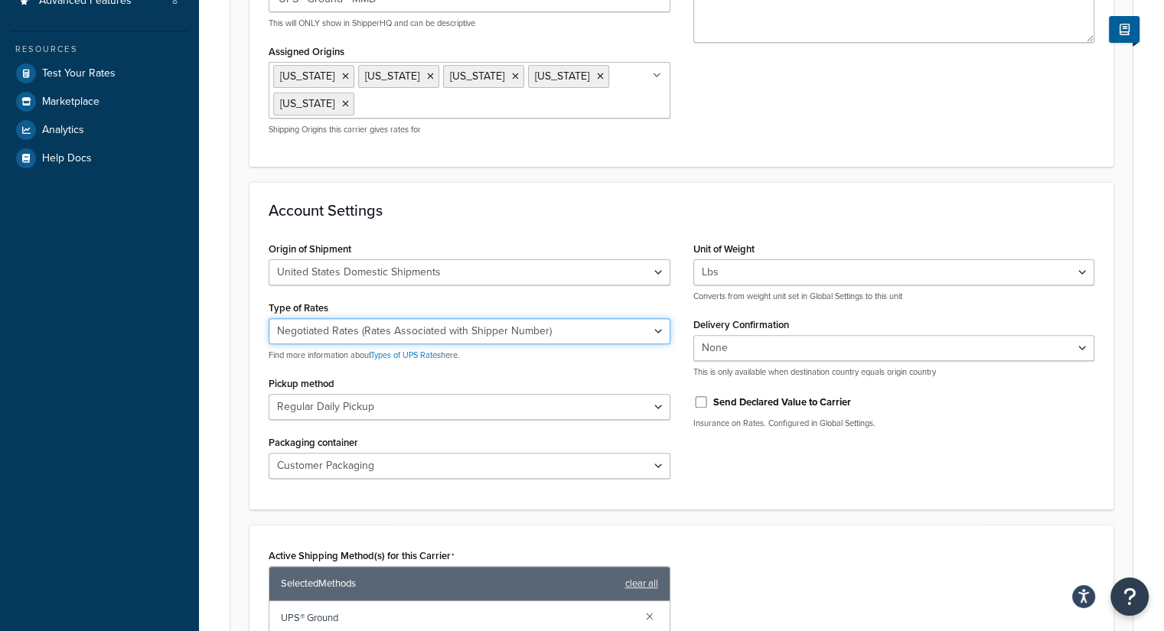
click at [432, 328] on select "Negotiated Rates (Rates Associated with Shipper Number) Daily Rates Retail Rate…" at bounding box center [470, 331] width 402 height 26
select select "53"
click at [269, 318] on select "Negotiated Rates (Rates Associated with Shipper Number) Daily Rates Retail Rate…" at bounding box center [470, 331] width 402 height 26
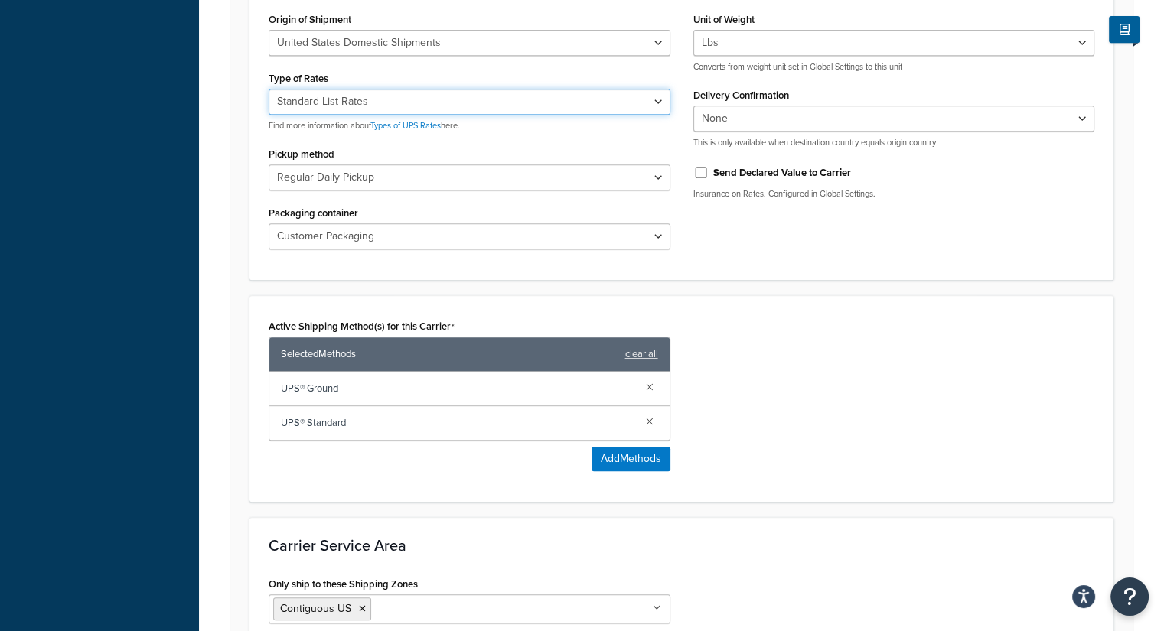
scroll to position [874, 0]
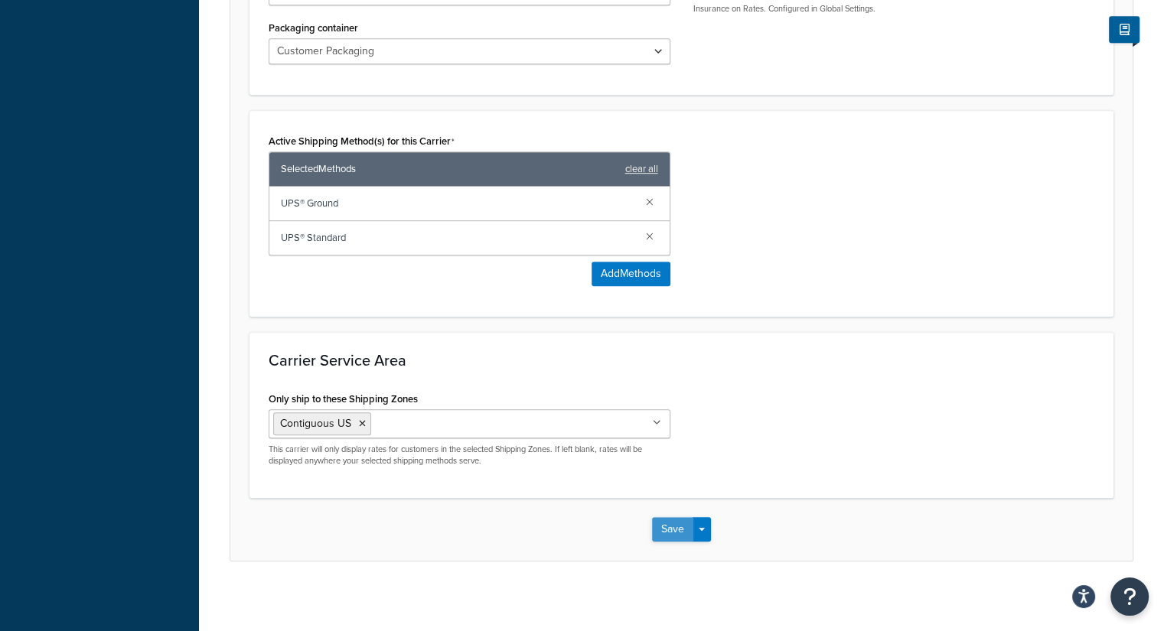
click at [679, 524] on button "Save" at bounding box center [672, 529] width 41 height 24
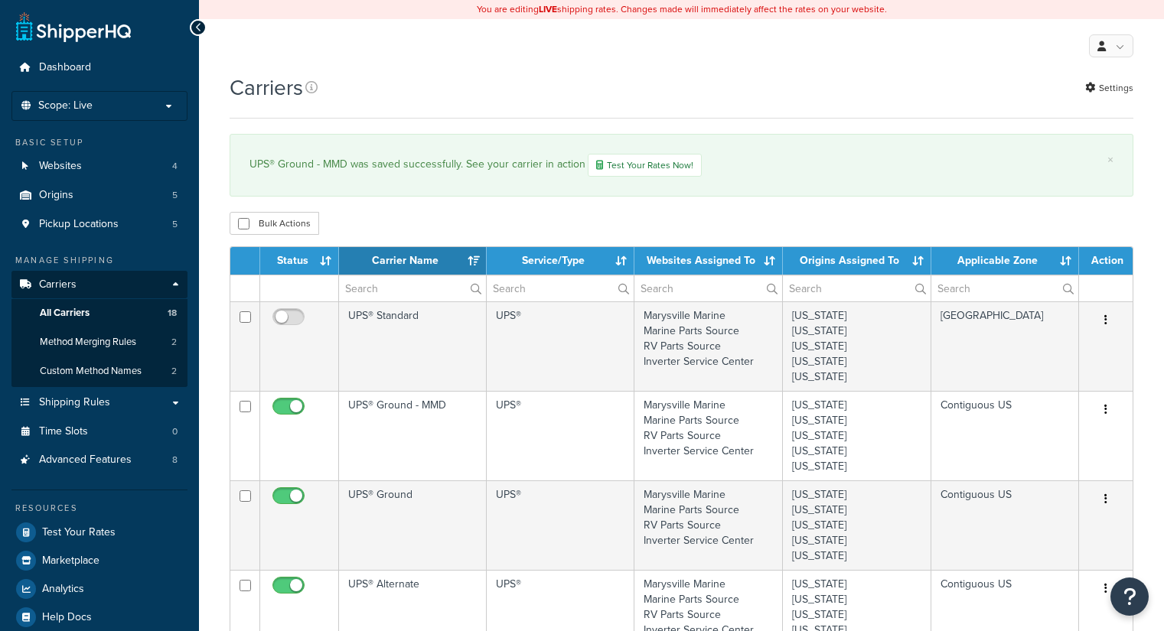
select select "15"
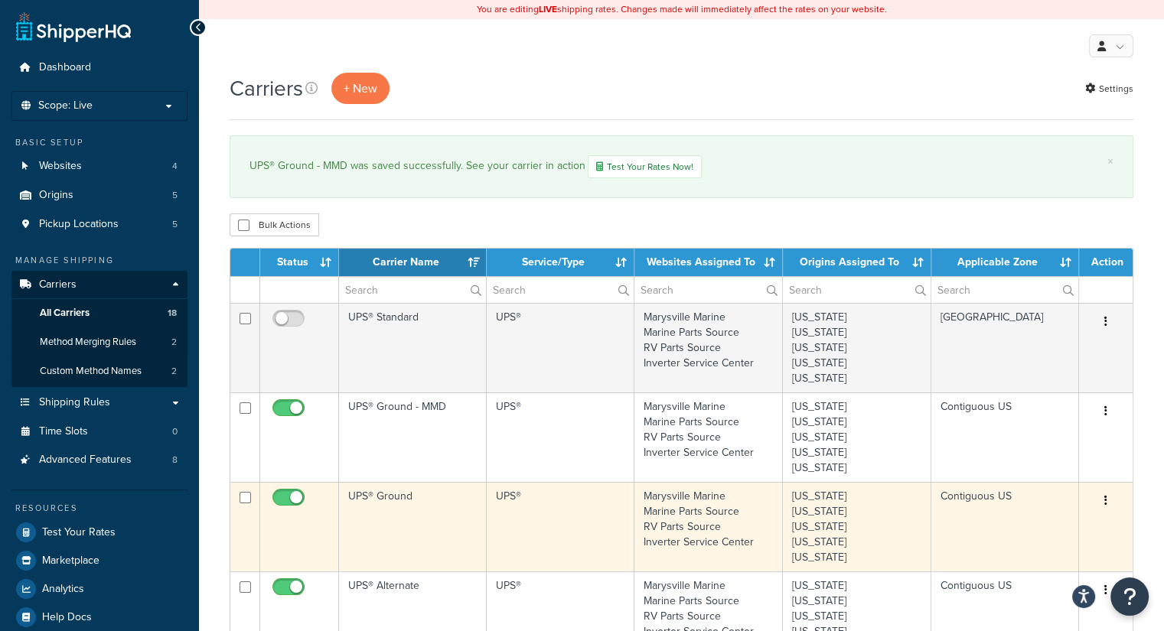
click at [398, 523] on td "UPS® Ground" at bounding box center [413, 527] width 148 height 90
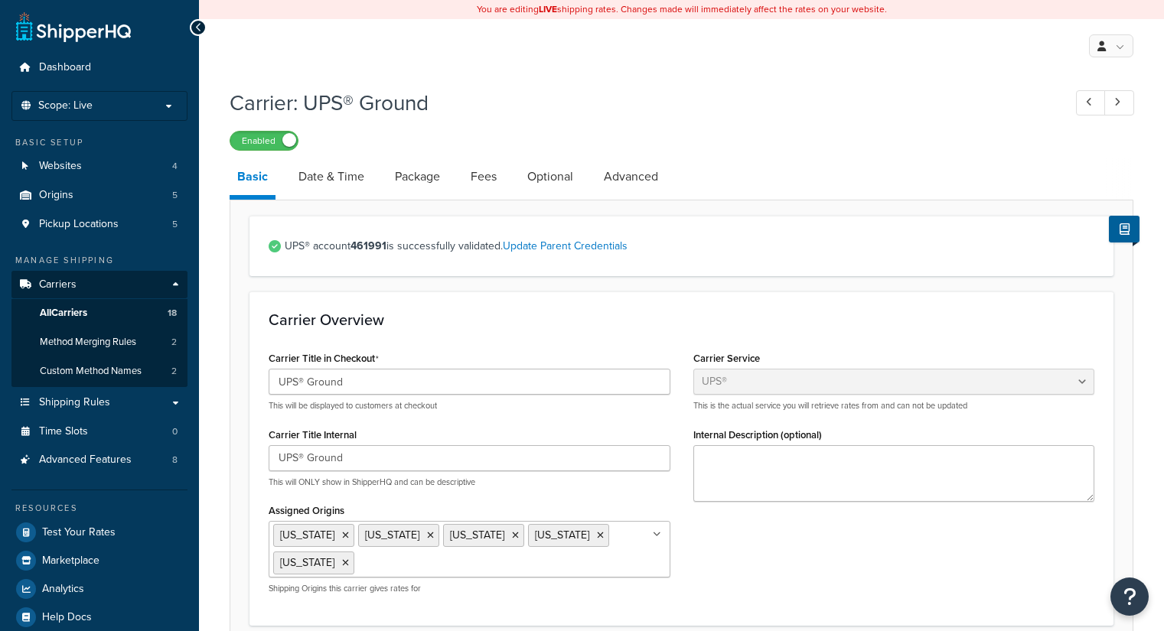
select select "ups"
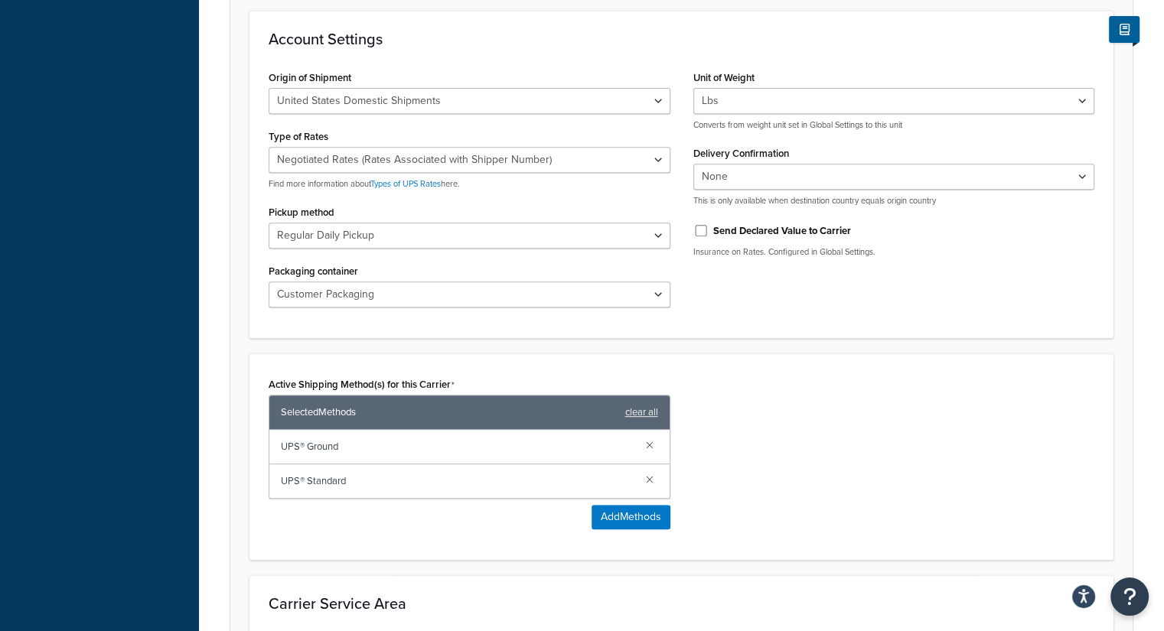
scroll to position [536, 0]
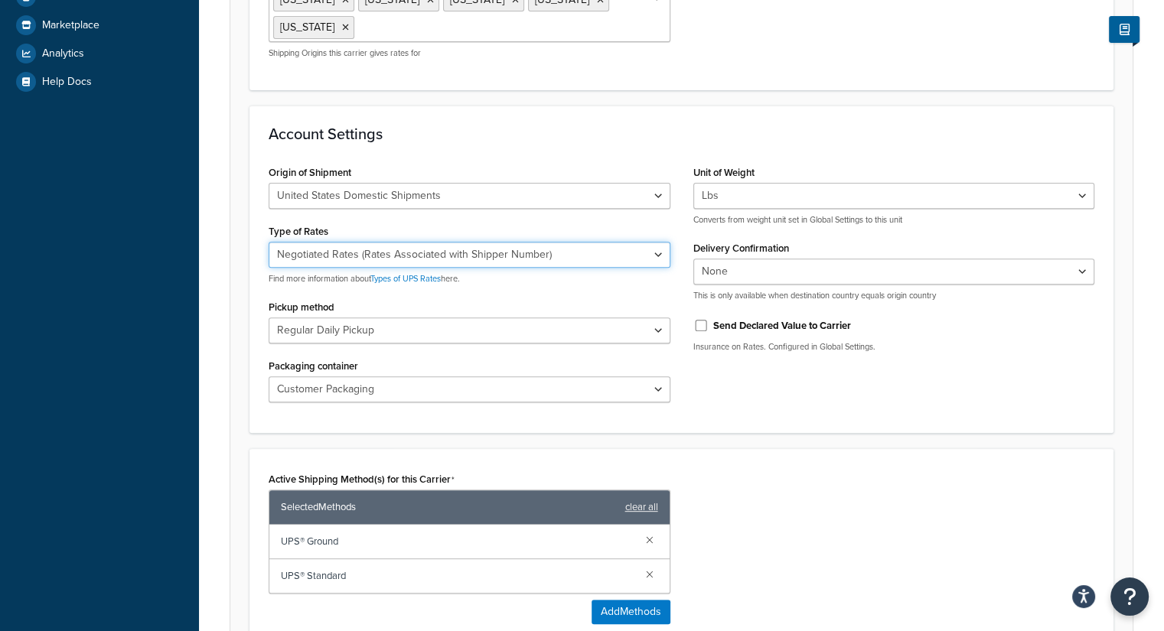
click at [428, 243] on select "Negotiated Rates (Rates Associated with Shipper Number) Daily Rates Retail Rate…" at bounding box center [470, 255] width 402 height 26
select select "53"
click at [269, 242] on select "Negotiated Rates (Rates Associated with Shipper Number) Daily Rates Retail Rate…" at bounding box center [470, 255] width 402 height 26
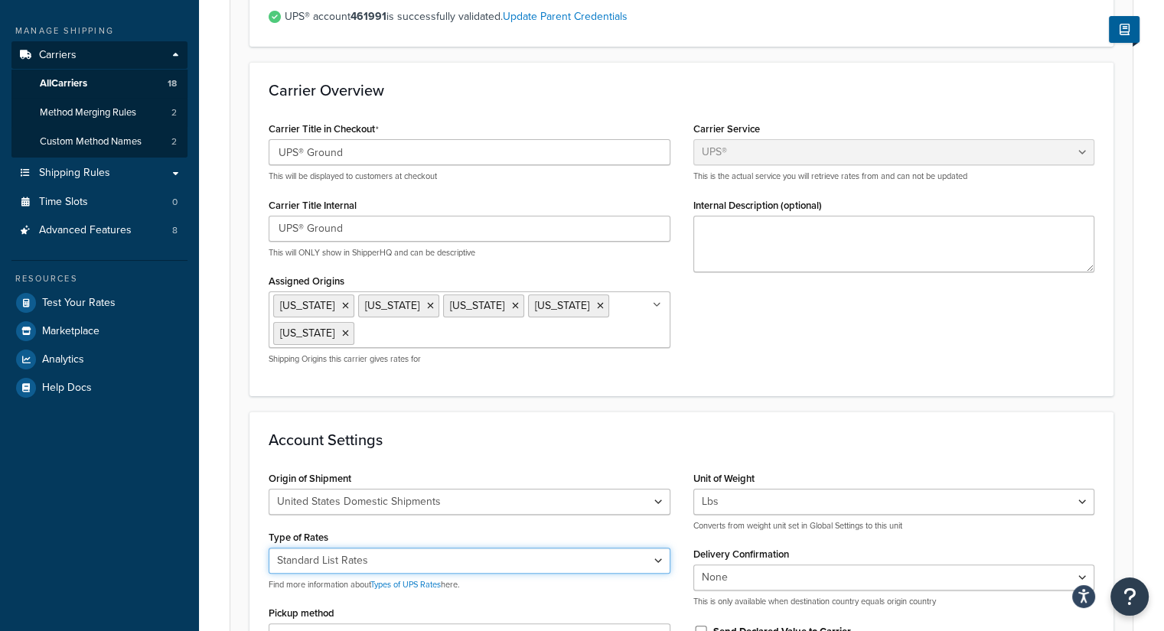
scroll to position [0, 0]
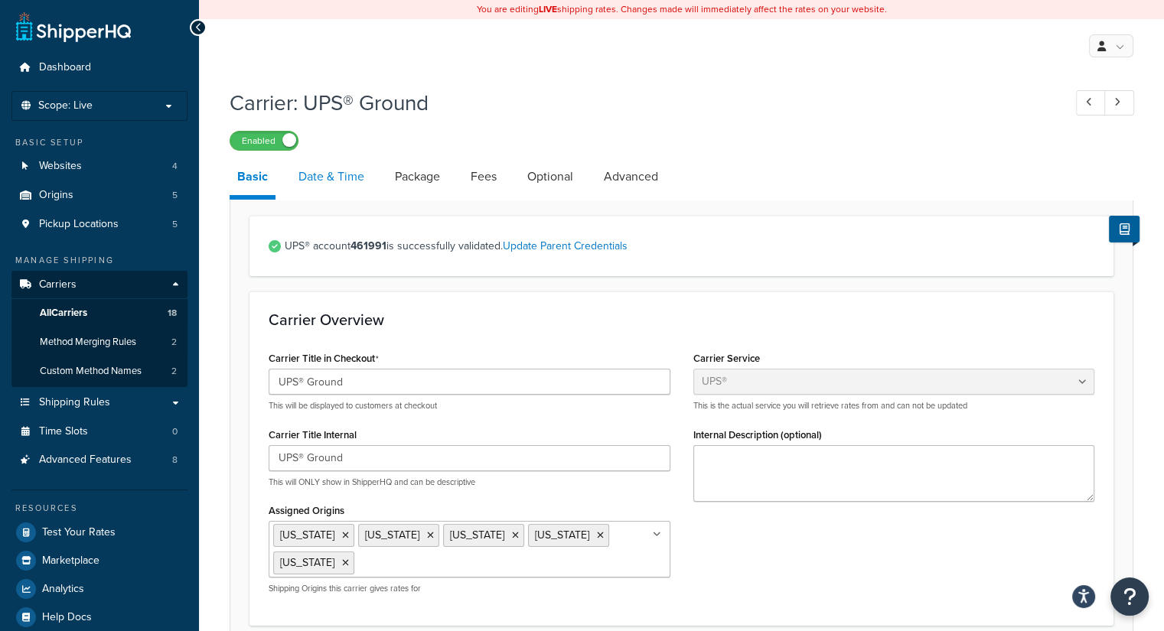
click at [347, 178] on link "Date & Time" at bounding box center [331, 176] width 81 height 37
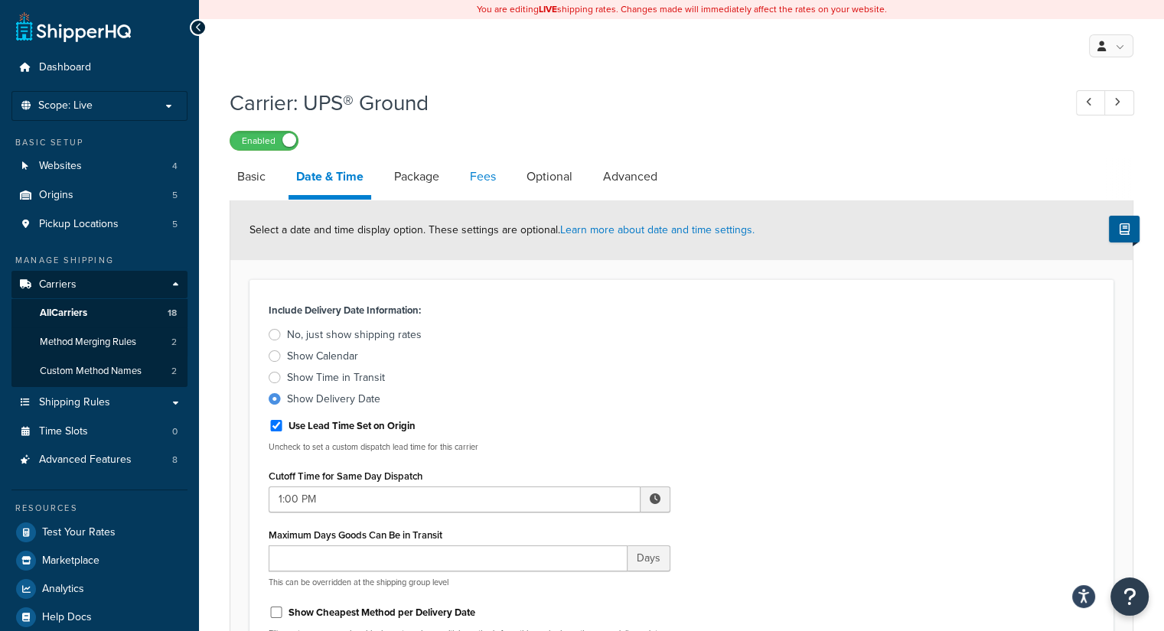
click at [482, 184] on link "Fees" at bounding box center [482, 176] width 41 height 37
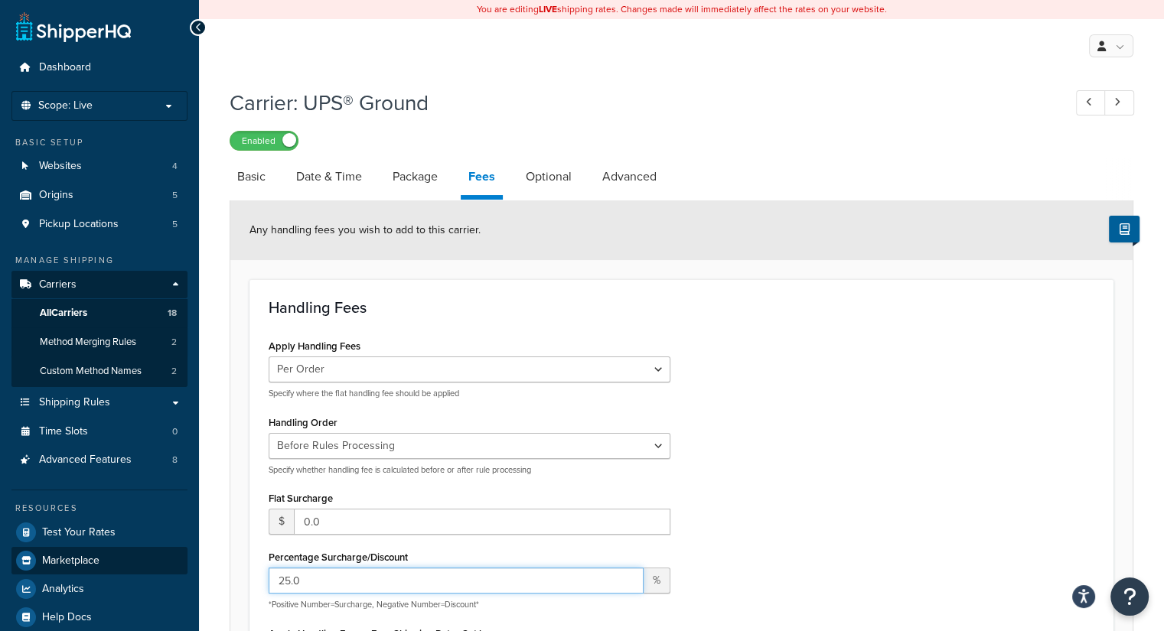
drag, startPoint x: 312, startPoint y: 589, endPoint x: 109, endPoint y: 552, distance: 206.1
click at [109, 552] on div "Dashboard Scope: Live Basic Setup Websites 4 Origins 5 Pickup Locations 5 Manag…" at bounding box center [582, 545] width 1164 height 1091
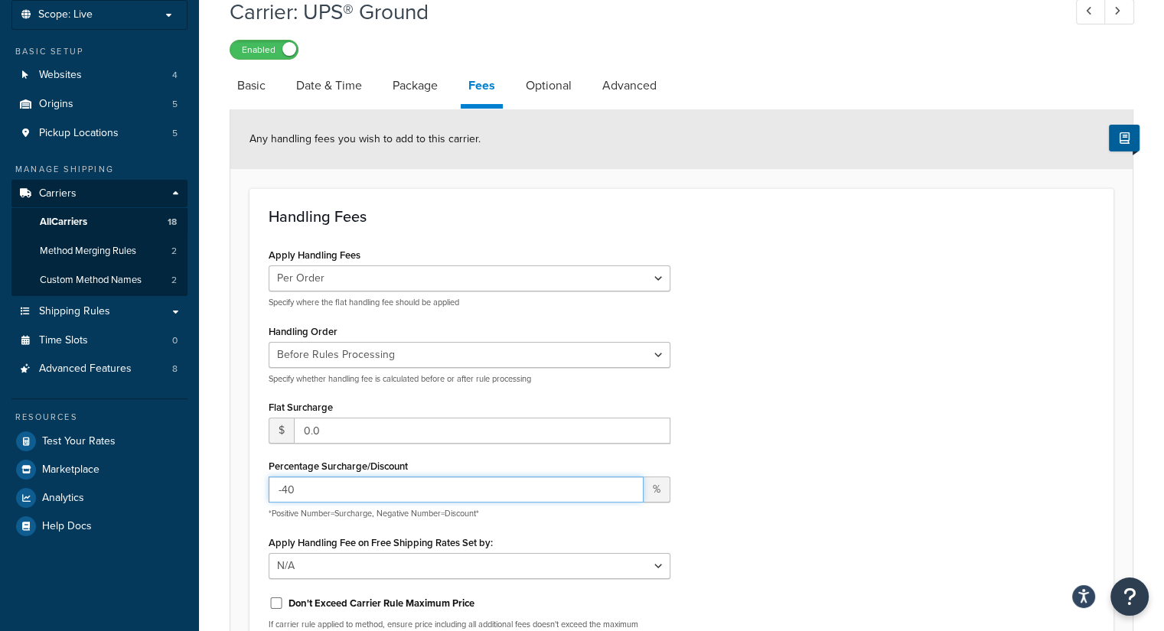
scroll to position [458, 0]
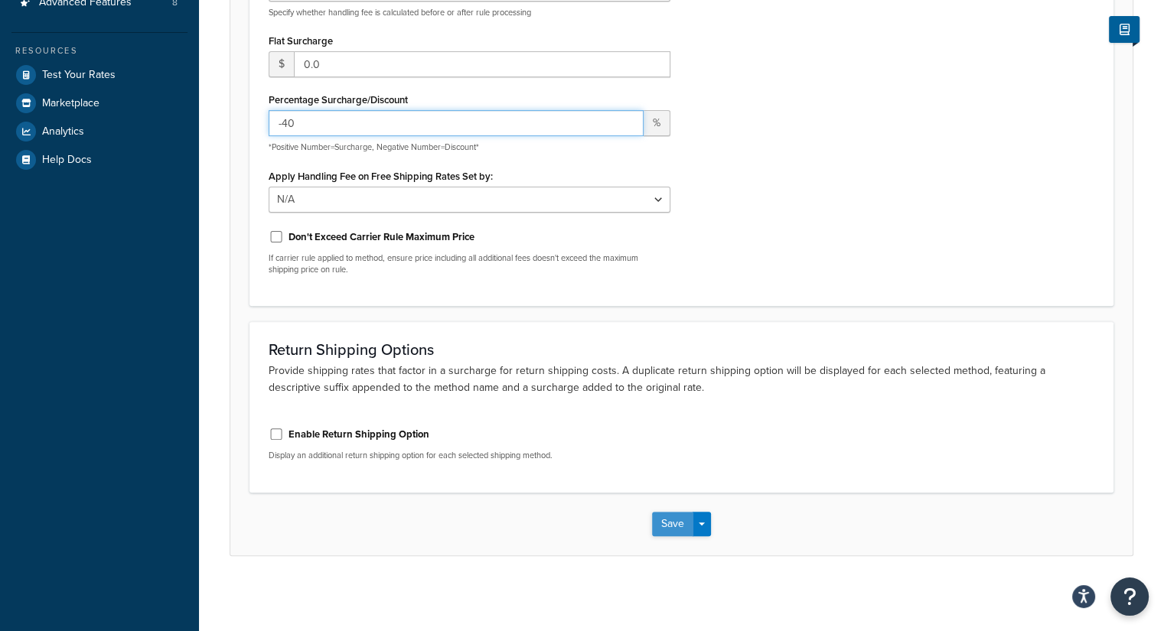
type input "-40"
click at [667, 520] on button "Save" at bounding box center [672, 524] width 41 height 24
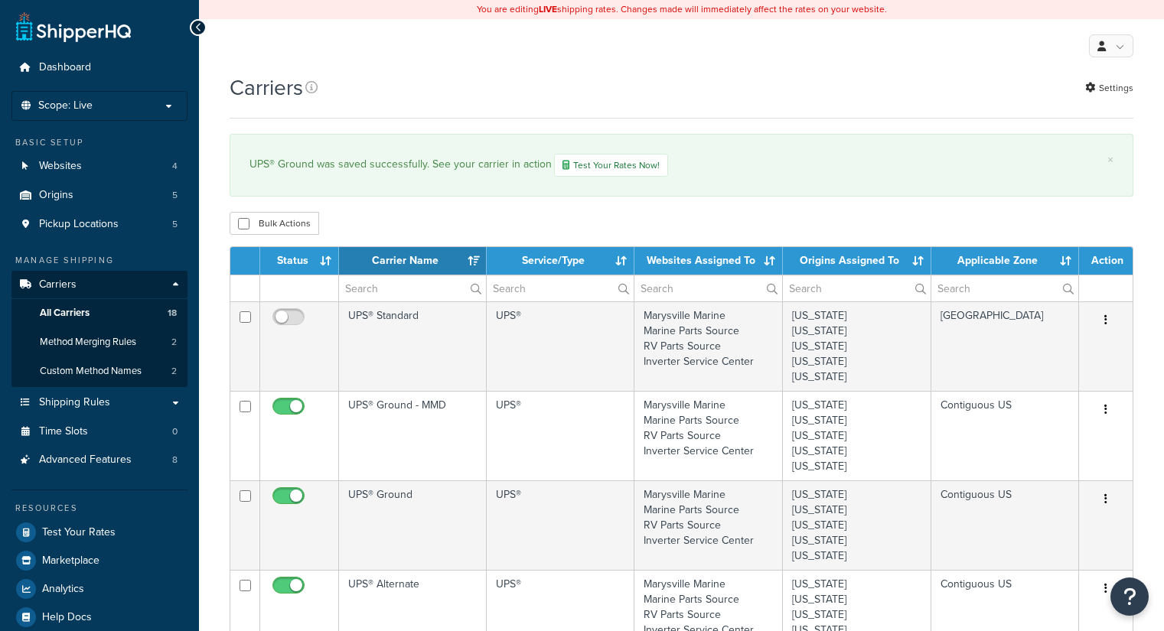
select select "15"
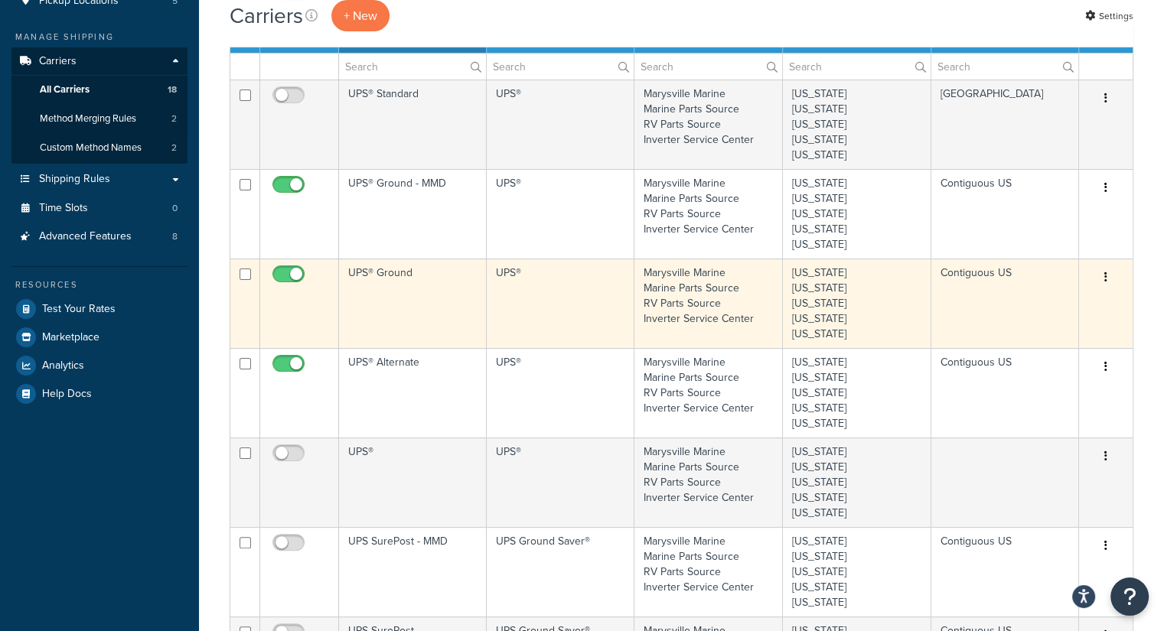
scroll to position [230, 0]
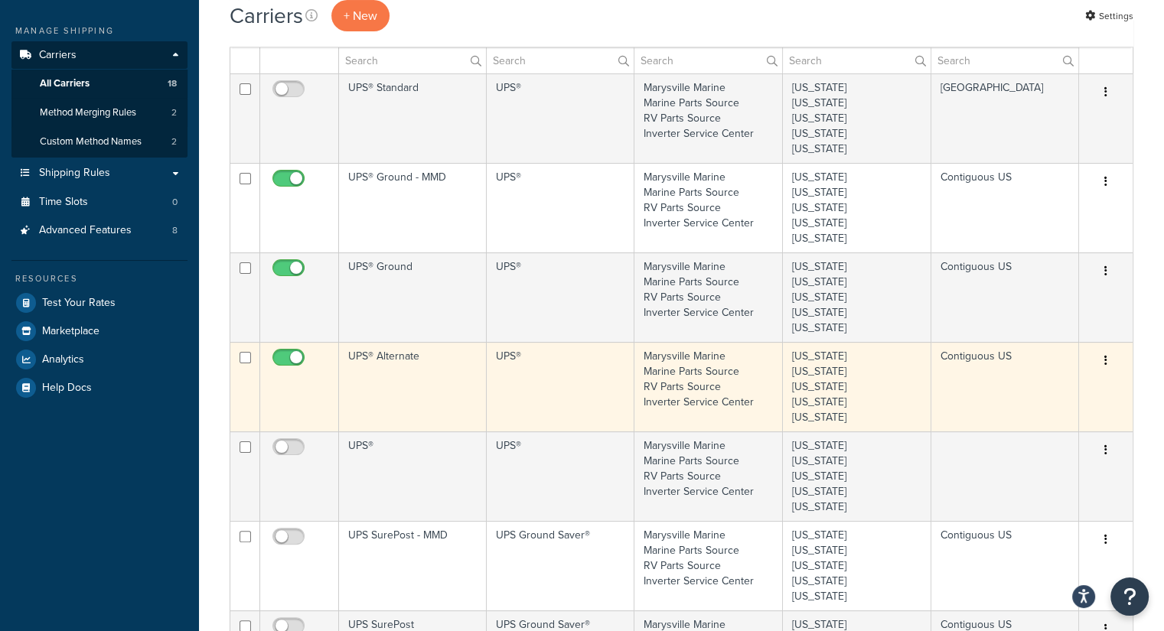
click at [444, 390] on td "UPS® Alternate" at bounding box center [413, 387] width 148 height 90
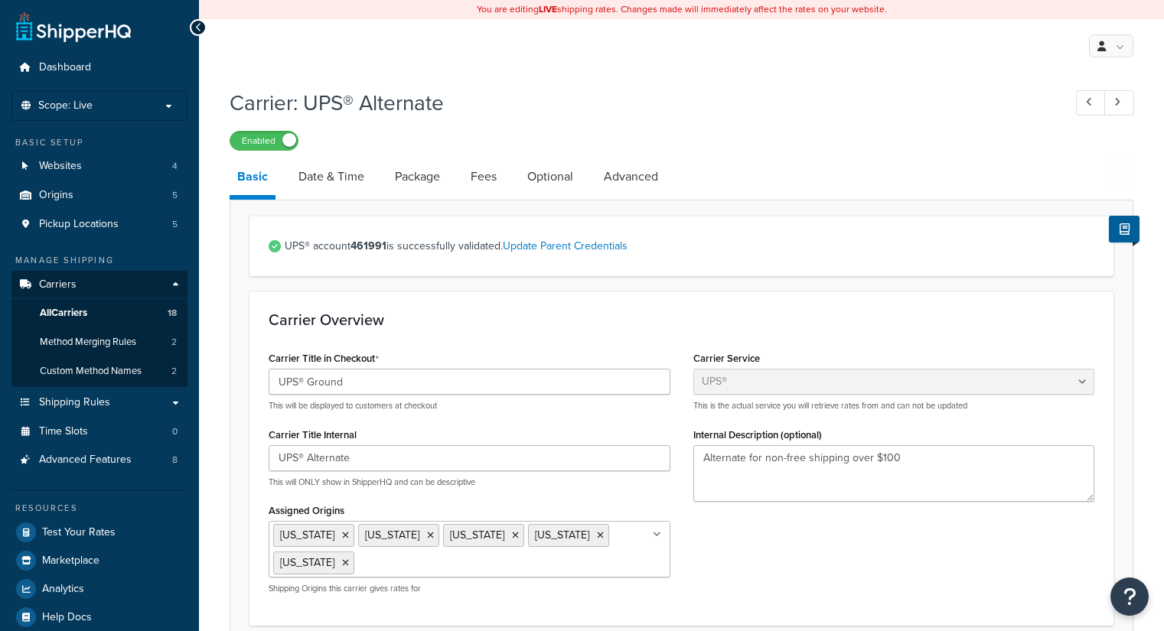
select select "ups"
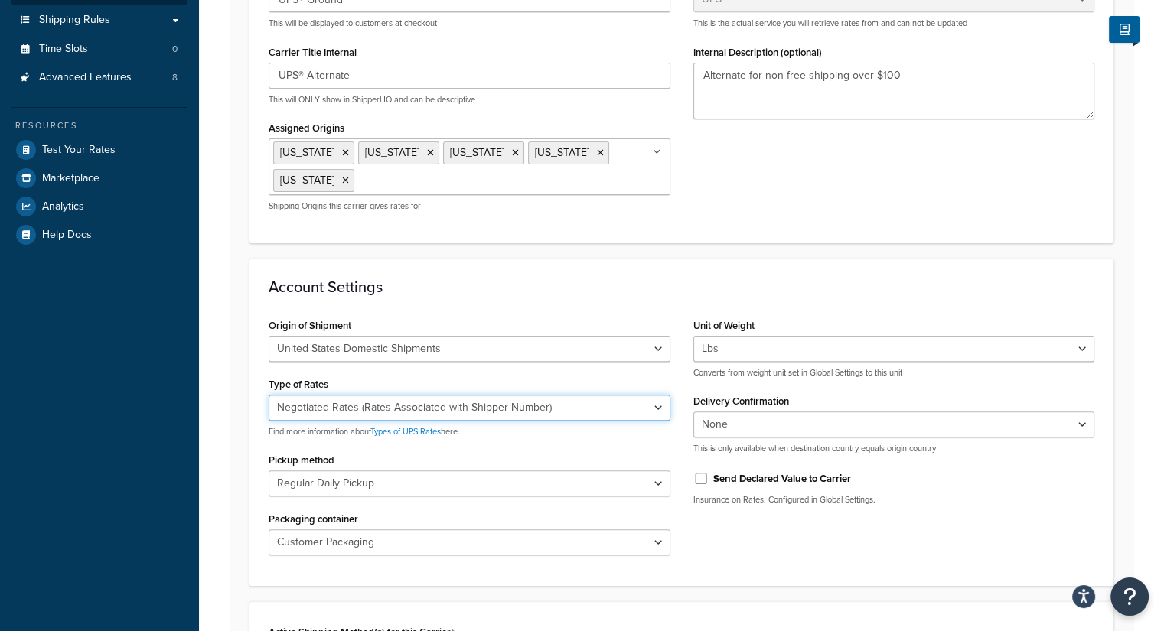
click at [402, 395] on select "Negotiated Rates (Rates Associated with Shipper Number) Daily Rates Retail Rate…" at bounding box center [470, 408] width 402 height 26
select select "53"
click at [269, 395] on select "Negotiated Rates (Rates Associated with Shipper Number) Daily Rates Retail Rate…" at bounding box center [470, 408] width 402 height 26
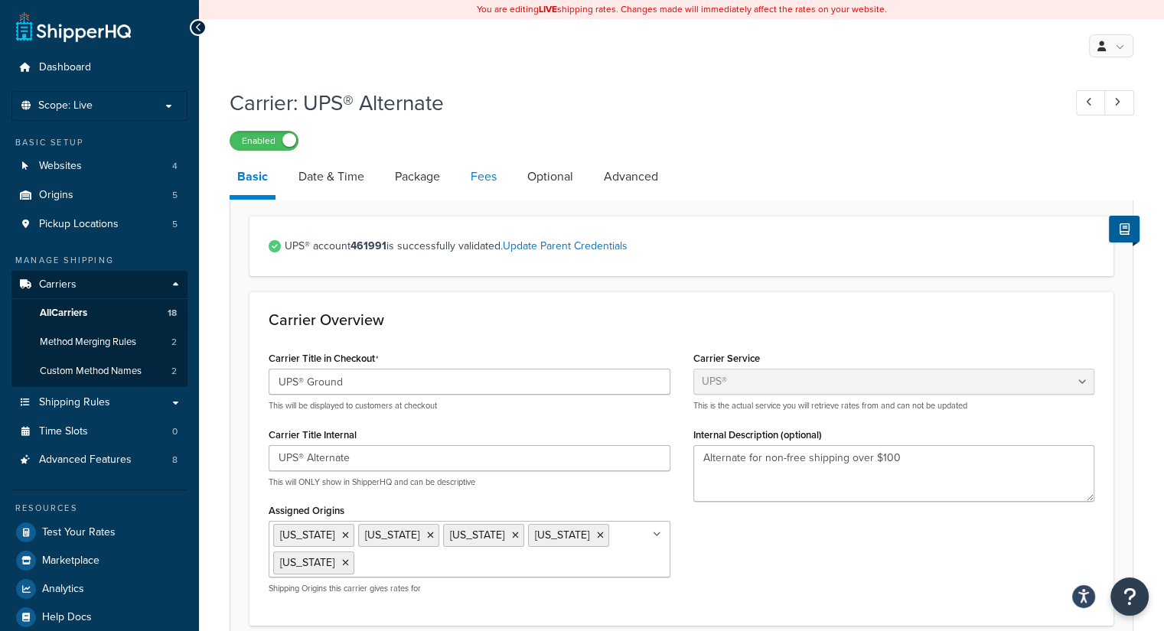
click at [482, 177] on link "Fees" at bounding box center [483, 176] width 41 height 37
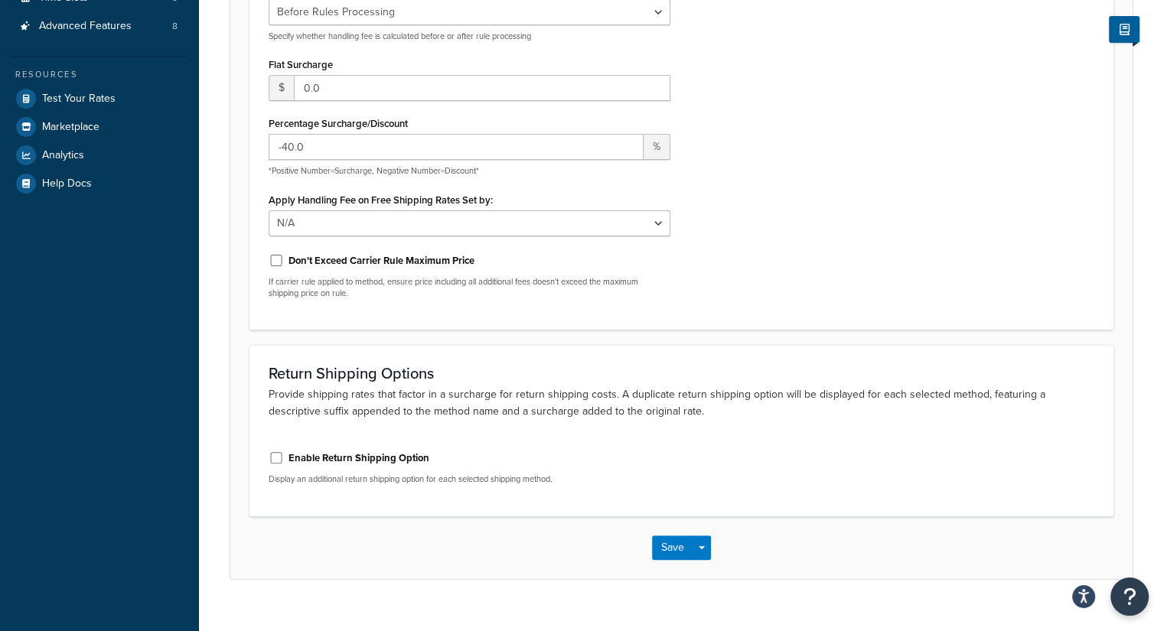
scroll to position [458, 0]
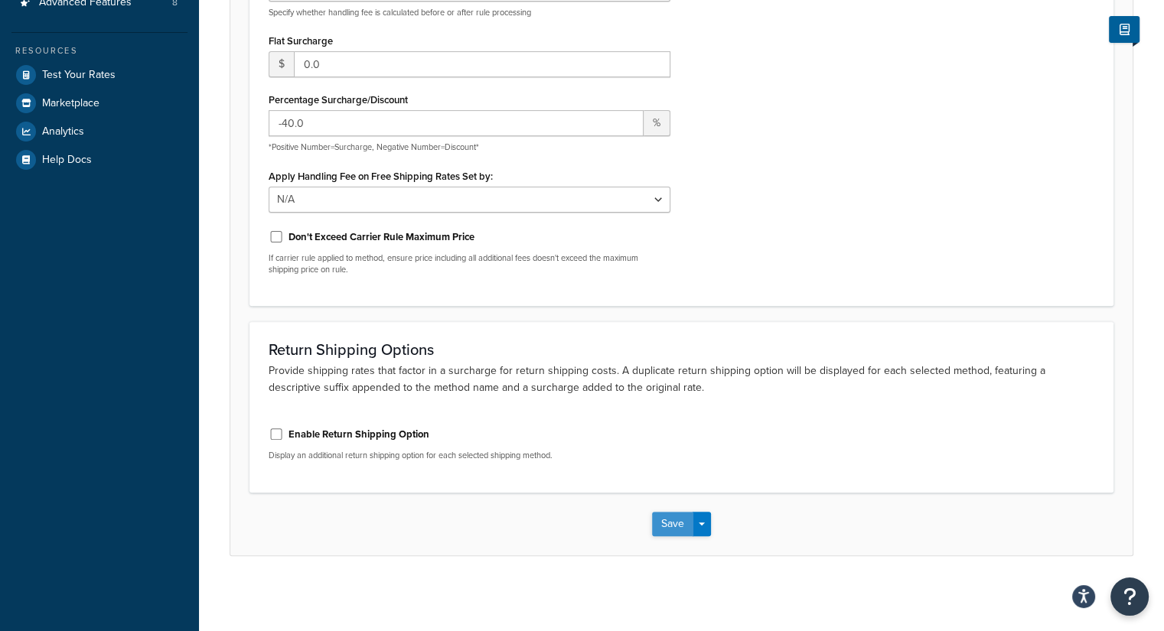
click at [661, 531] on button "Save" at bounding box center [672, 524] width 41 height 24
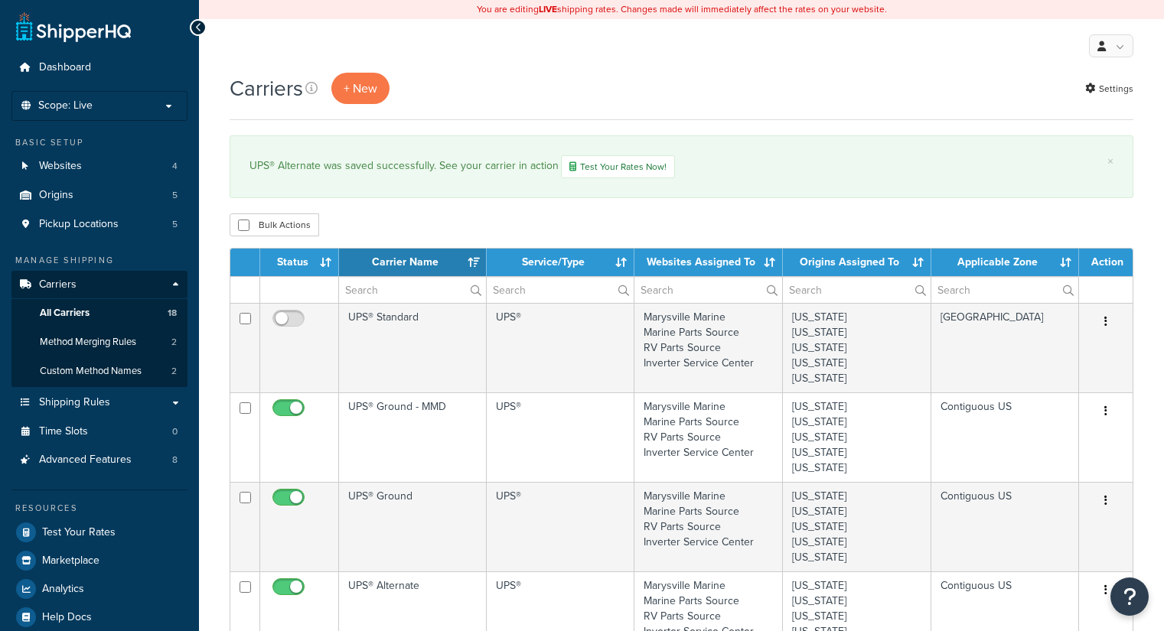
select select "15"
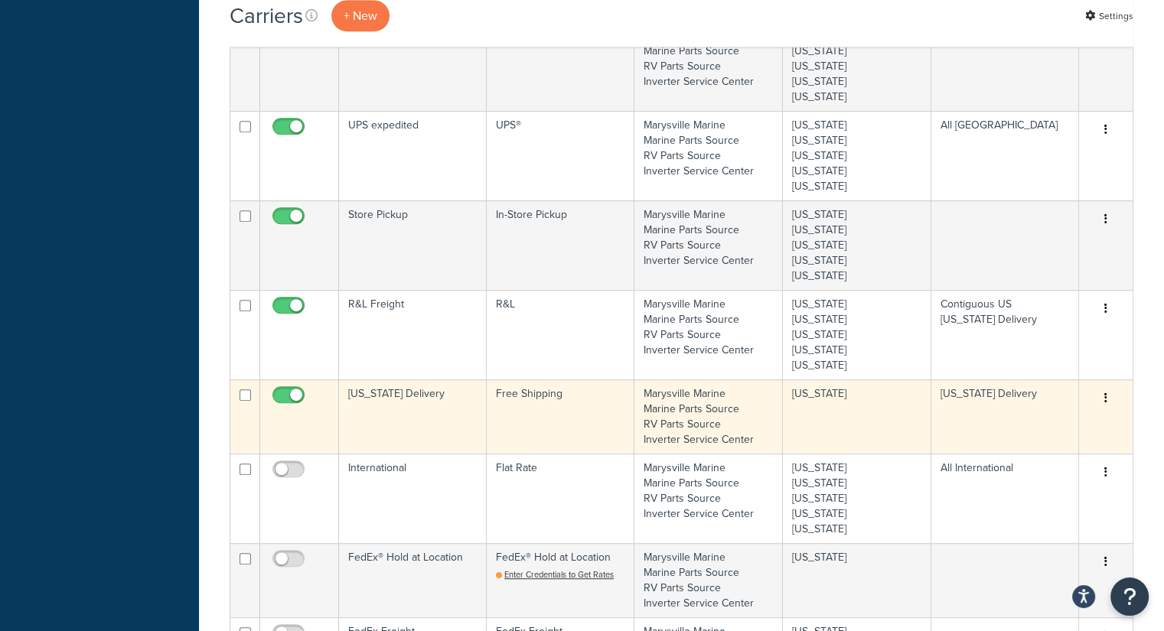
scroll to position [842, 0]
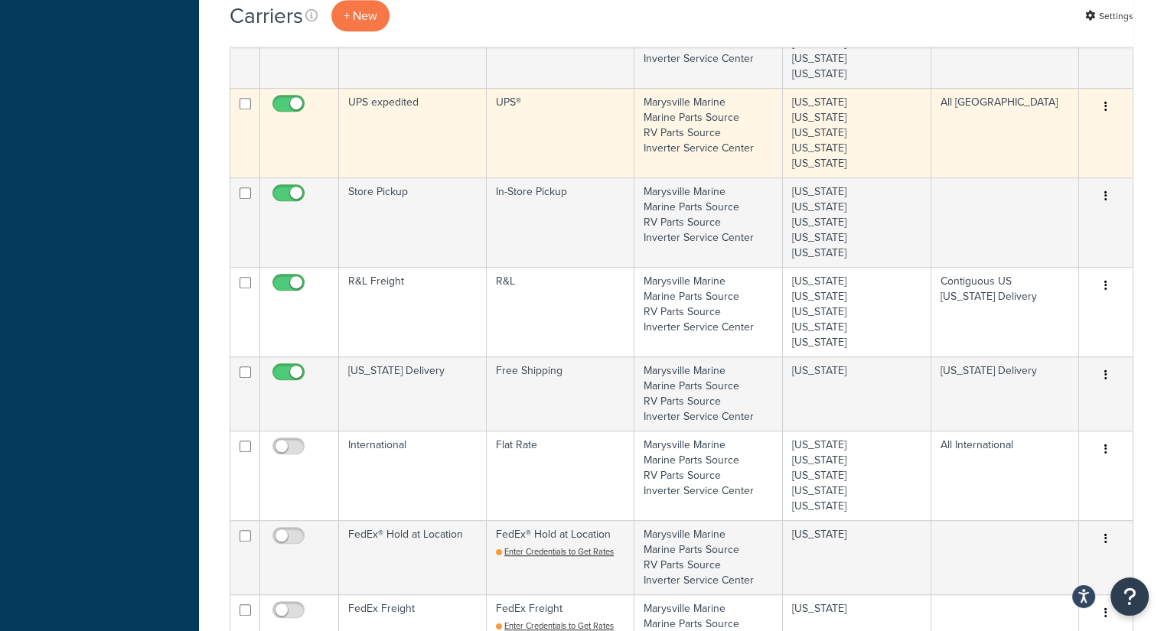
click at [432, 143] on td "UPS expedited" at bounding box center [413, 133] width 148 height 90
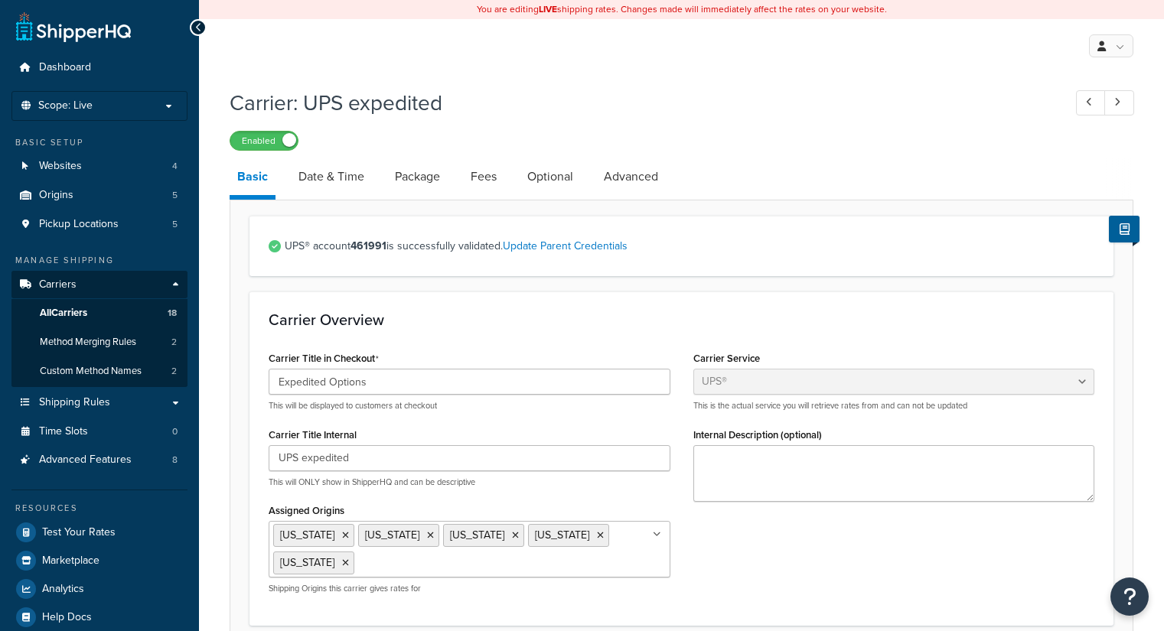
select select "ups"
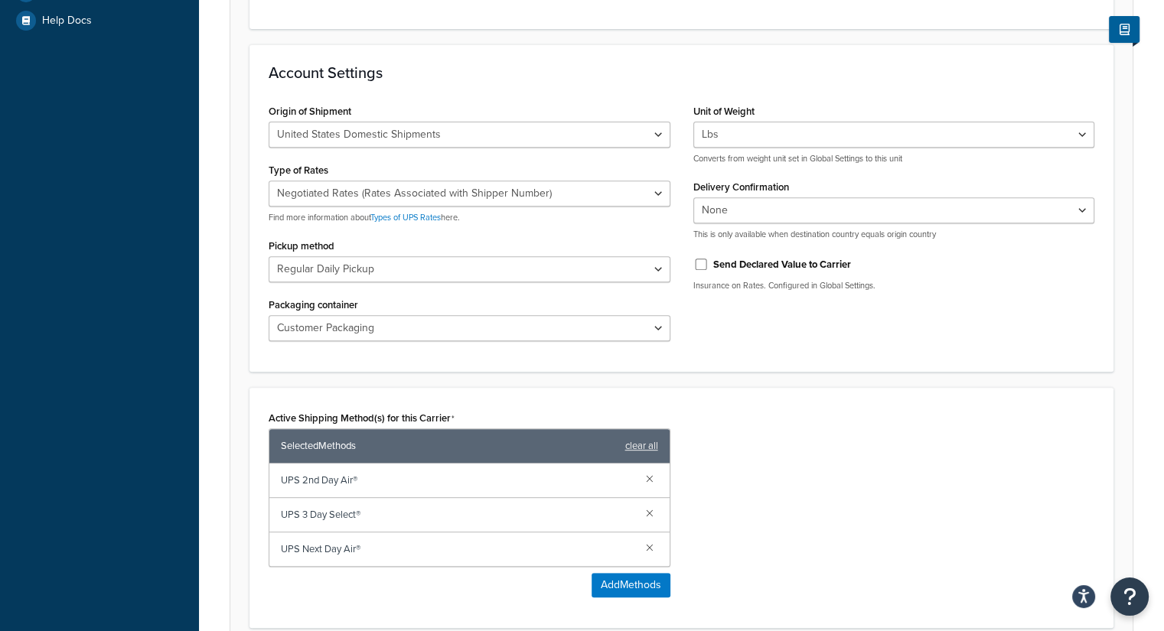
scroll to position [612, 0]
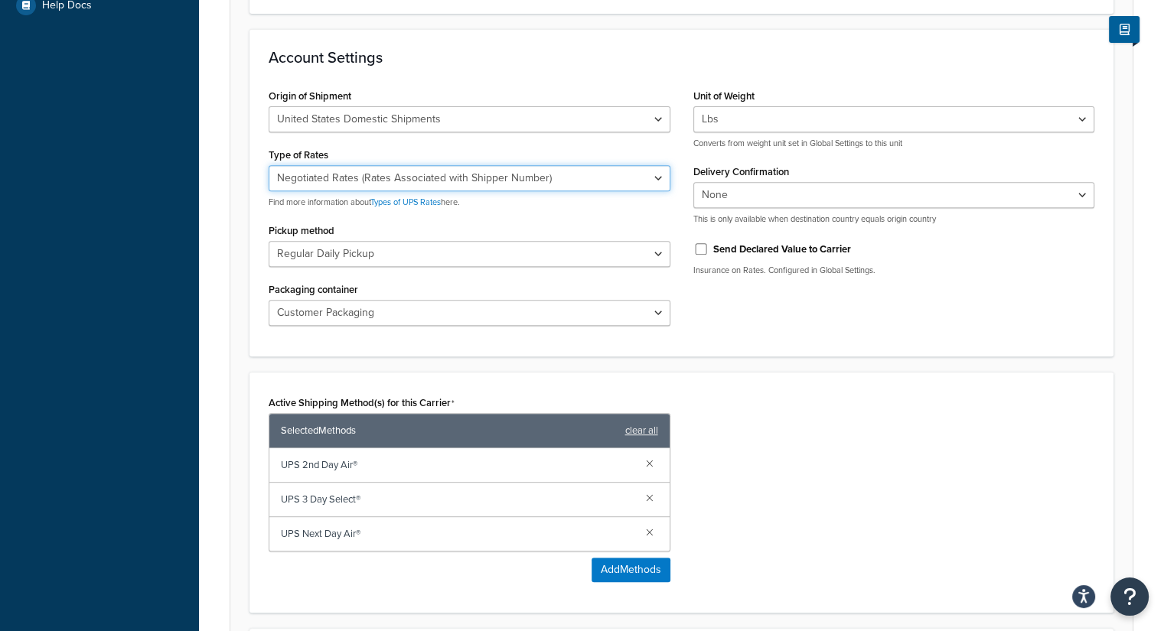
click at [597, 173] on select "Negotiated Rates (Rates Associated with Shipper Number) Daily Rates Retail Rate…" at bounding box center [470, 178] width 402 height 26
select select "53"
click at [269, 165] on select "Negotiated Rates (Rates Associated with Shipper Number) Daily Rates Retail Rate…" at bounding box center [470, 178] width 402 height 26
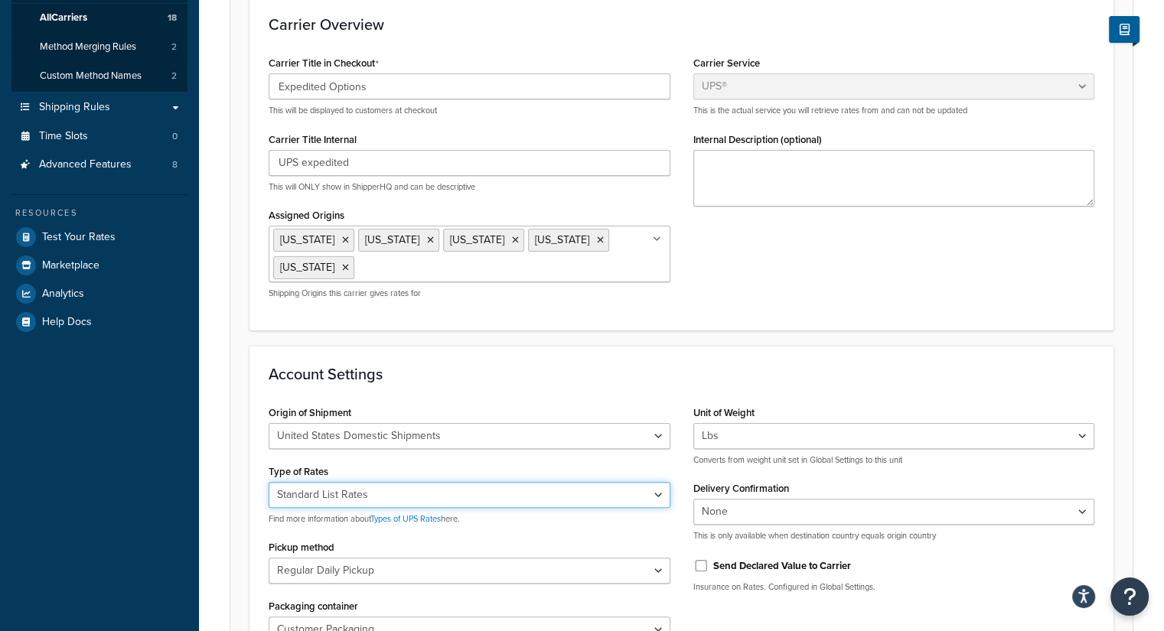
scroll to position [153, 0]
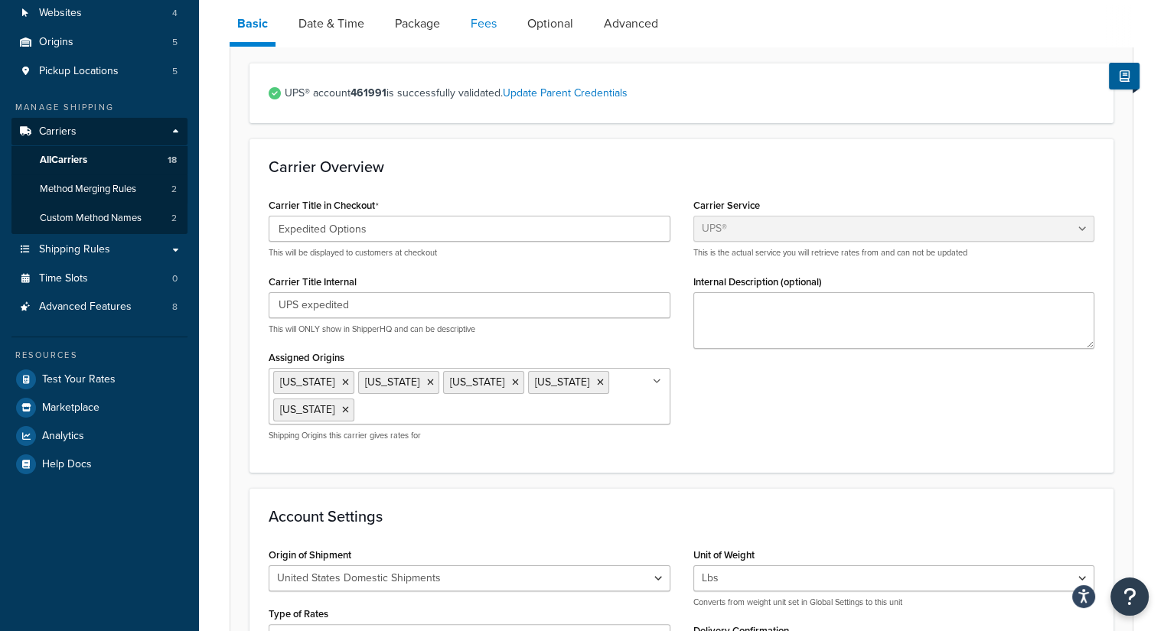
click at [467, 25] on link "Fees" at bounding box center [483, 23] width 41 height 37
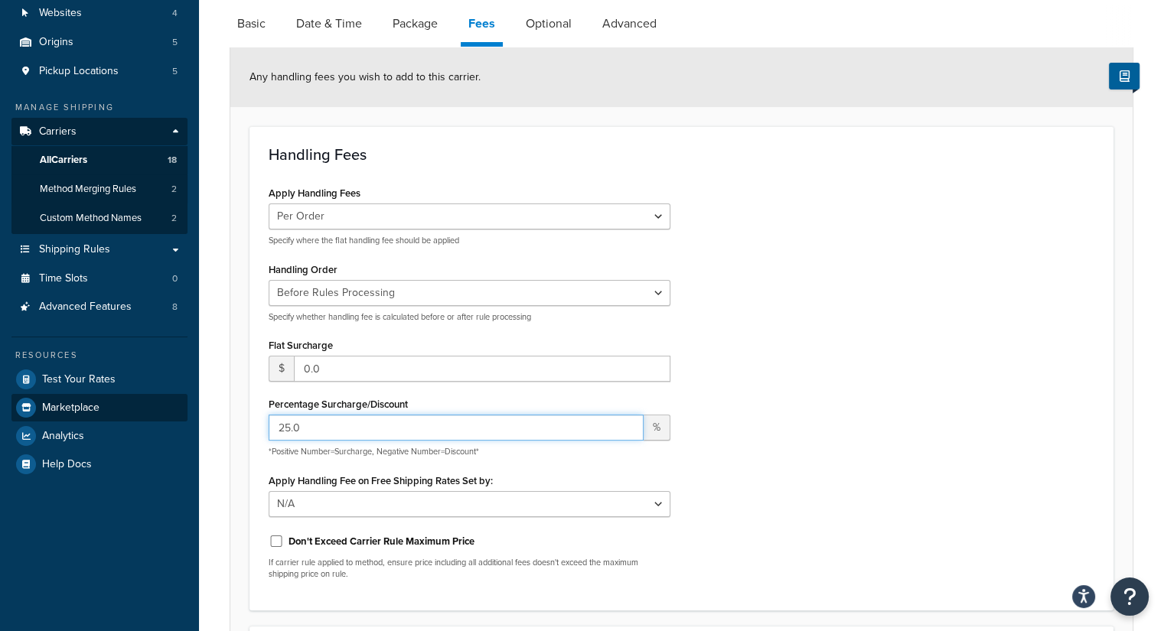
drag, startPoint x: 177, startPoint y: 418, endPoint x: 145, endPoint y: 409, distance: 32.5
click at [145, 409] on div "Dashboard Scope: Live Basic Setup Websites 4 Origins 5 Pickup Locations 5 Manag…" at bounding box center [582, 392] width 1164 height 1091
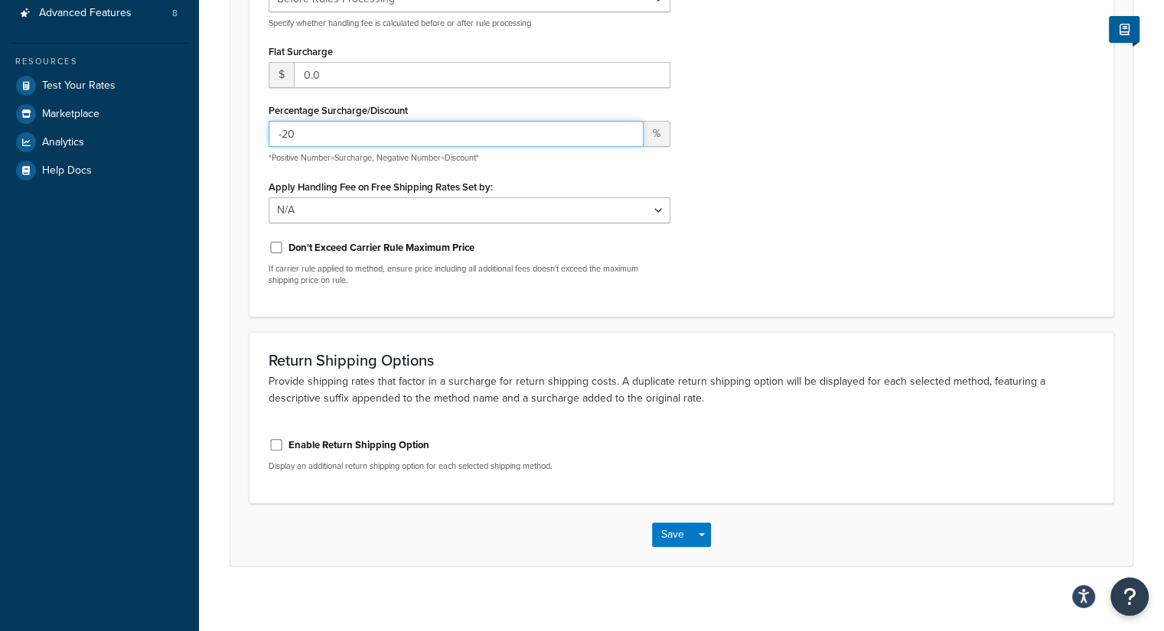
scroll to position [458, 0]
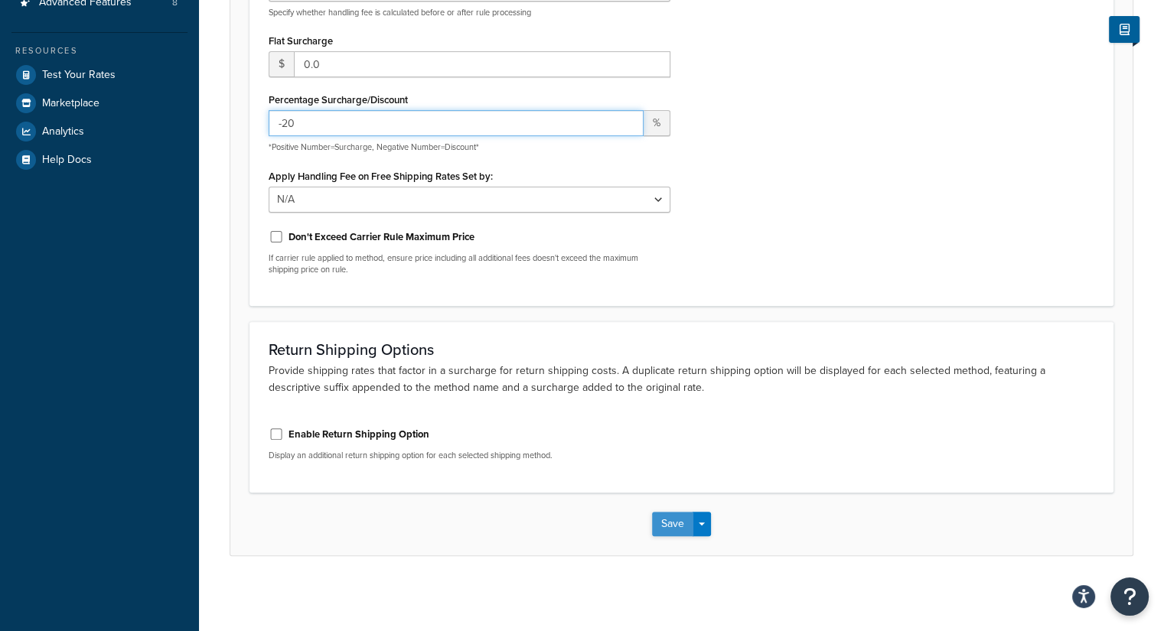
type input "-20"
click at [682, 524] on button "Save" at bounding box center [672, 524] width 41 height 24
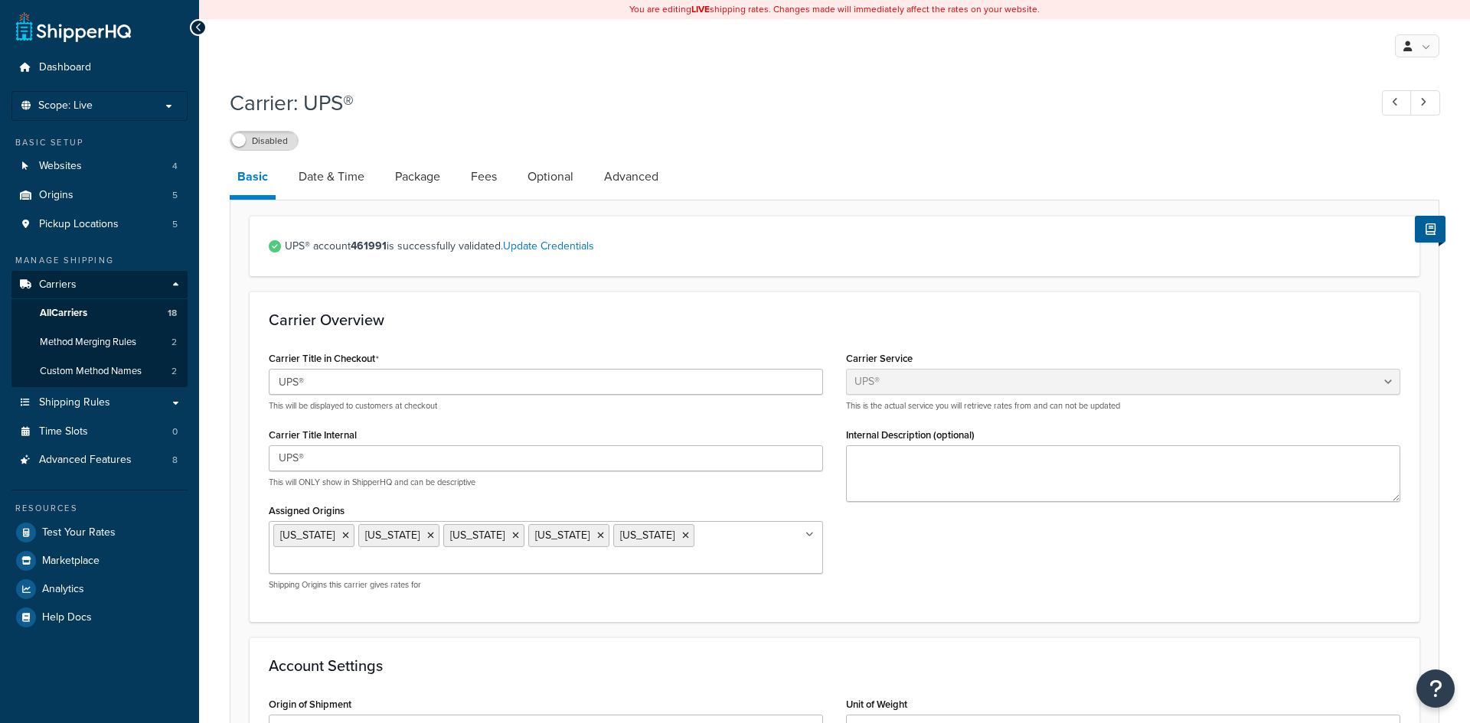
select select "ups"
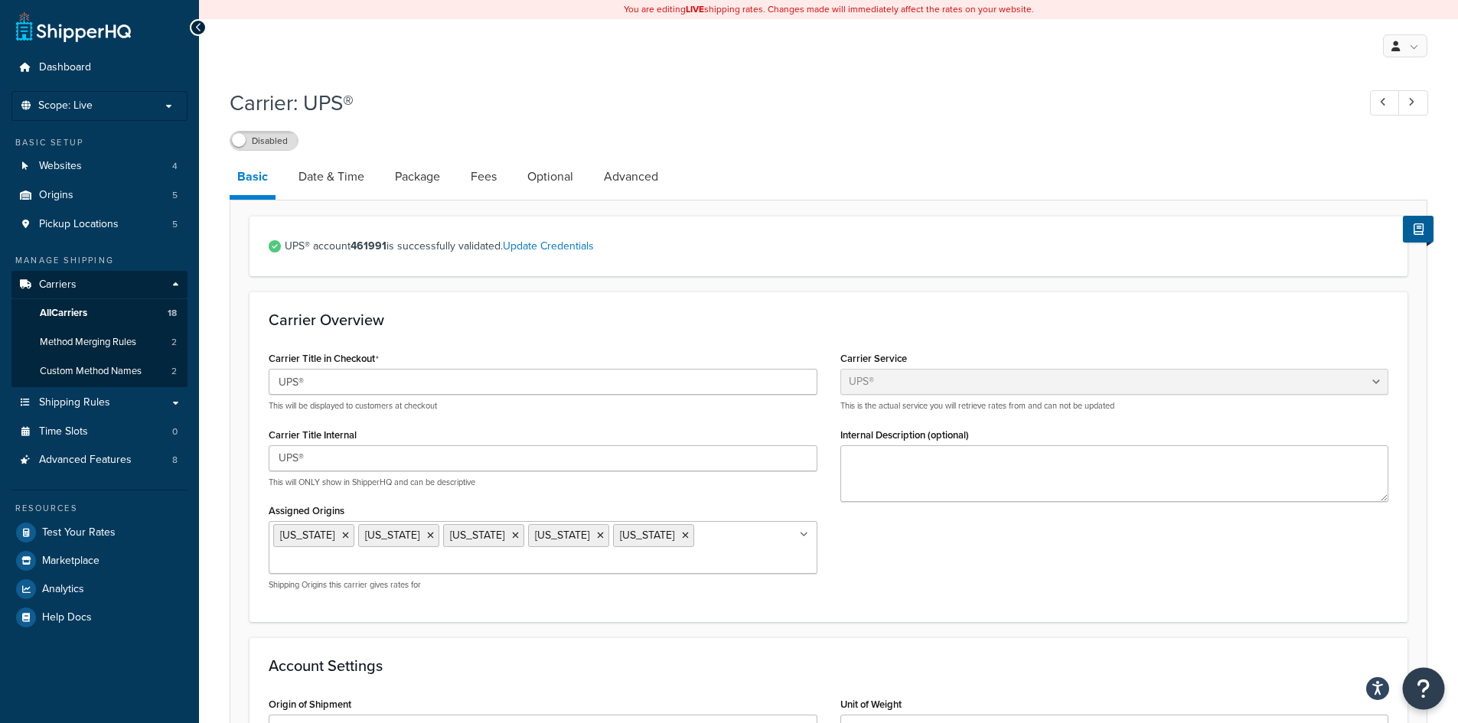
click at [1421, 687] on icon "Open Resource Center" at bounding box center [1424, 688] width 15 height 21
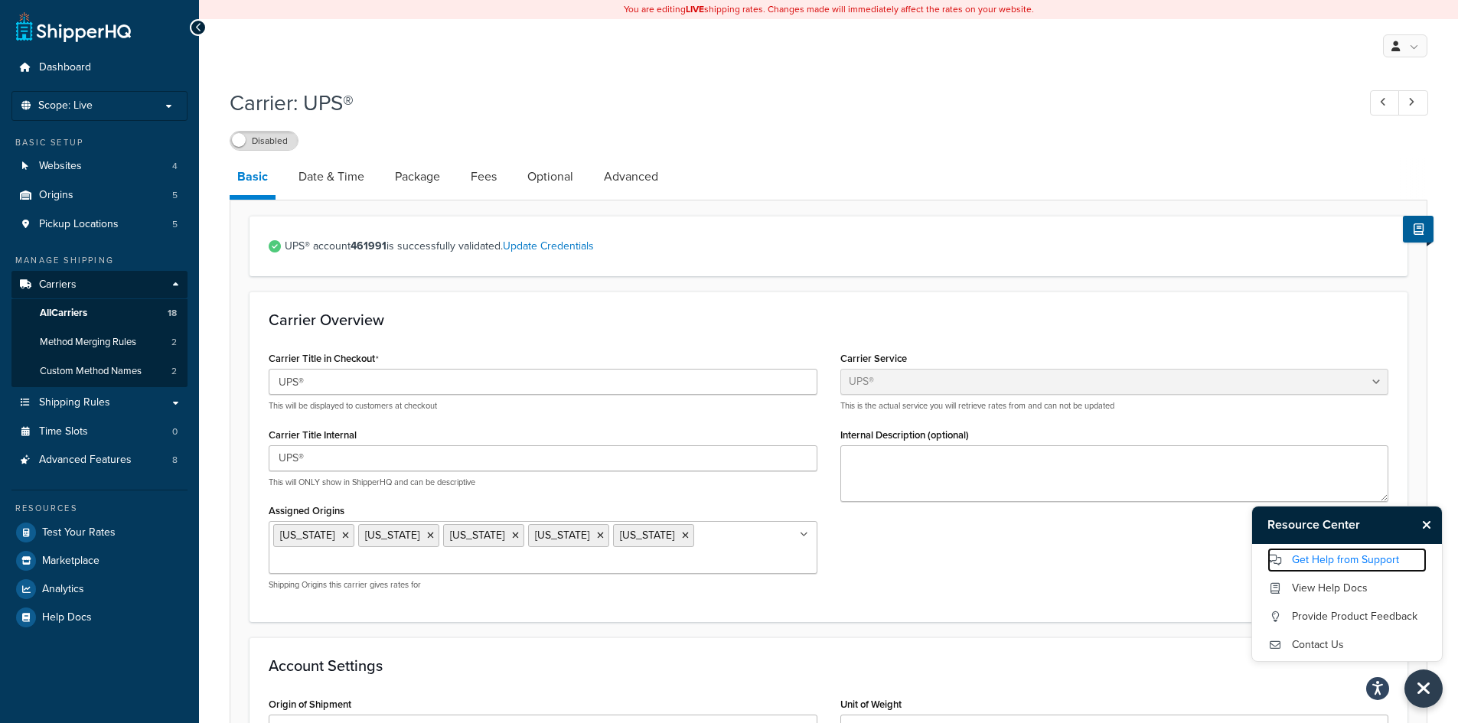
click at [1325, 559] on link "Get Help from Support" at bounding box center [1346, 560] width 159 height 24
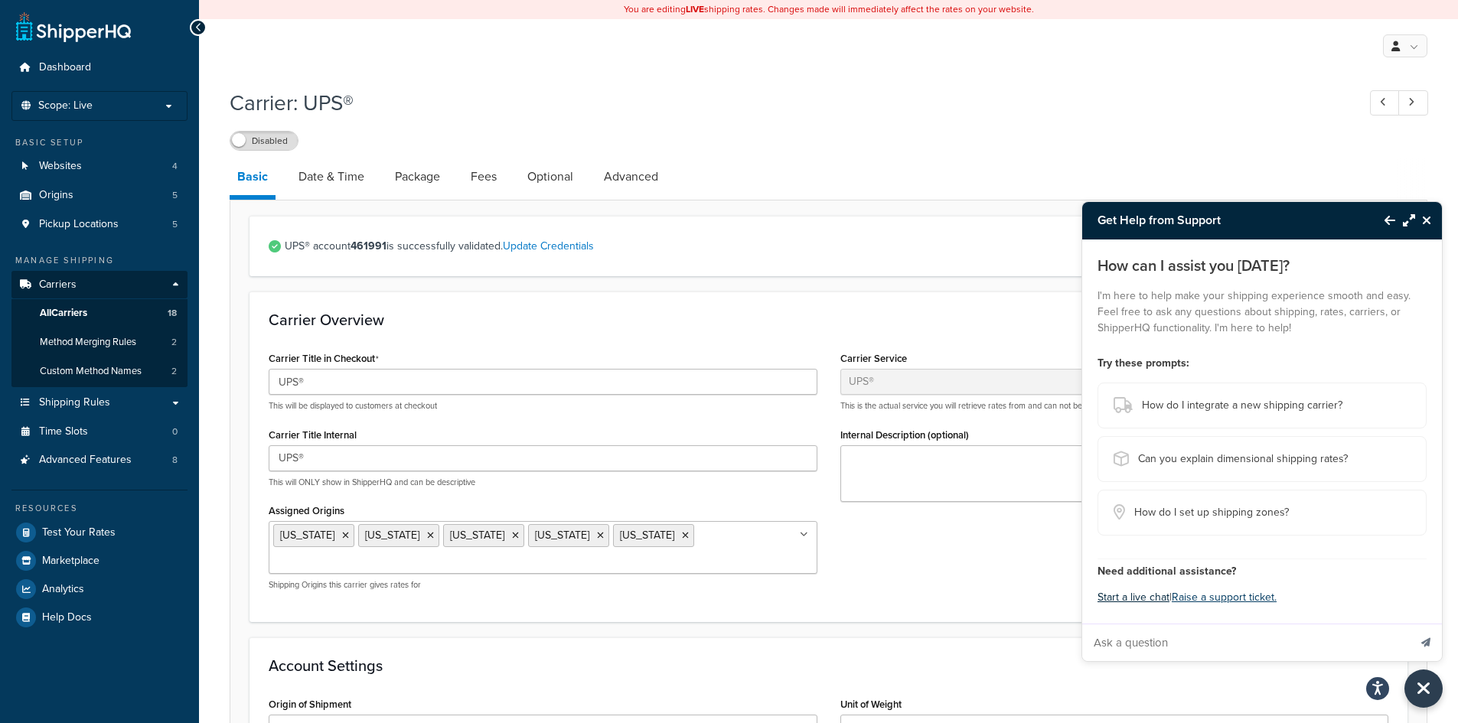
click at [1157, 599] on button "Start a live chat" at bounding box center [1134, 597] width 72 height 21
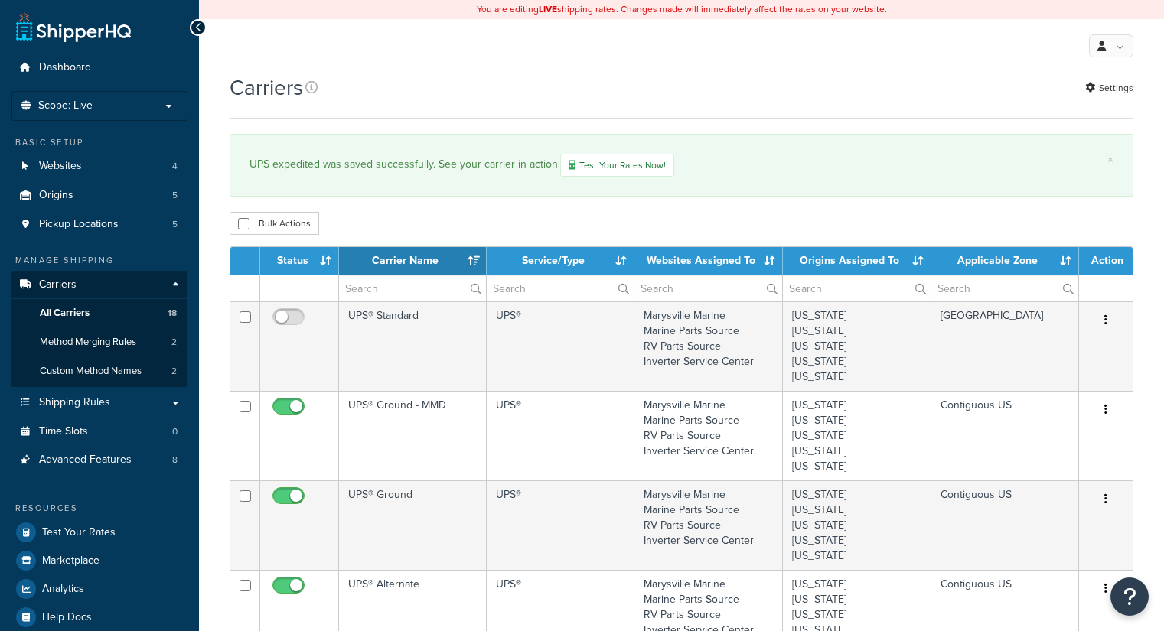
select select "15"
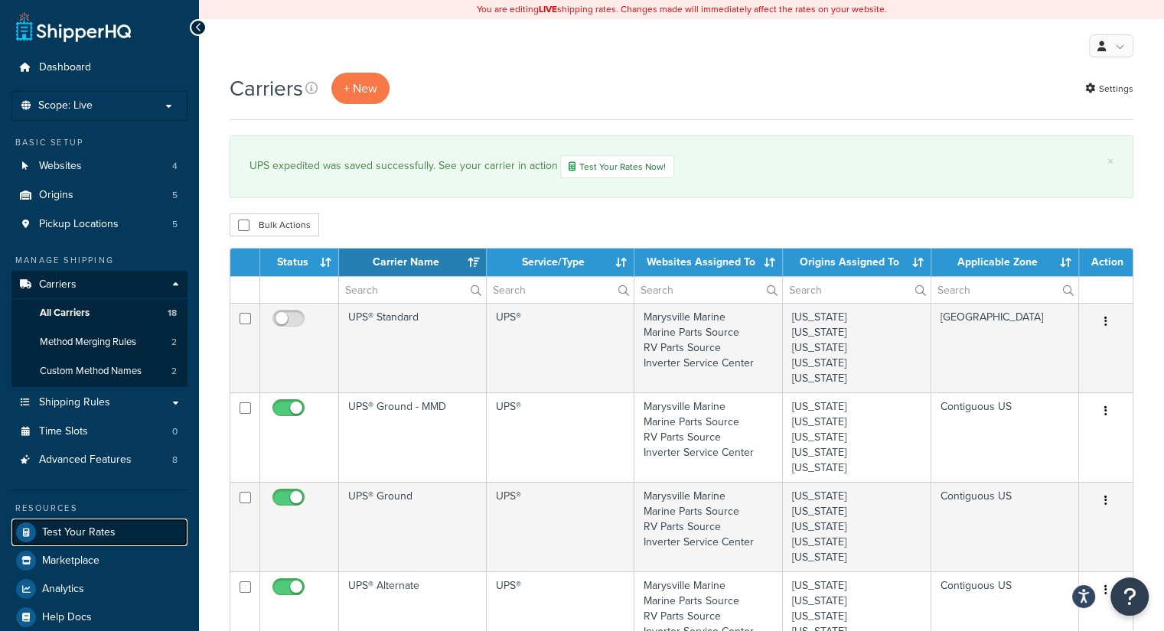
click at [93, 541] on link "Test Your Rates" at bounding box center [99, 533] width 176 height 28
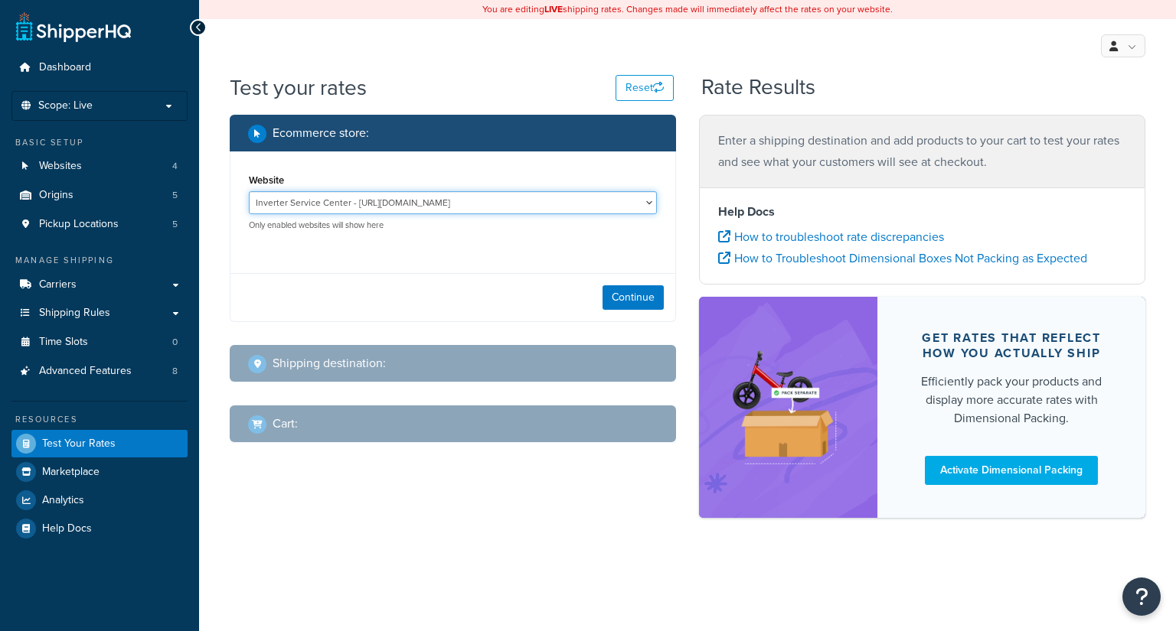
click at [522, 201] on select "Inverter Service Center - [URL][DOMAIN_NAME] Marine Parts Source - [URL][DOMAIN…" at bounding box center [453, 202] width 408 height 23
select select "7cdfe464026ca60b99490ceee956405a"
click at [249, 191] on select "Inverter Service Center - [URL][DOMAIN_NAME] Marine Parts Source - [URL][DOMAIN…" at bounding box center [453, 202] width 408 height 23
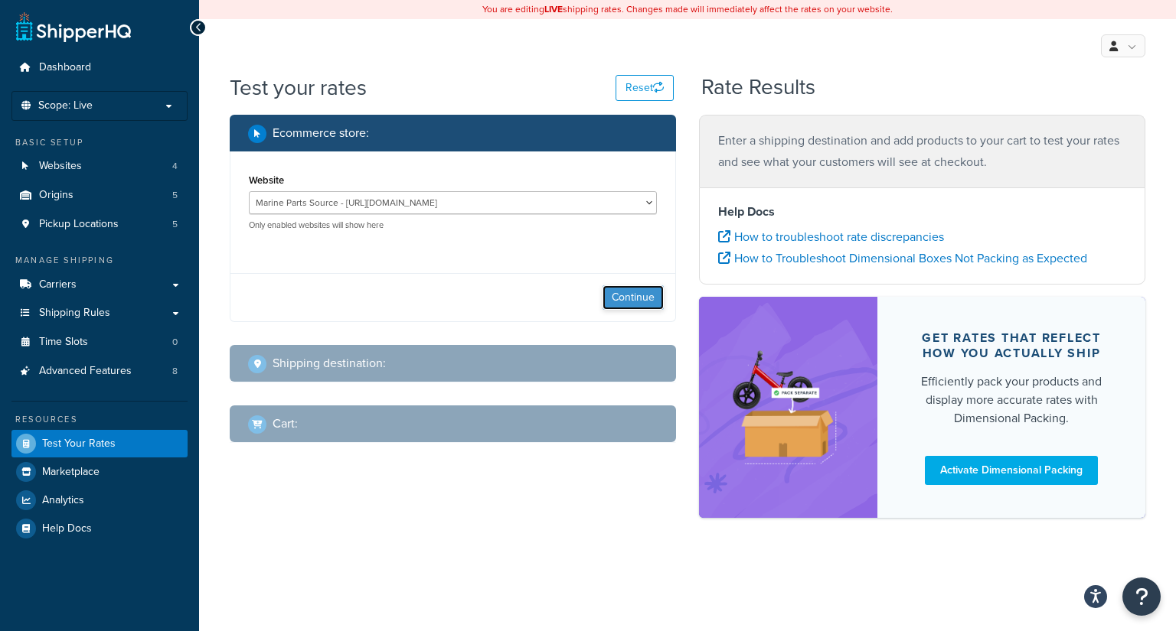
click at [653, 296] on button "Continue" at bounding box center [632, 297] width 61 height 24
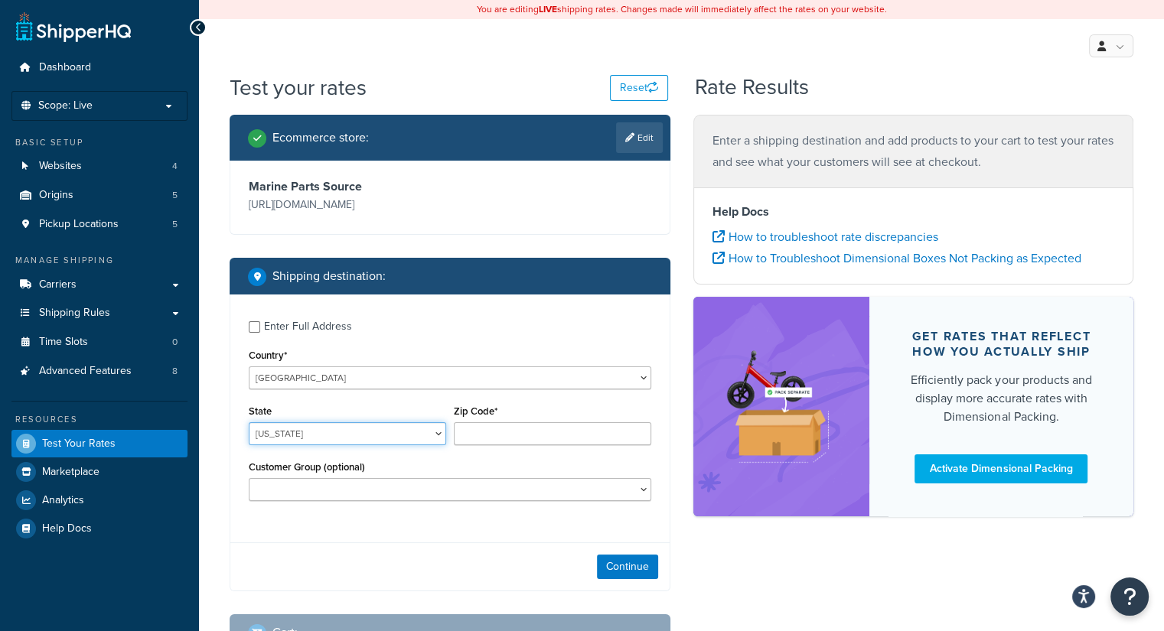
click at [419, 442] on select "[US_STATE] [US_STATE] [US_STATE] [US_STATE] [US_STATE] Armed Forces Americas Ar…" at bounding box center [347, 433] width 197 height 23
select select "TN"
click at [249, 422] on select "[US_STATE] [US_STATE] [US_STATE] [US_STATE] [US_STATE] Armed Forces Americas Ar…" at bounding box center [347, 433] width 197 height 23
click at [550, 422] on input "Zip Code*" at bounding box center [552, 433] width 197 height 23
type input "37188"
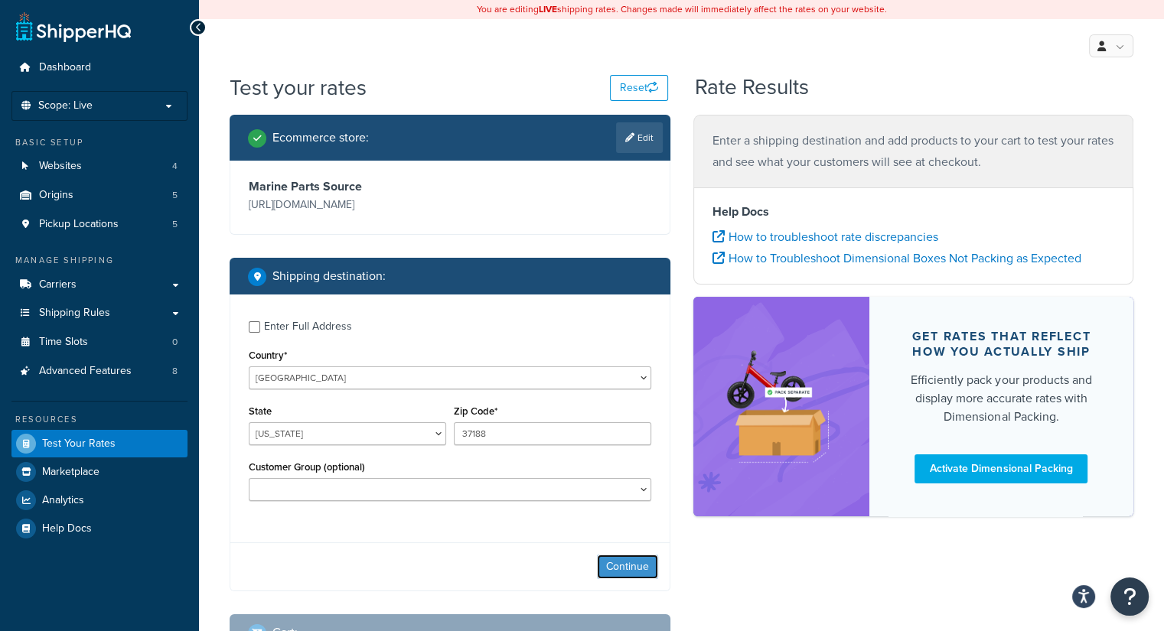
click at [641, 564] on button "Continue" at bounding box center [627, 567] width 61 height 24
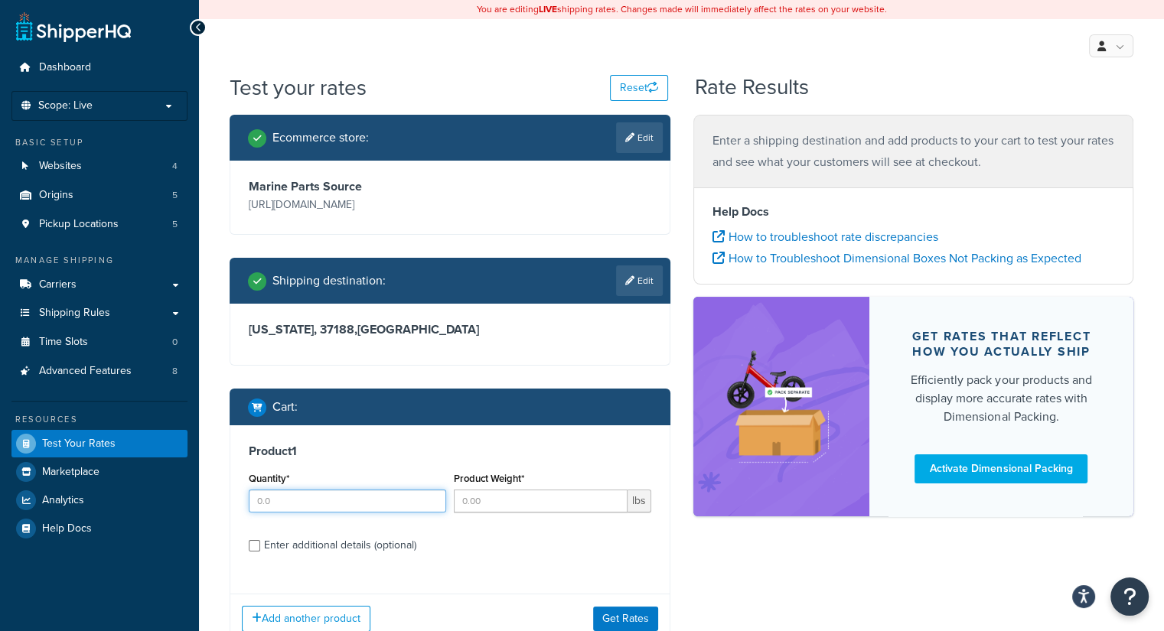
click at [397, 498] on input "Quantity*" at bounding box center [347, 501] width 197 height 23
type input "1"
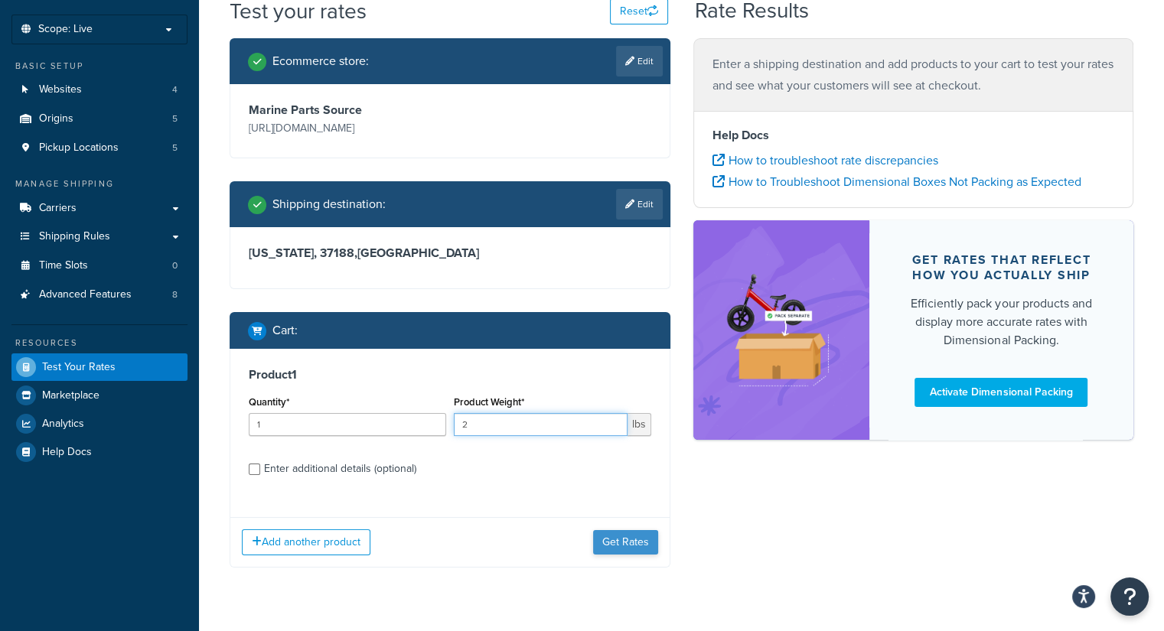
type input "2"
click at [624, 537] on button "Get Rates" at bounding box center [625, 542] width 65 height 24
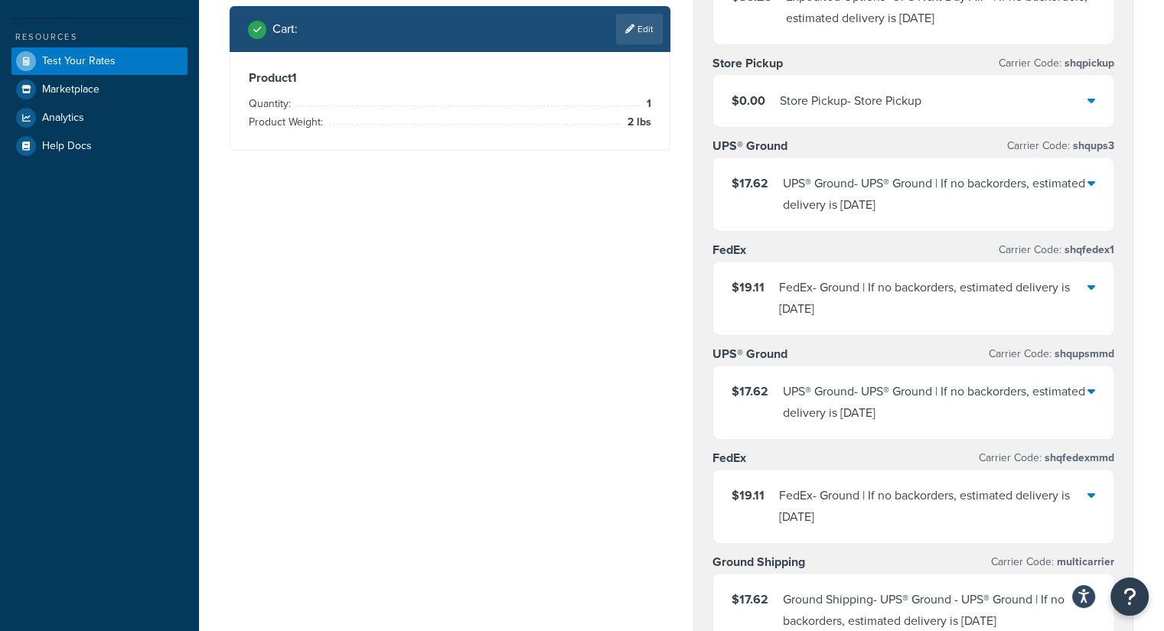
scroll to position [459, 0]
